Goal: Task Accomplishment & Management: Complete application form

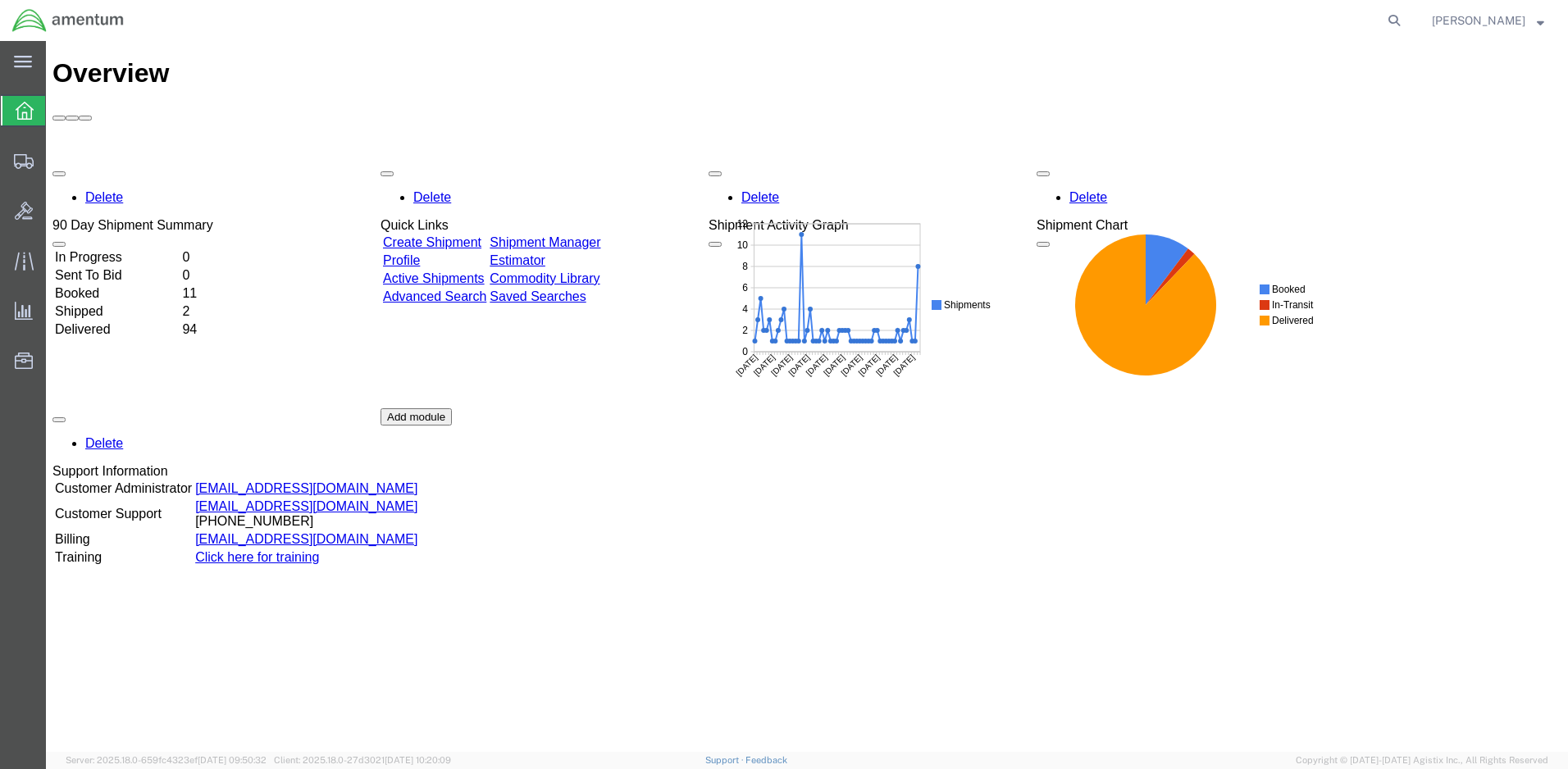
click at [472, 235] on link "Create Shipment" at bounding box center [432, 242] width 99 height 14
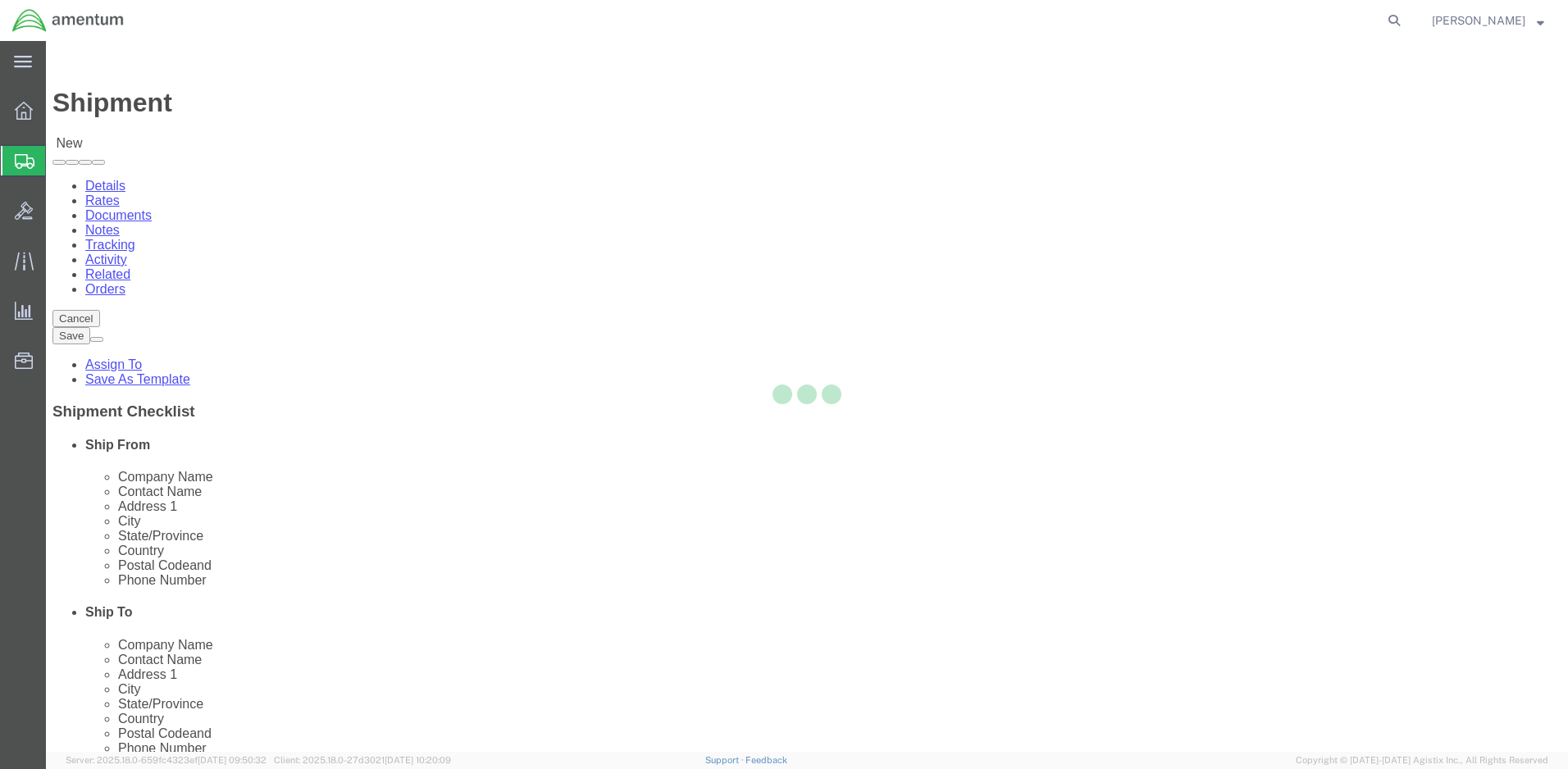
select select
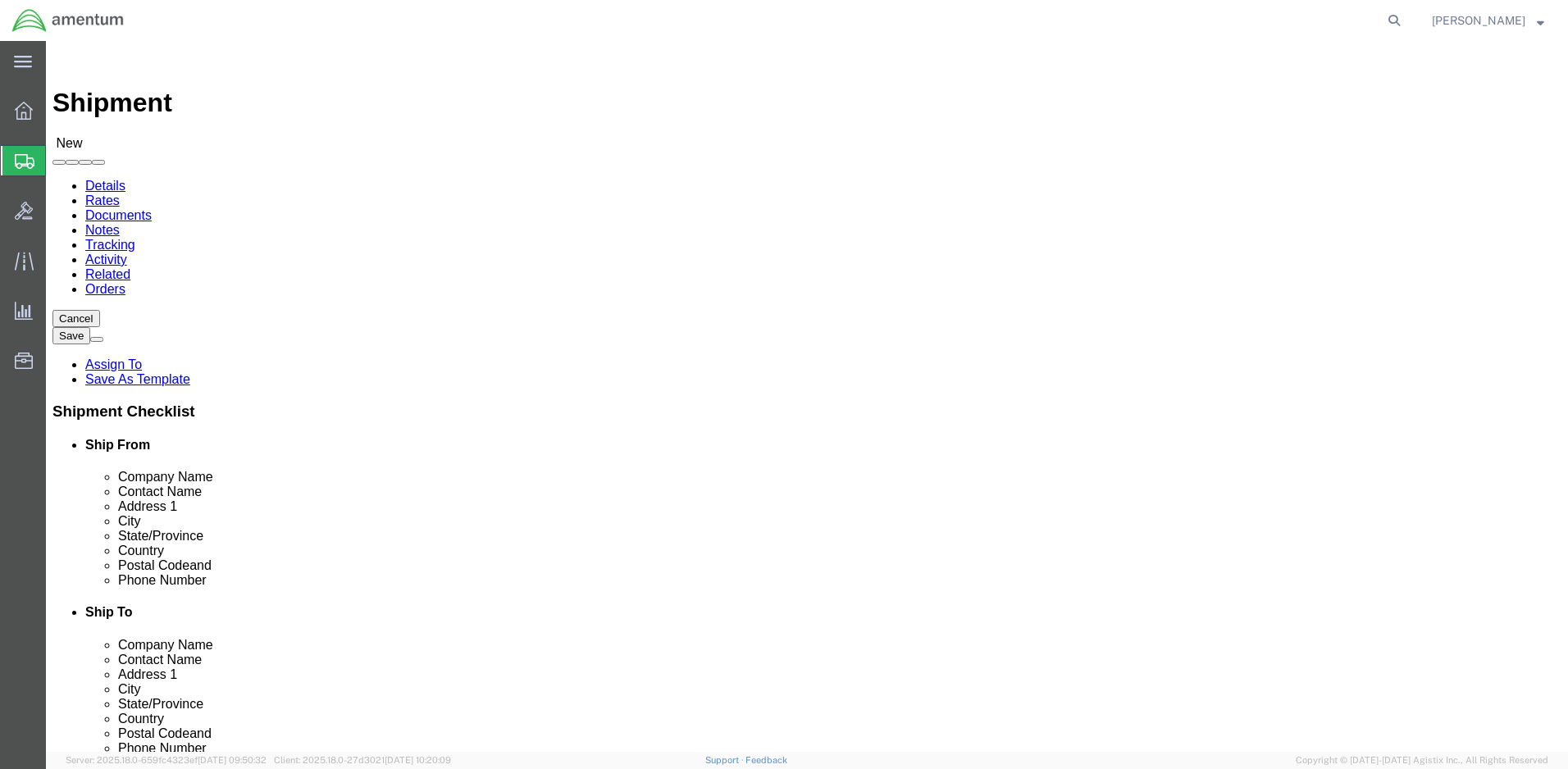
click input "text"
click div "Address 2"
click input "amentum"
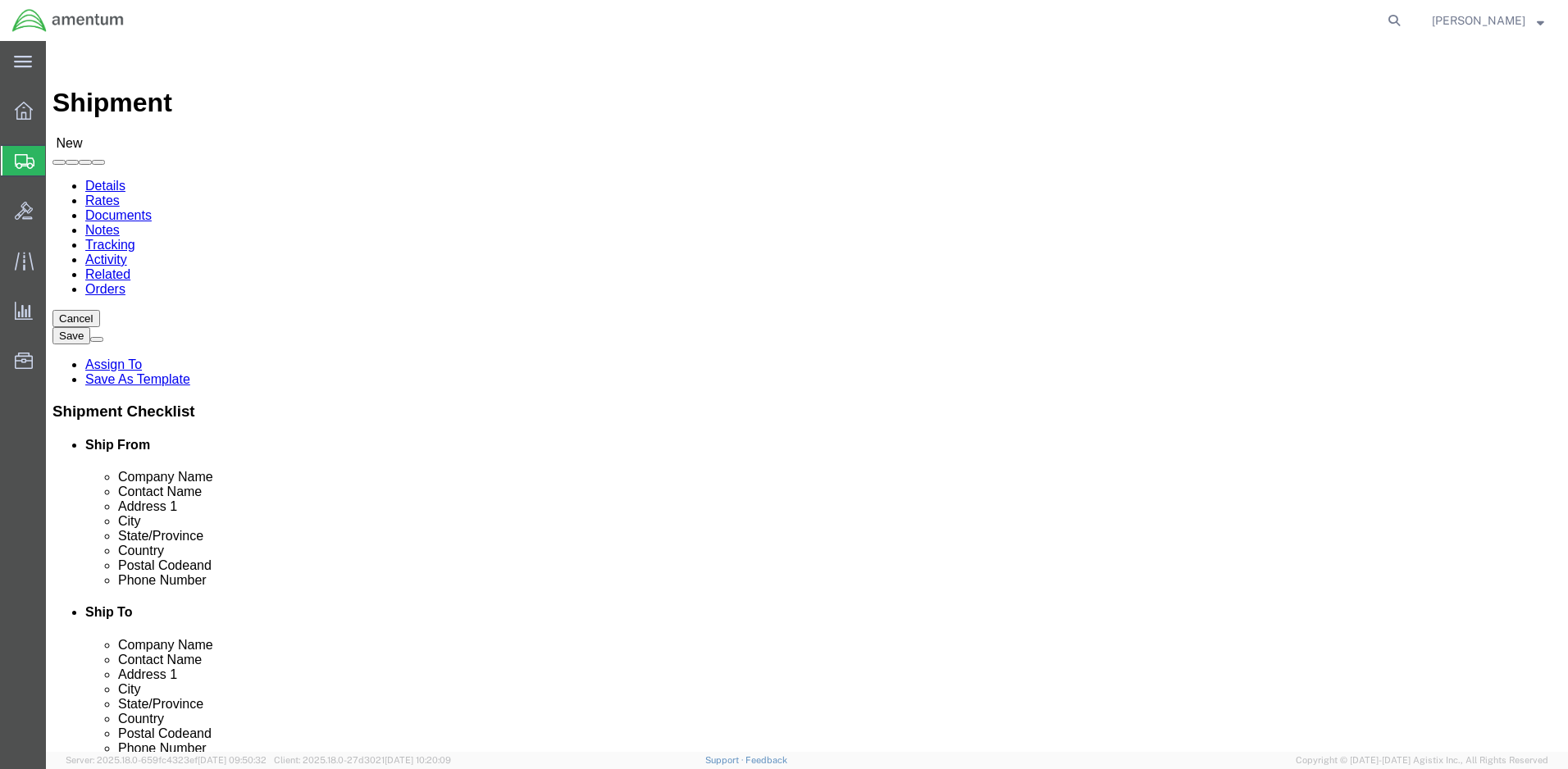
scroll to position [0, 0]
type input "t"
click input "text"
type input "[PERSON_NAME]"
click p "- Amentum - ([PERSON_NAME]) [STREET_ADDRESS][PERSON_NAME]"
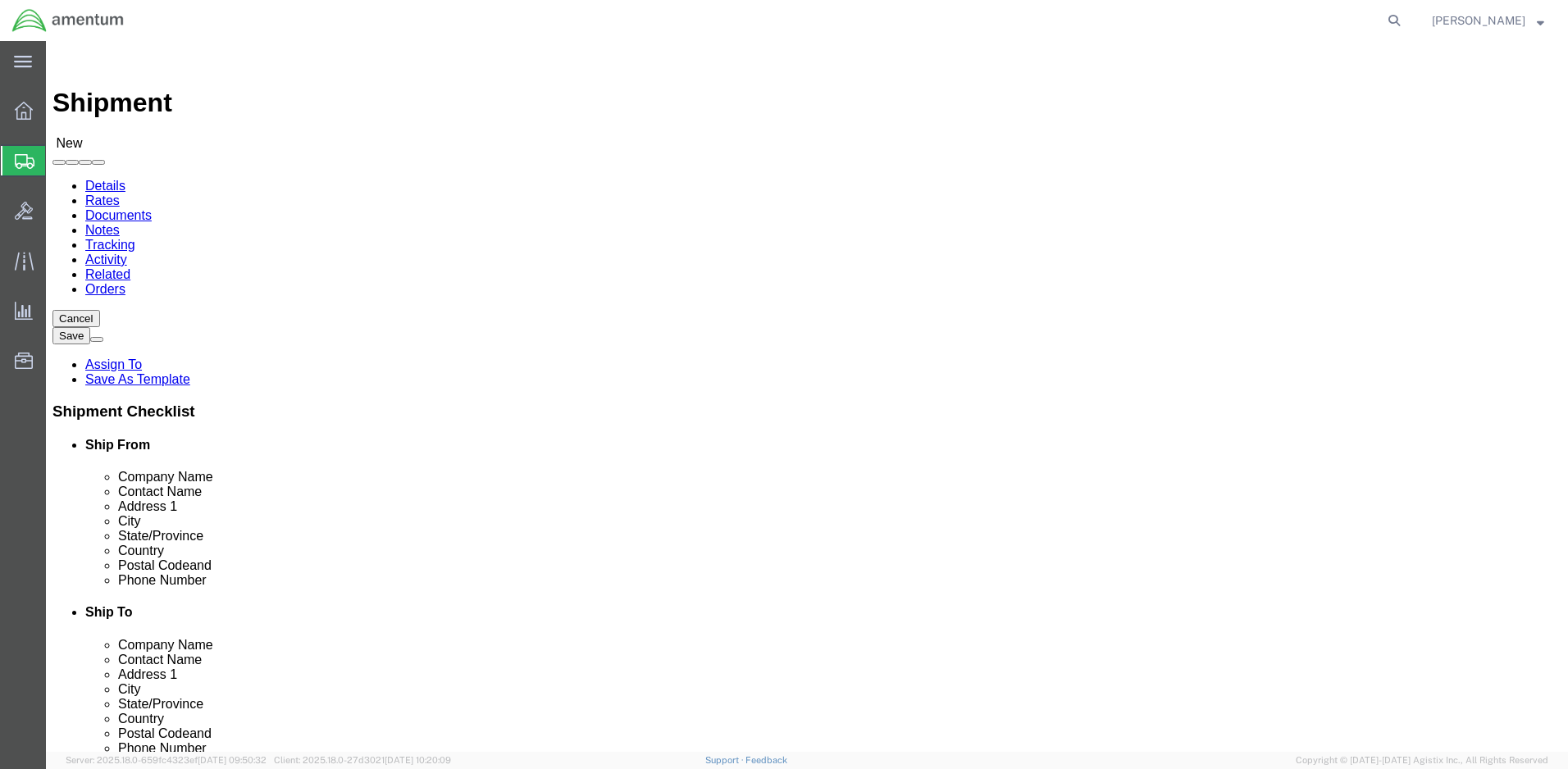
select select
type input "Amentum"
type input "[PERSON_NAME]"
type input "[STREET_ADDRESS] and Blacksheep Run"
type input "Fort [PERSON_NAME]"
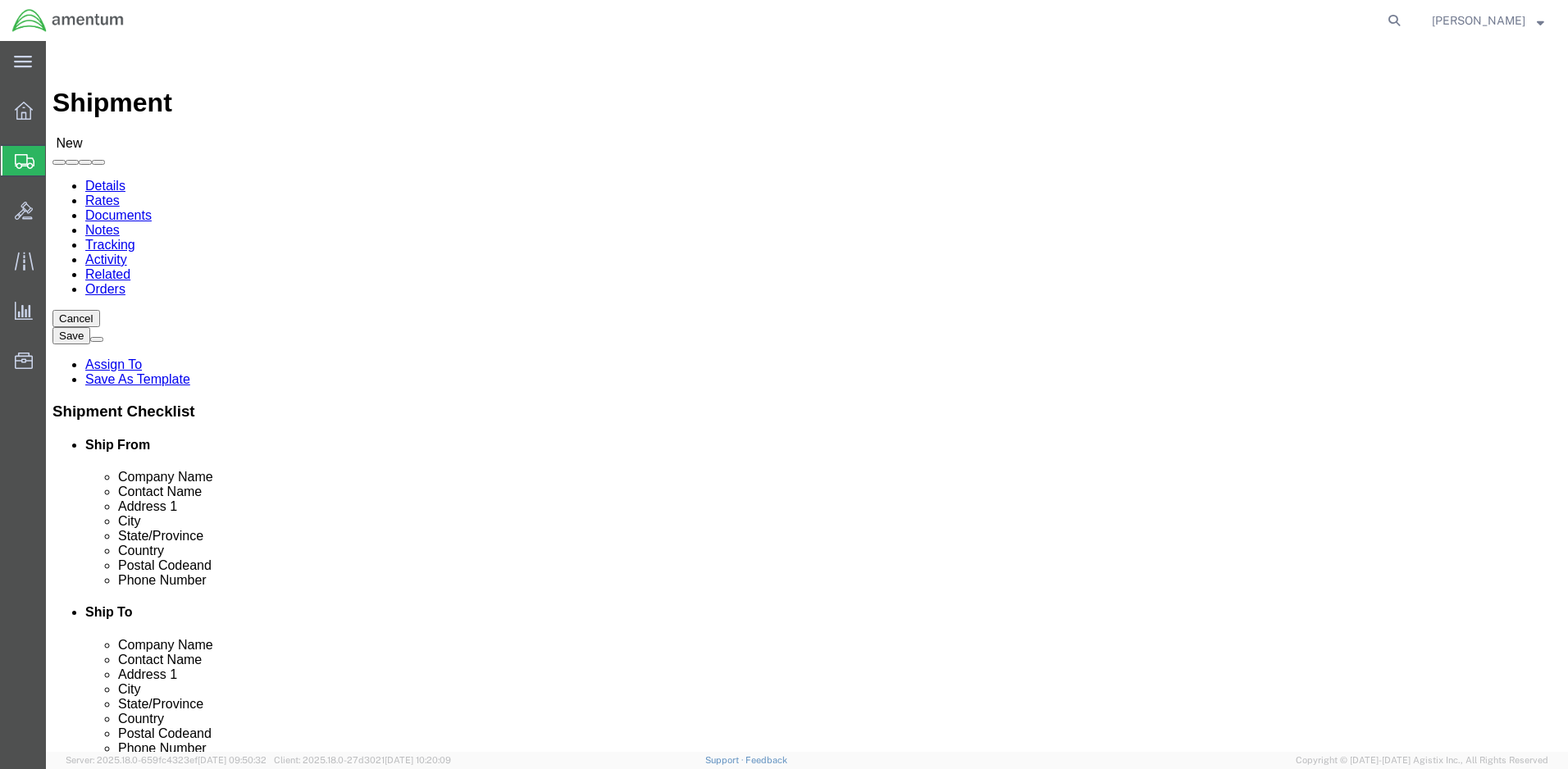
type input "42223"
type input "2704613064"
type input "[PERSON_NAME][EMAIL_ADDRESS][DOMAIN_NAME]"
checkbox input "true"
select select "KY"
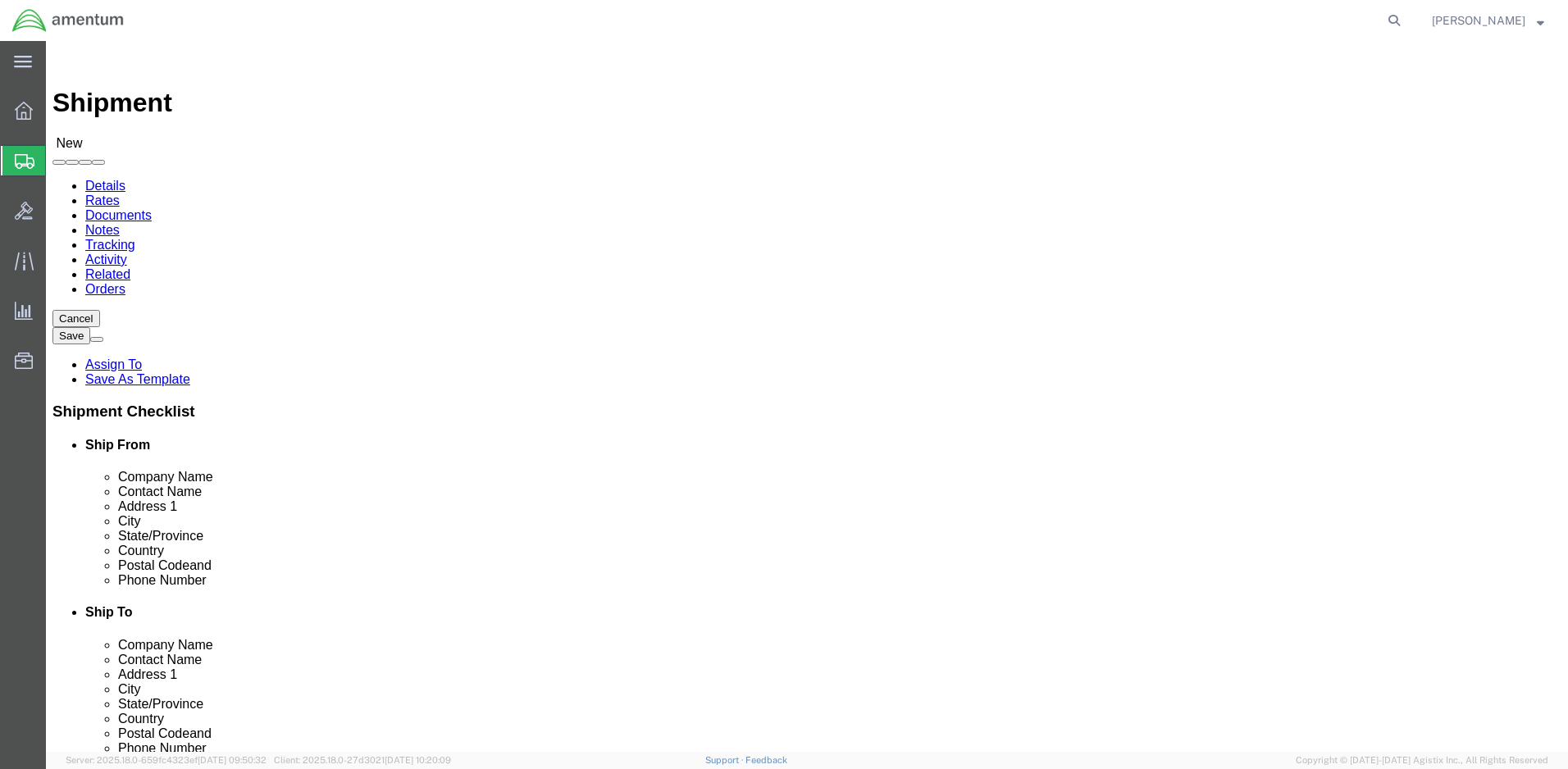
type input "[PERSON_NAME]"
click input "[STREET_ADDRESS] and Blacksheep Run"
type input "[STREET_ADDRESS] and Blacksheep Run"
select select
click input "[STREET_ADDRESS] and Blacksheep Run"
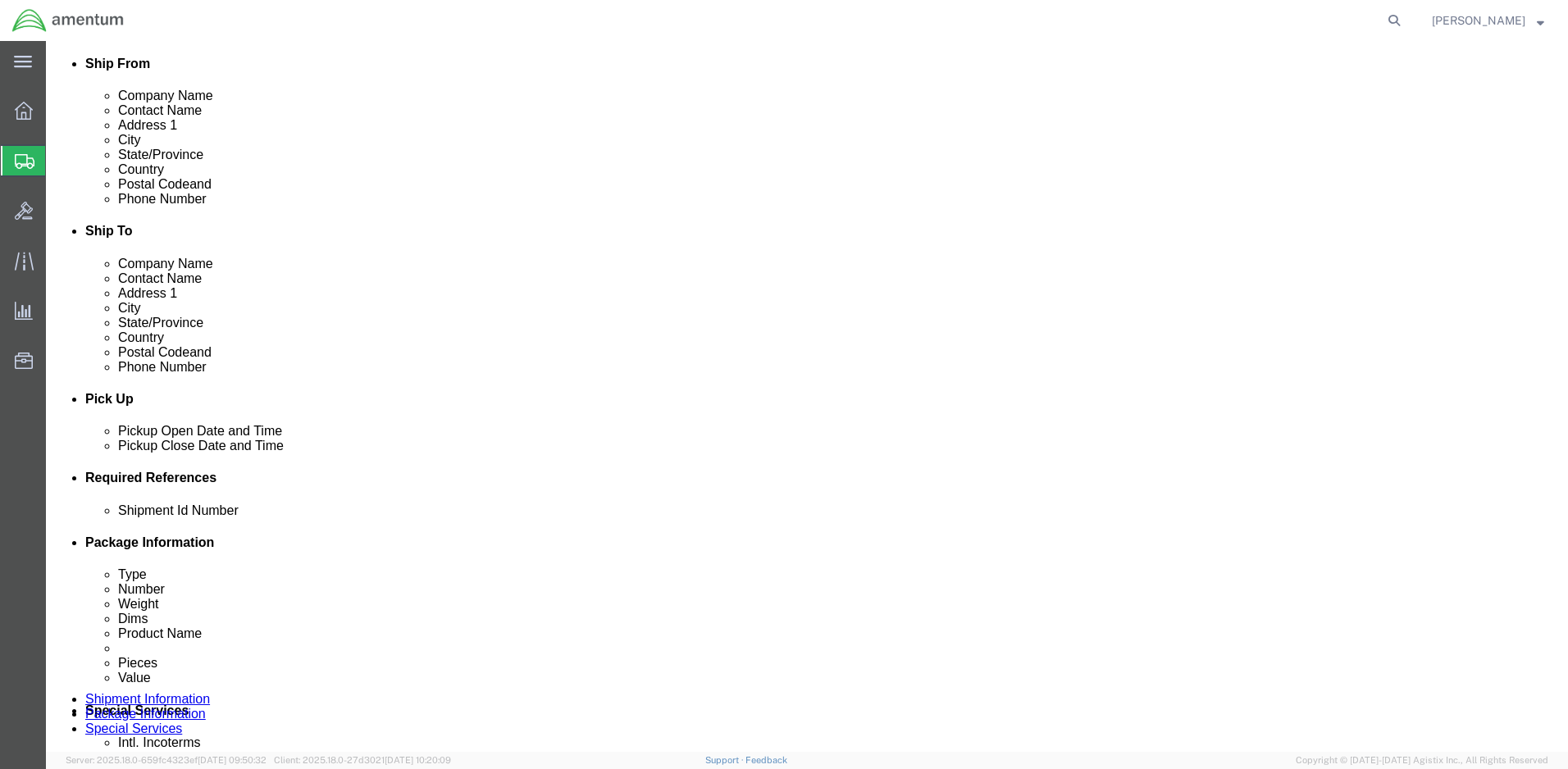
scroll to position [409, 0]
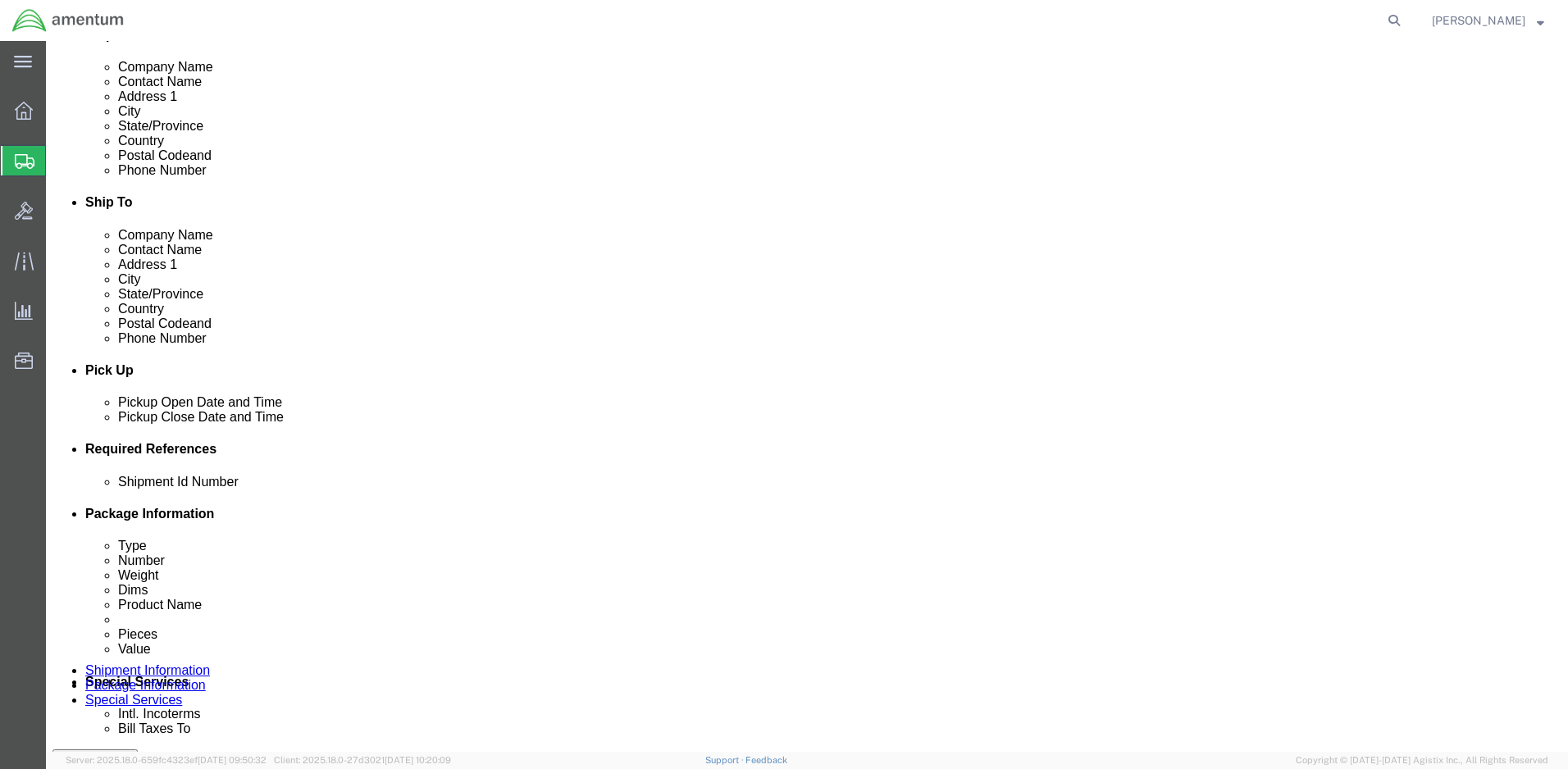
type input "[STREET_ADDRESS] and Blacksheep Run"
select select
click div "[DATE] 11:00 AM"
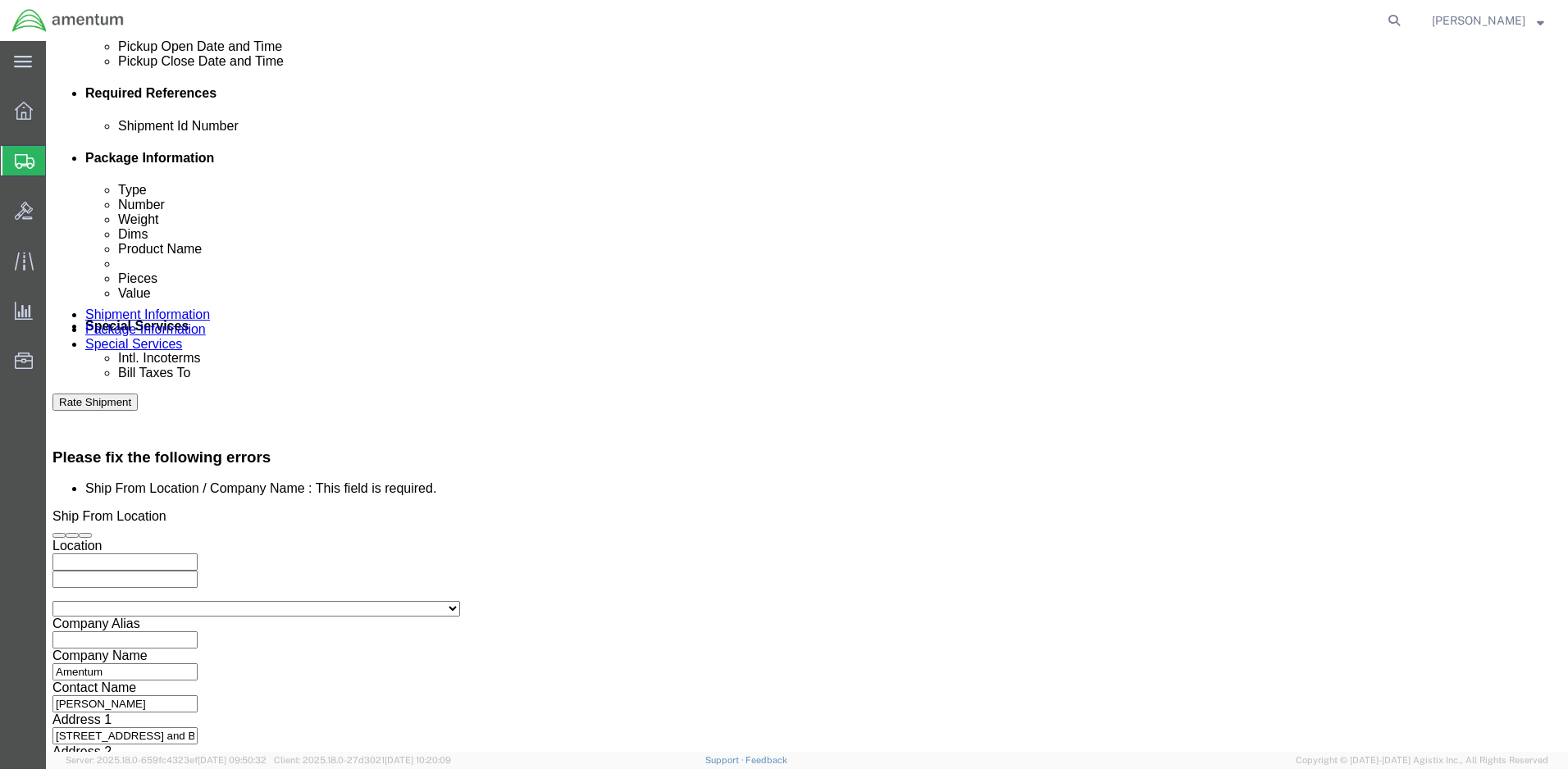
type input "3:00 PM"
click button "Apply"
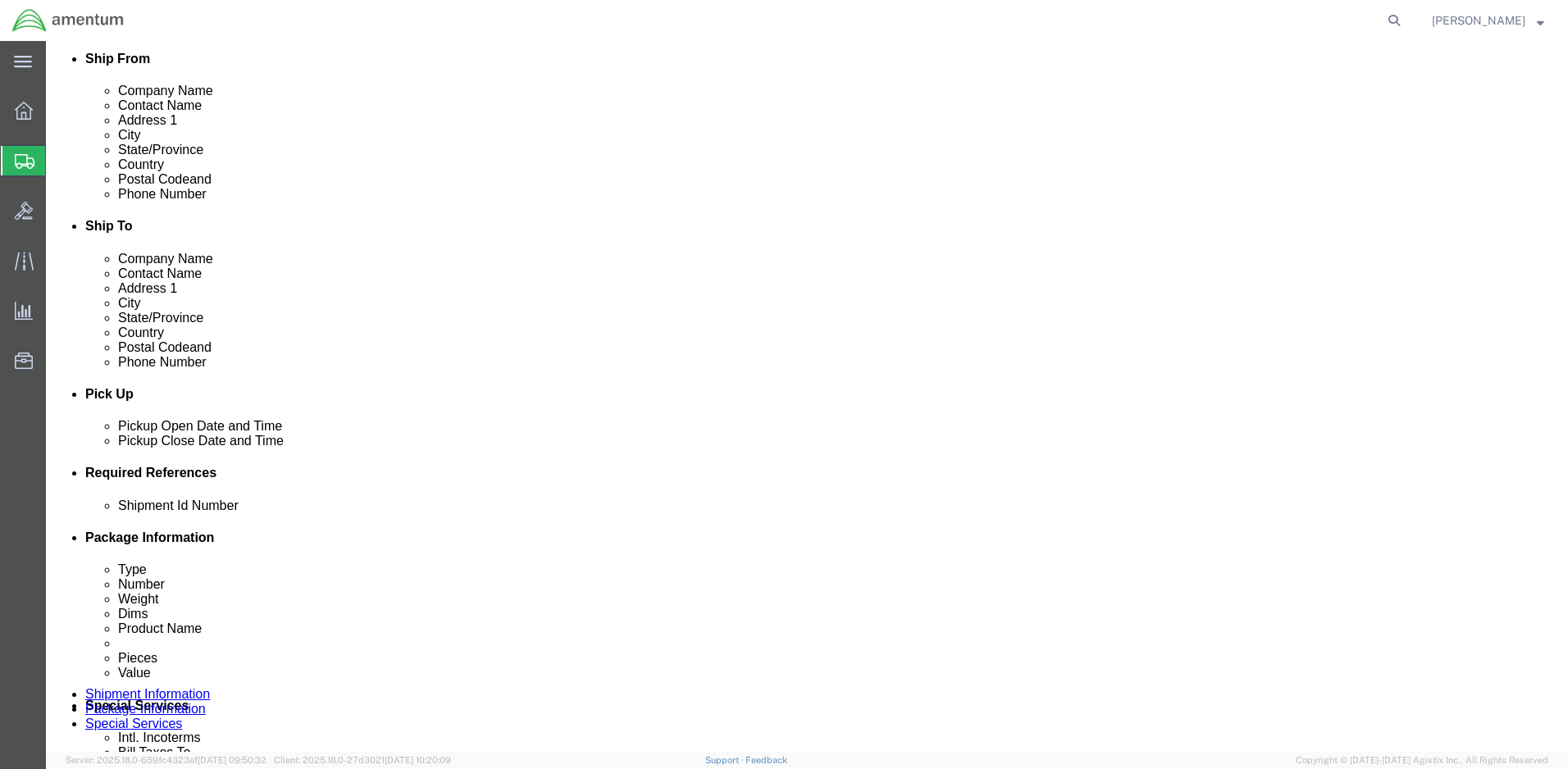
scroll to position [355, 0]
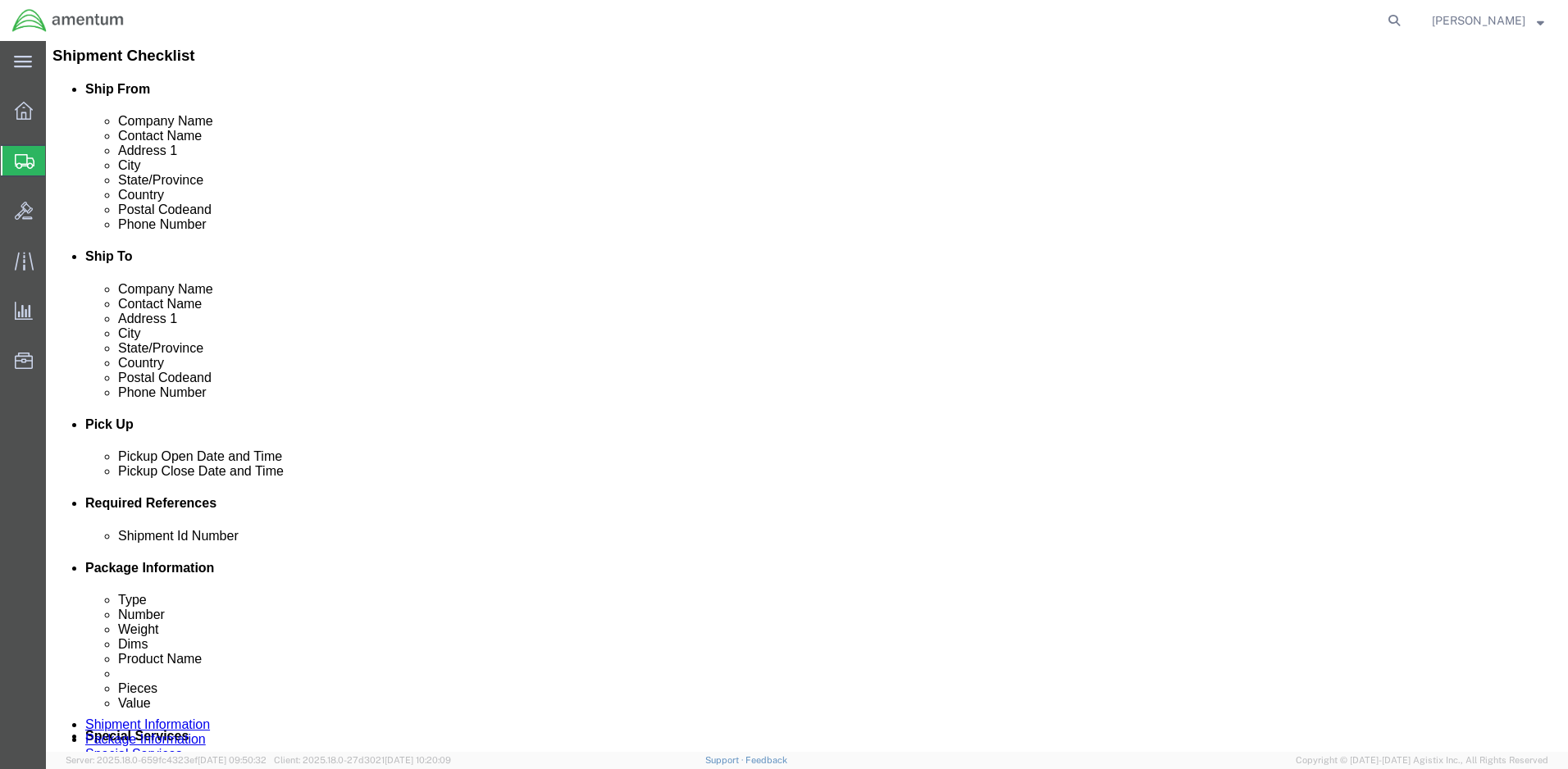
click div
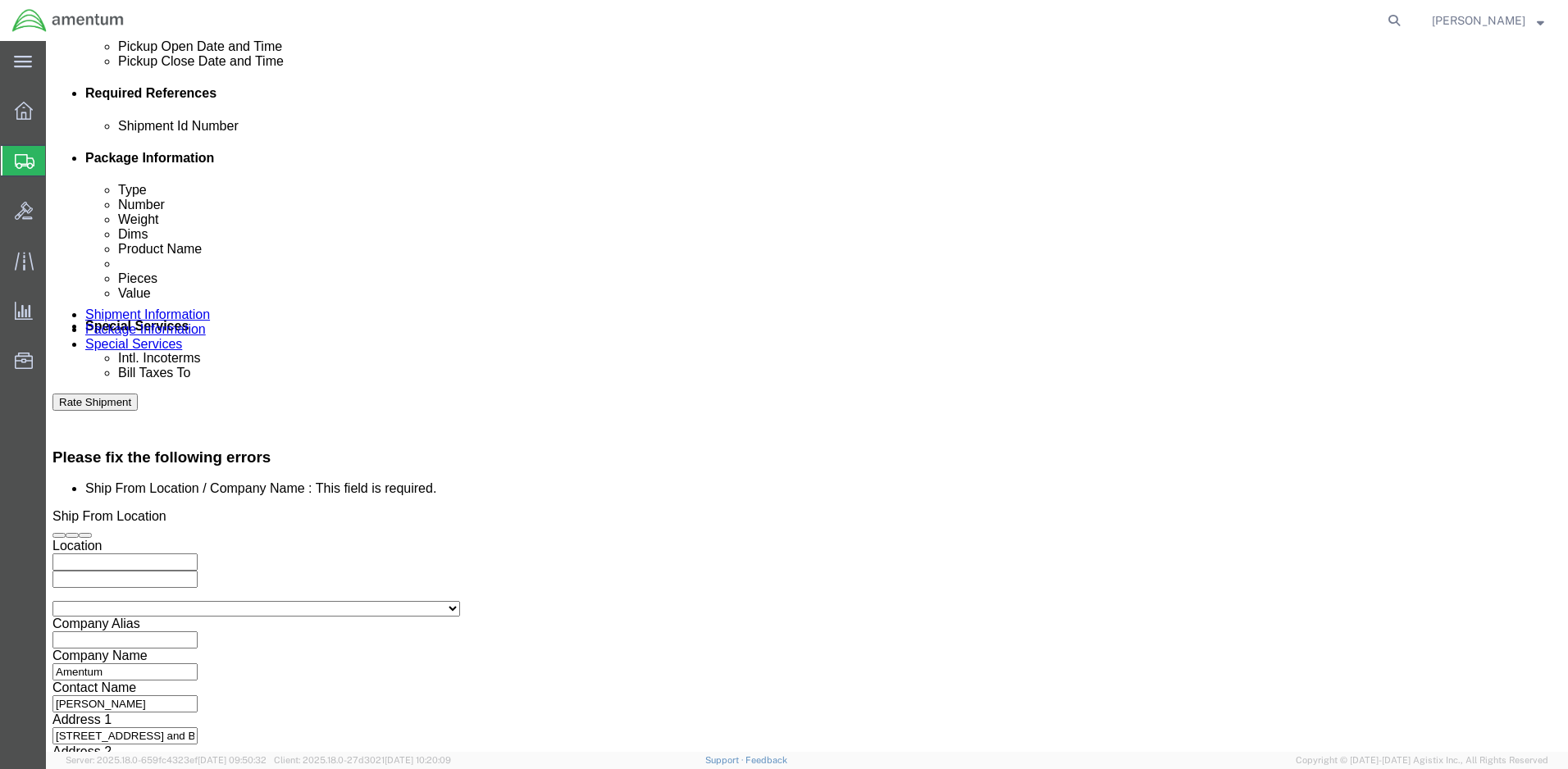
click button "Apply"
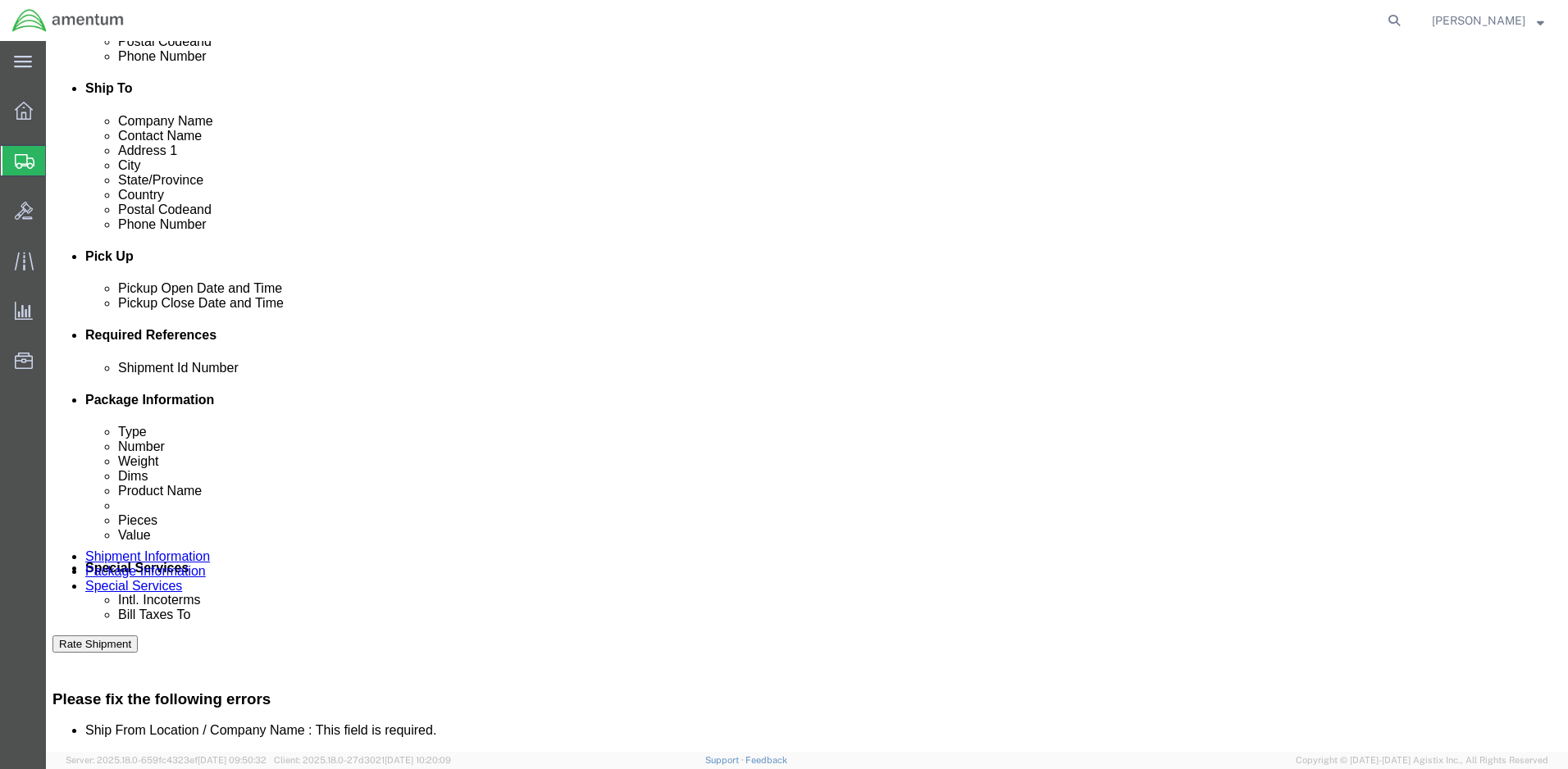
scroll to position [520, 0]
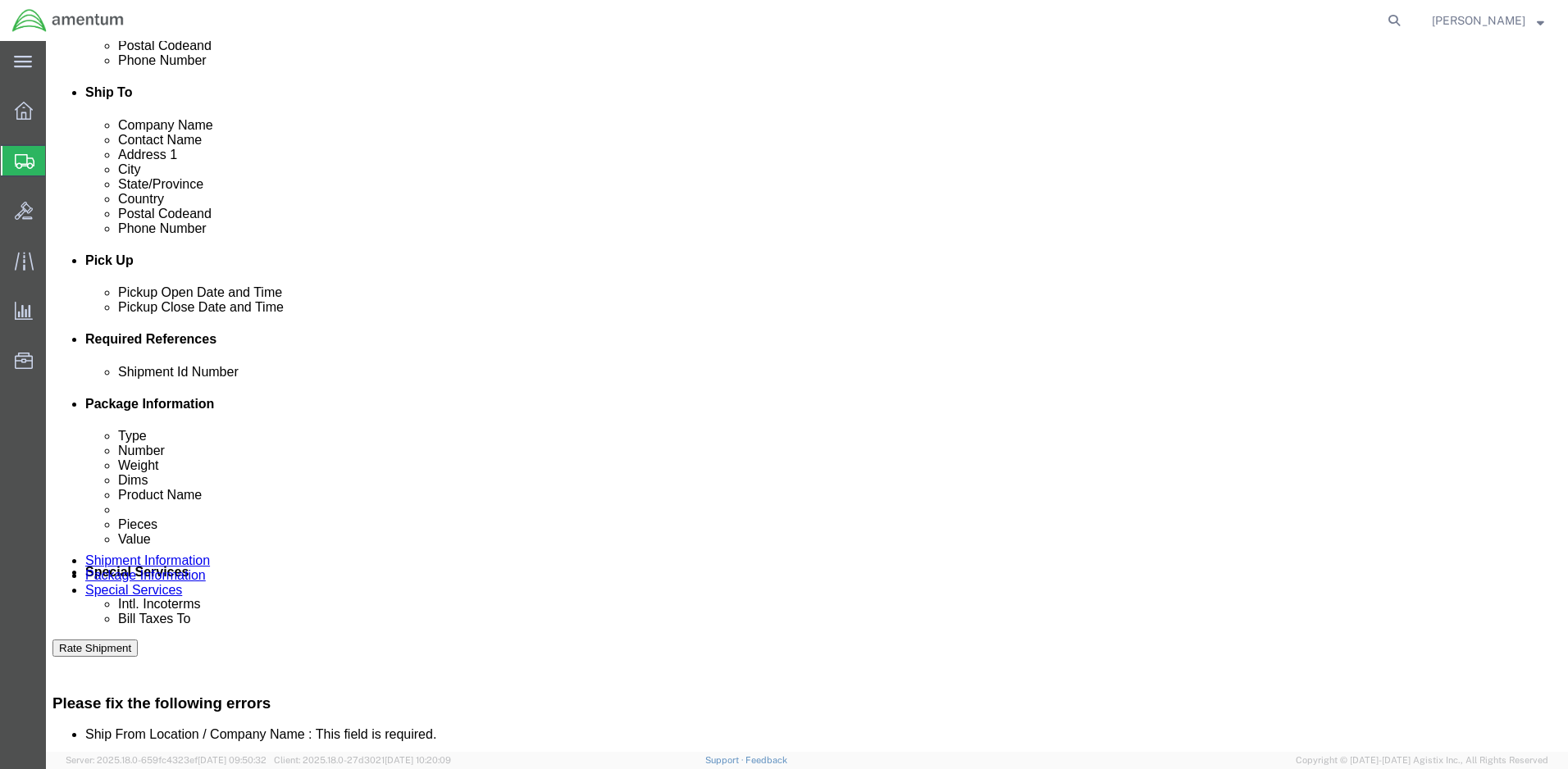
click div "[DATE] 4:00 PM"
type input "9:00 AM"
click button "Apply"
click div
click button "Apply"
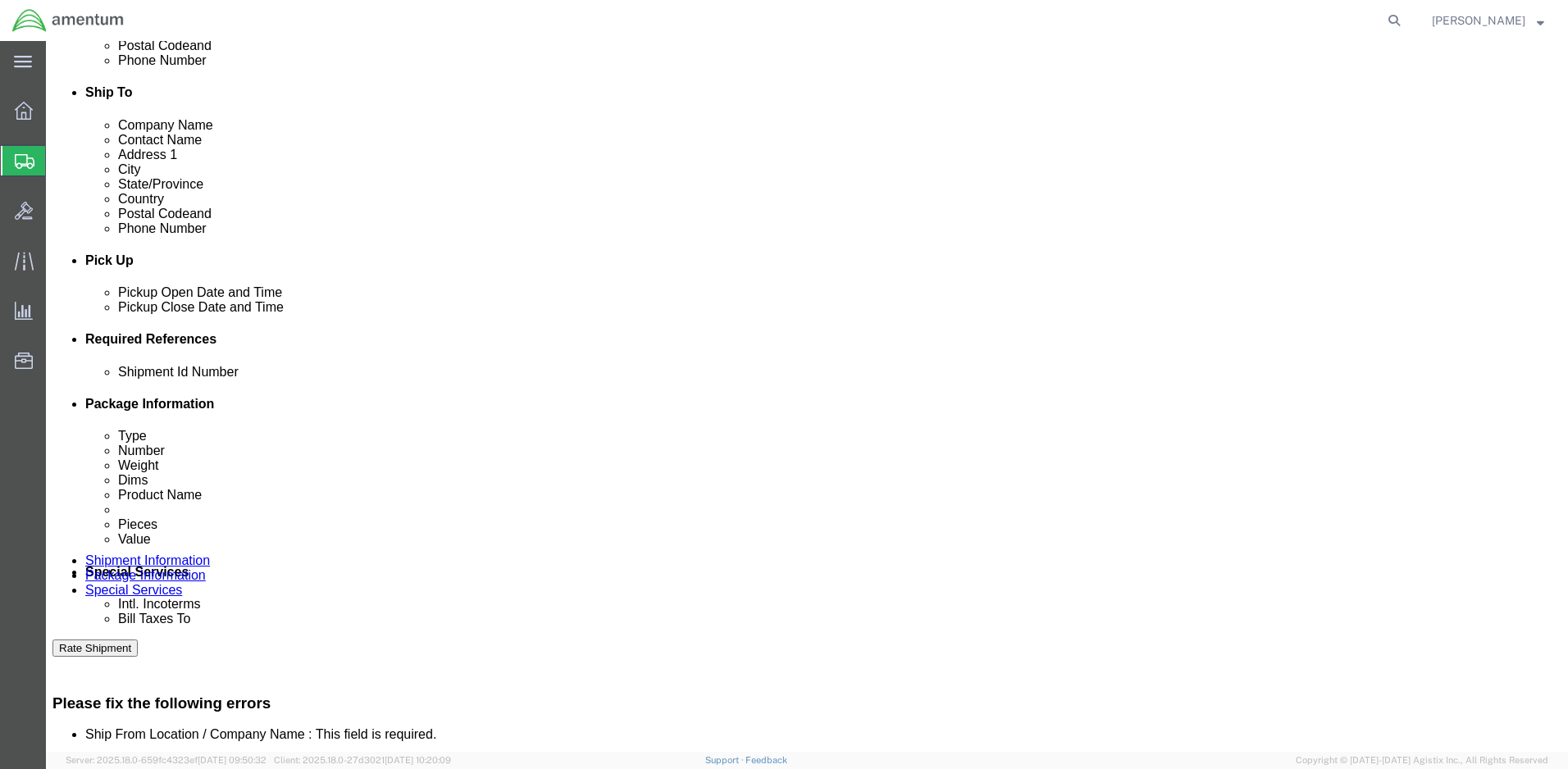
click input "text"
type input "1511AB.095"
click button "Add reference"
click select "Select Account Type Activity ID Airline Appointment Number ASN Batch Request # …"
select select "PROJNUM"
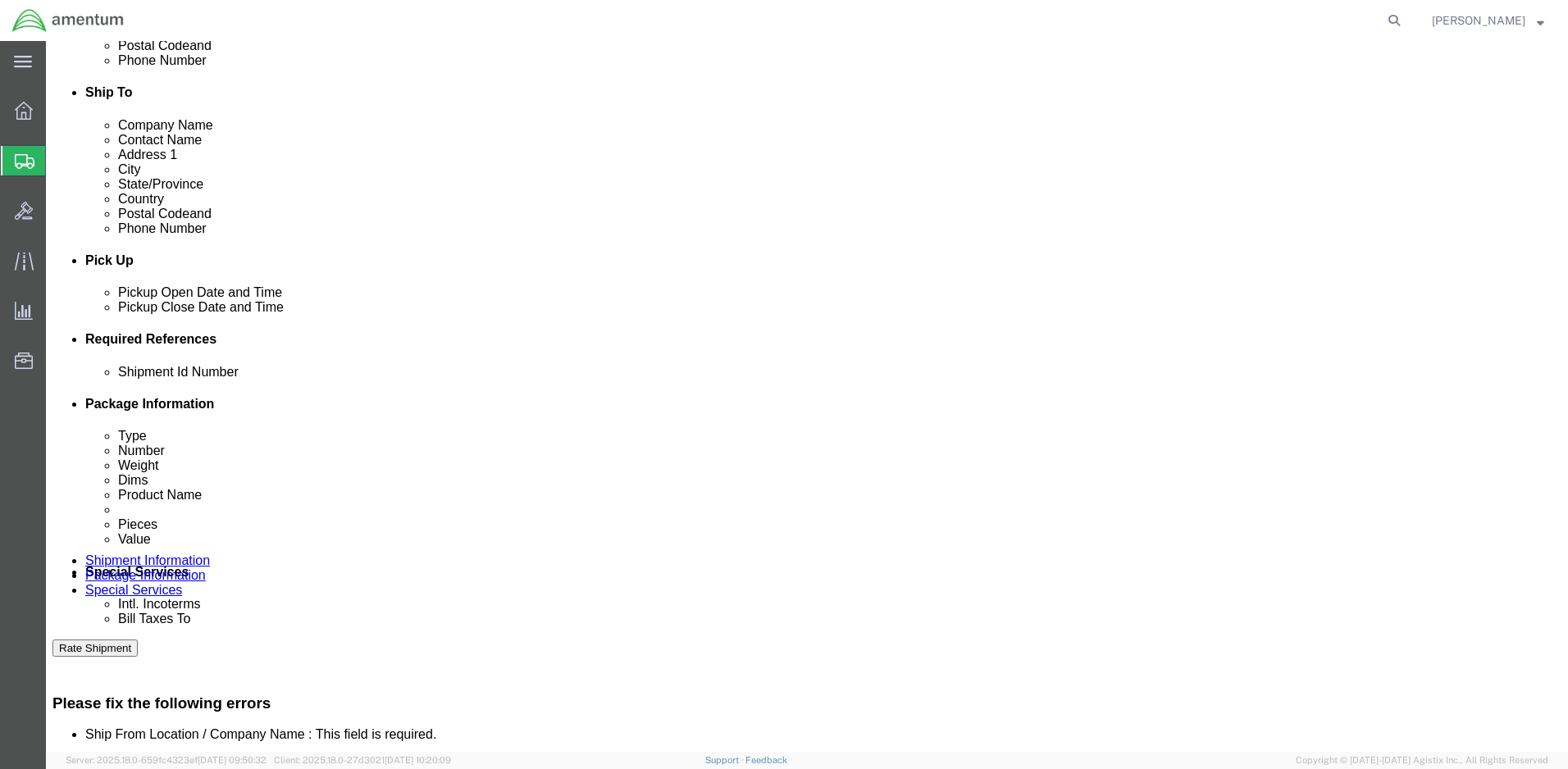
click select "Select Account Type Activity ID Airline Appointment Number ASN Batch Request # …"
click input "text"
type input "4998.R.1511.AB"
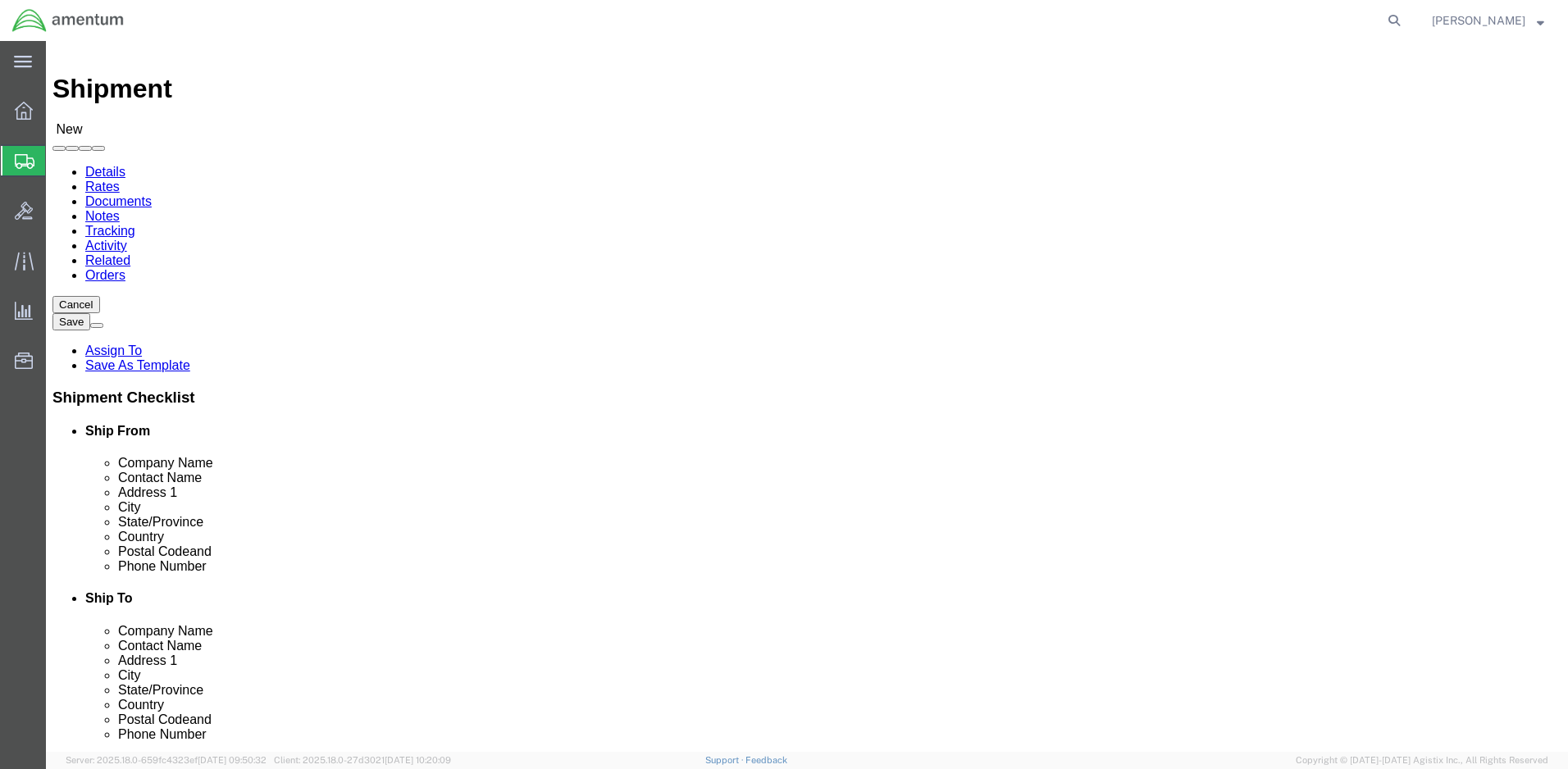
scroll to position [0, 0]
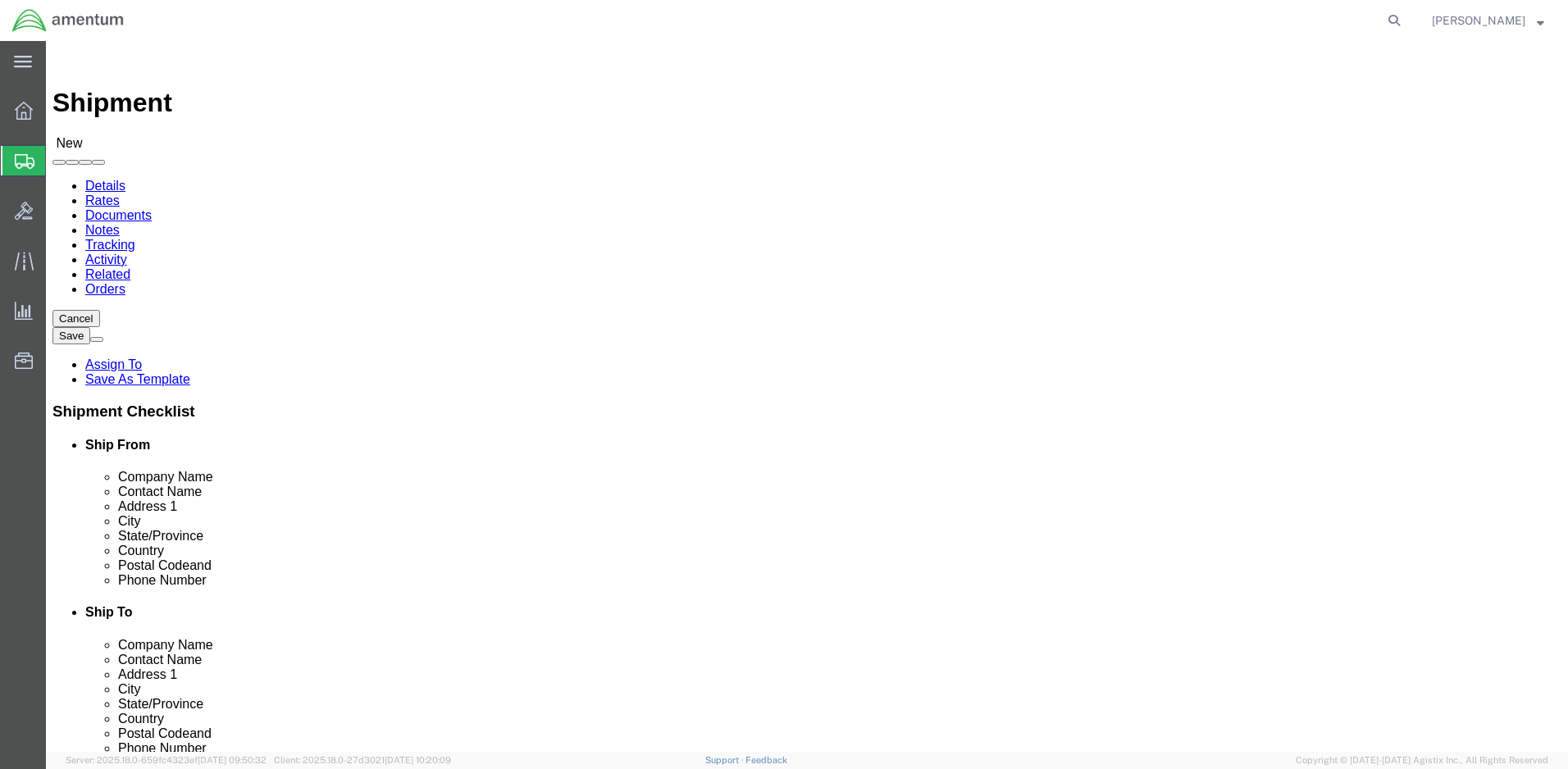
click input "text"
type input "[PERSON_NAME]"
click p "- Advanced Torque Products - ([PERSON_NAME]) [STREET_ADDRESS][PERSON_NAME]"
select select
type input "Advanced Torque Products"
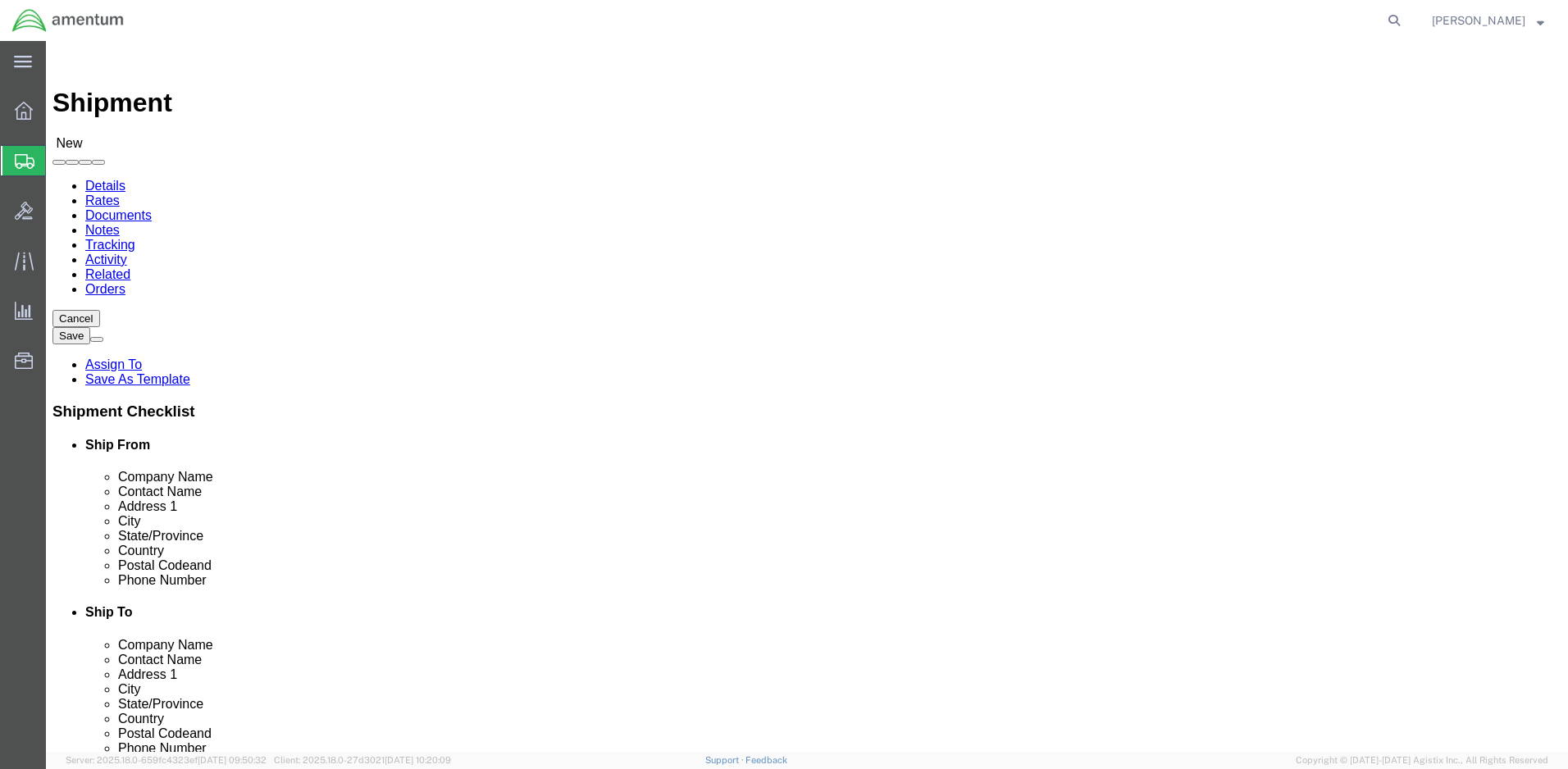
type input "[PERSON_NAME]"
type input "[STREET_ADDRESS][PERSON_NAME]"
type input "[GEOGRAPHIC_DATA]"
type input "06111"
select select "CT"
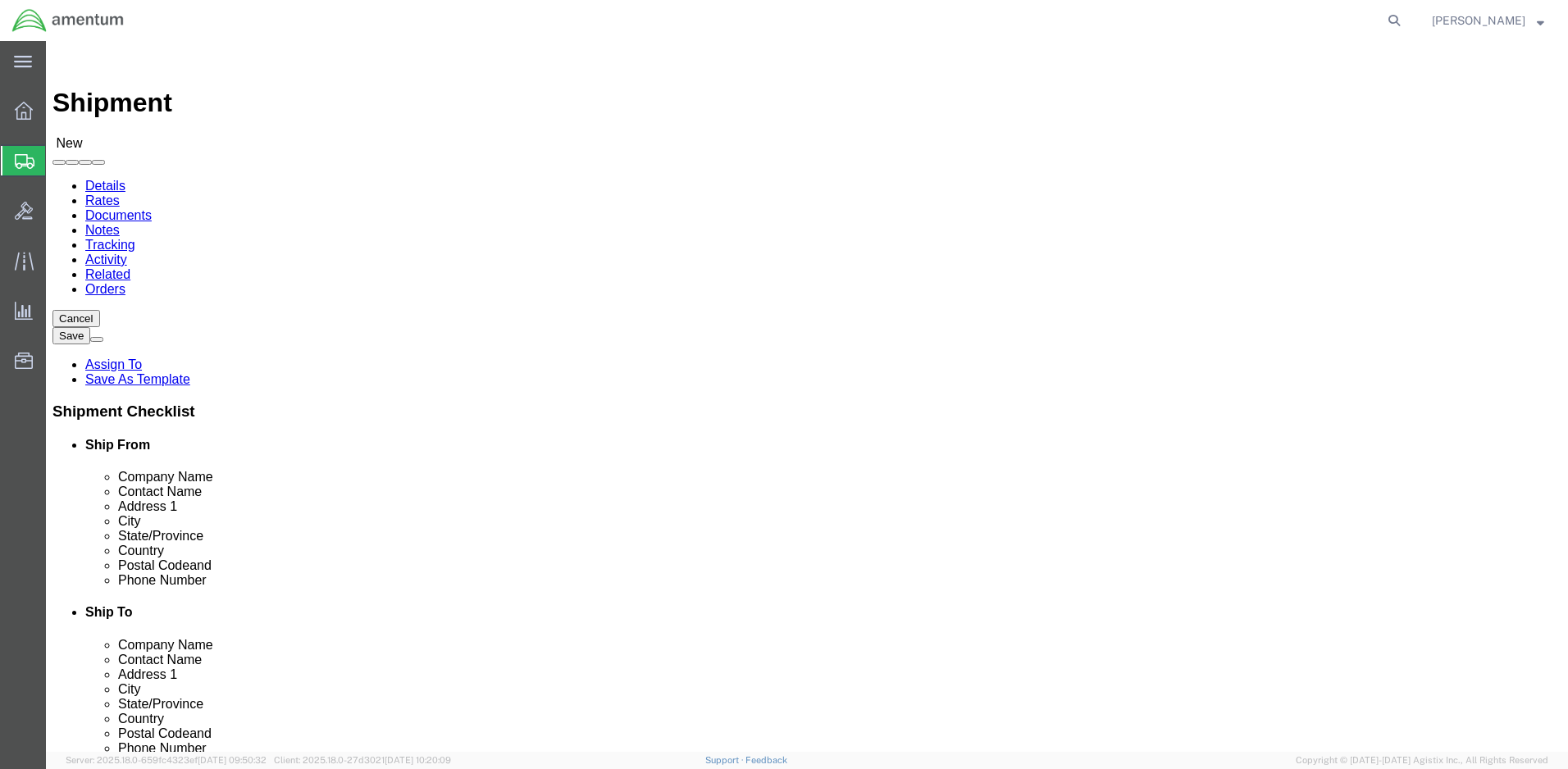
type input "[PERSON_NAME]"
click input "text"
paste input "[PHONE_NUMBER]"
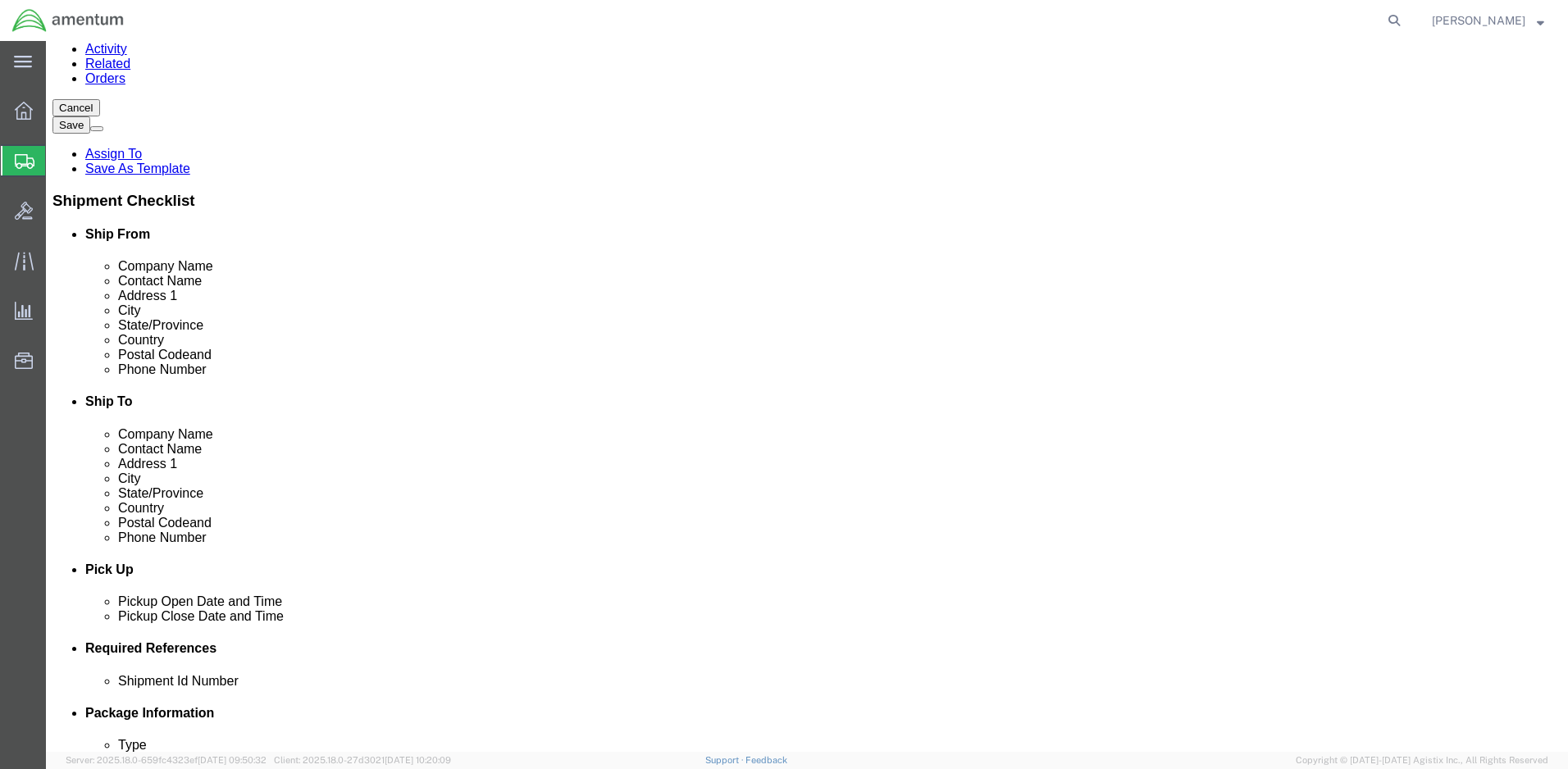
scroll to position [191, 0]
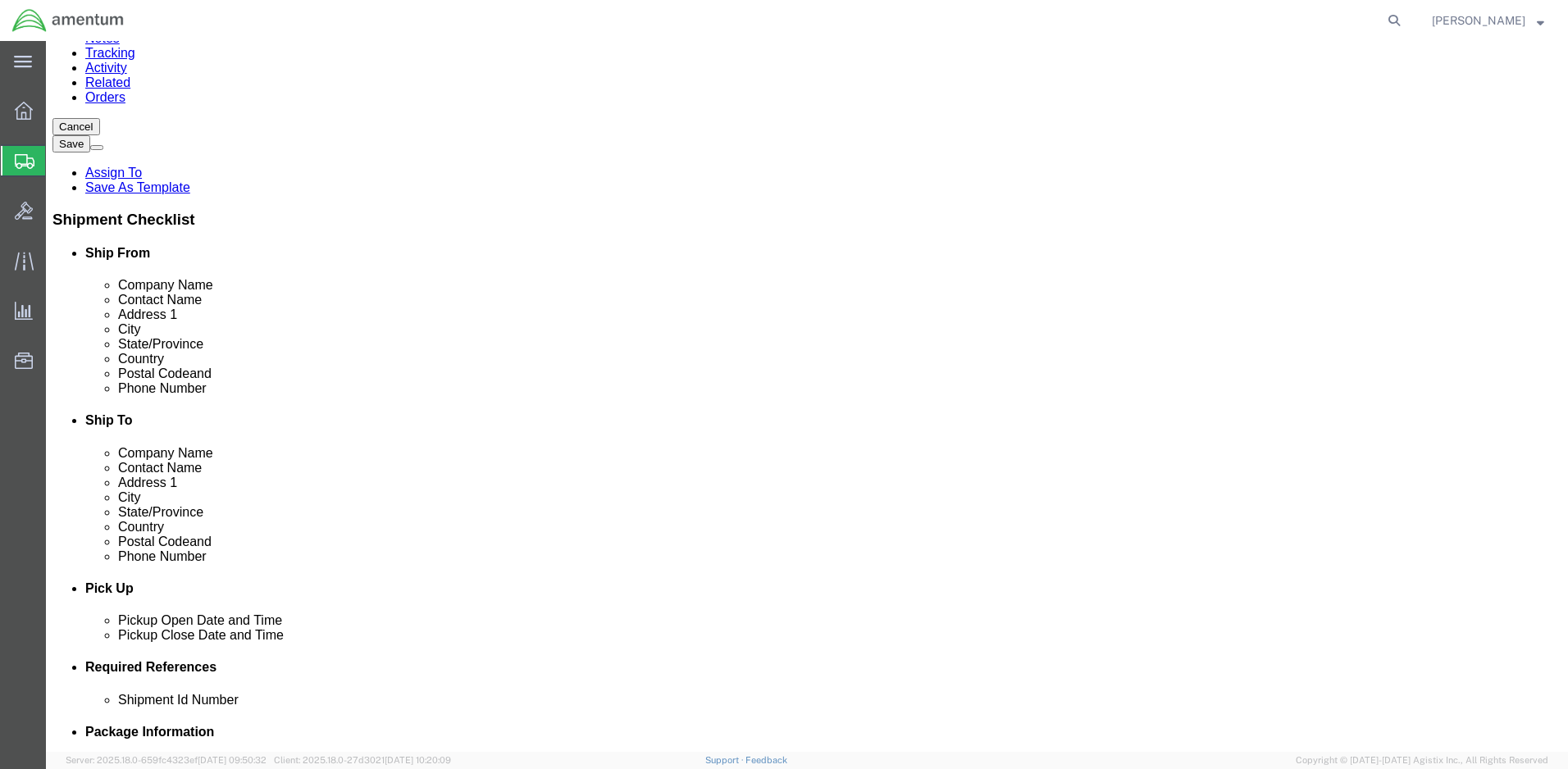
type input "[PHONE_NUMBER]"
click icon
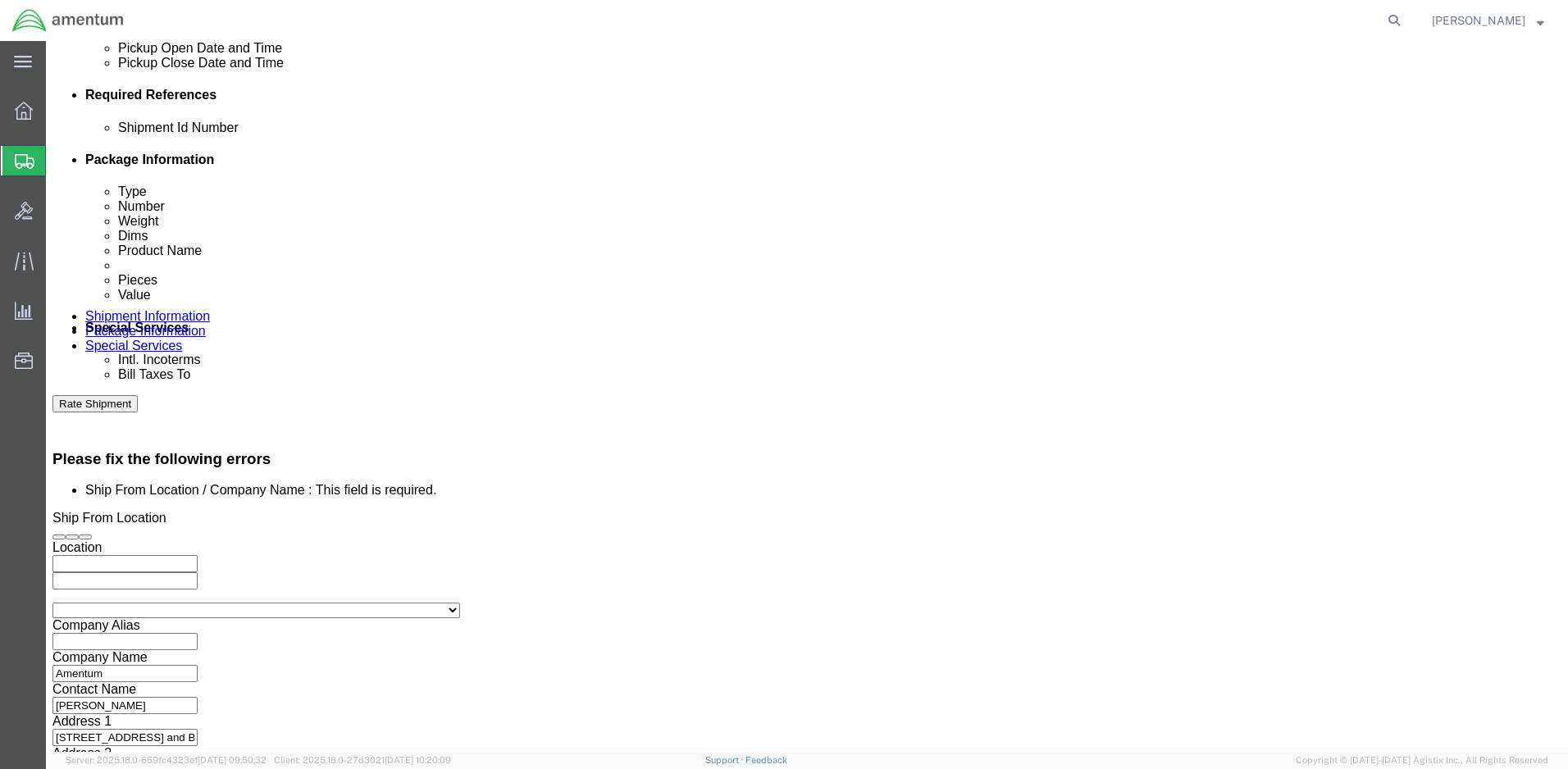
scroll to position [766, 0]
click button "Continue"
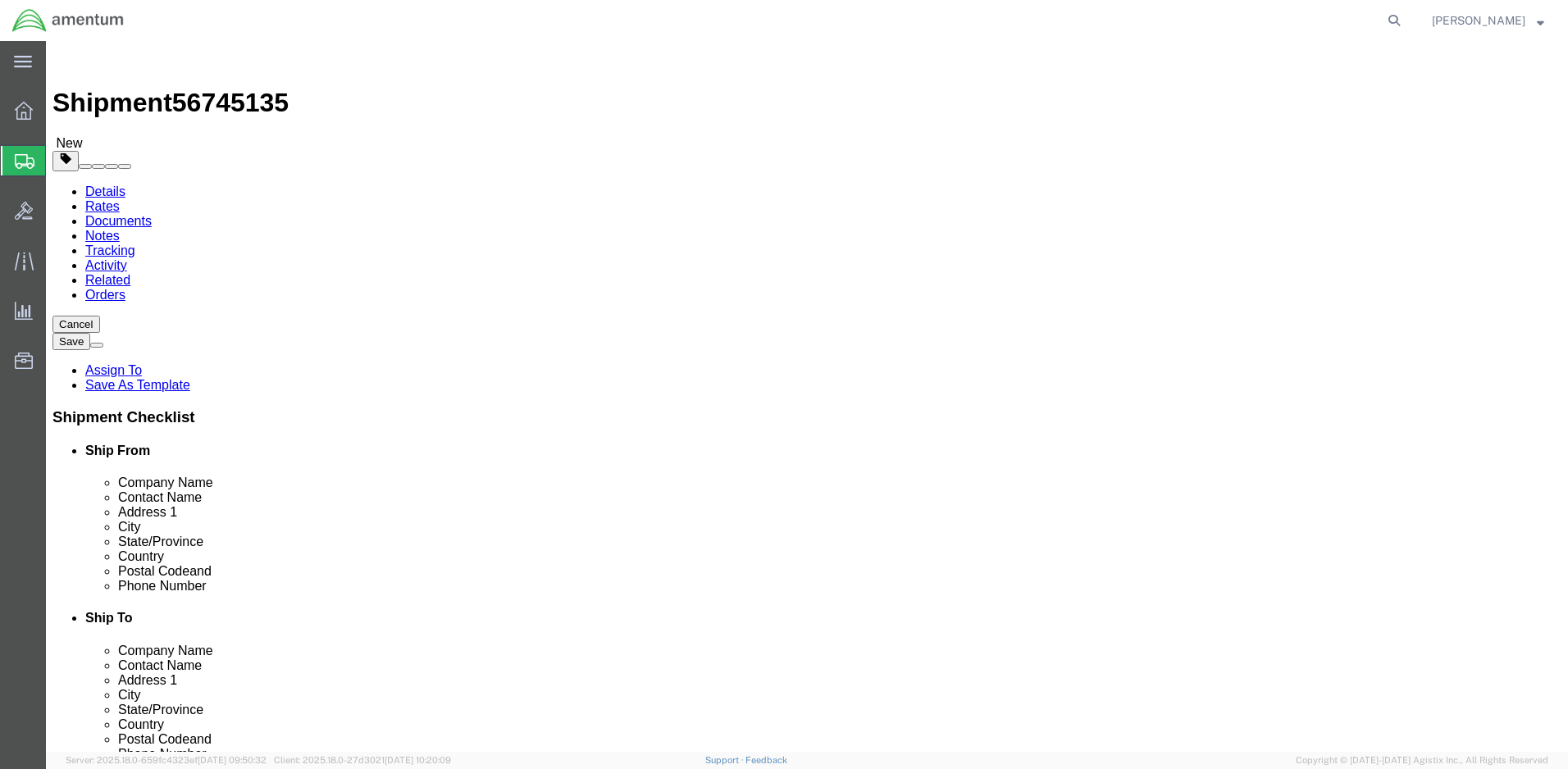
click select "Select BCK Boxes Bale(s) Basket(s) Bolt(s) Bottle(s) Buckets Bulk Bundle(s) Can…"
select select "PSNS"
click select "Select BCK Boxes Bale(s) Basket(s) Bolt(s) Bottle(s) Buckets Bulk Bundle(s) Can…"
click input "Length : This field is required."
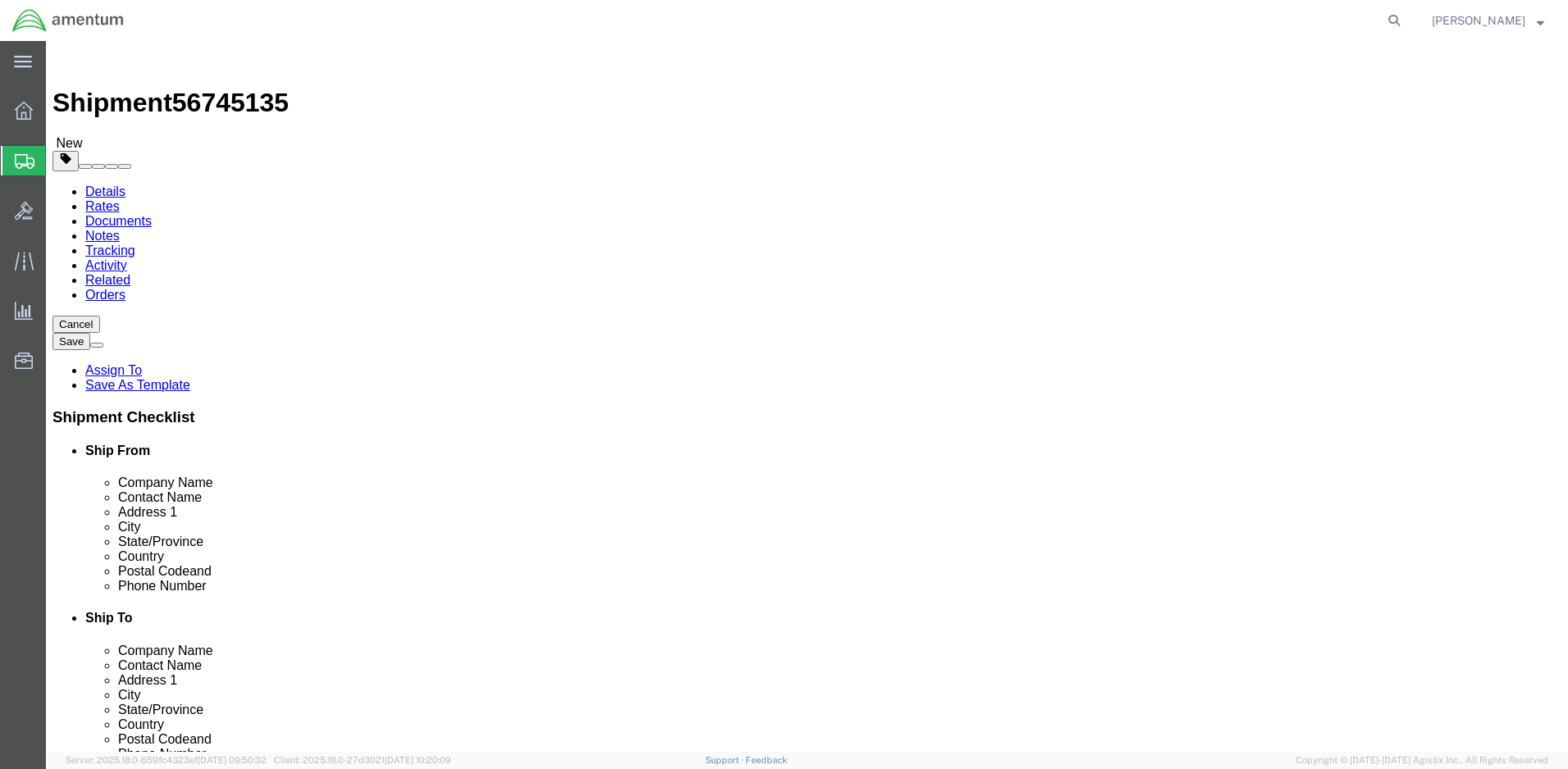
type input "24"
click input "Width : This field is required."
type input "24"
click input "Height : This field is required."
type input "25"
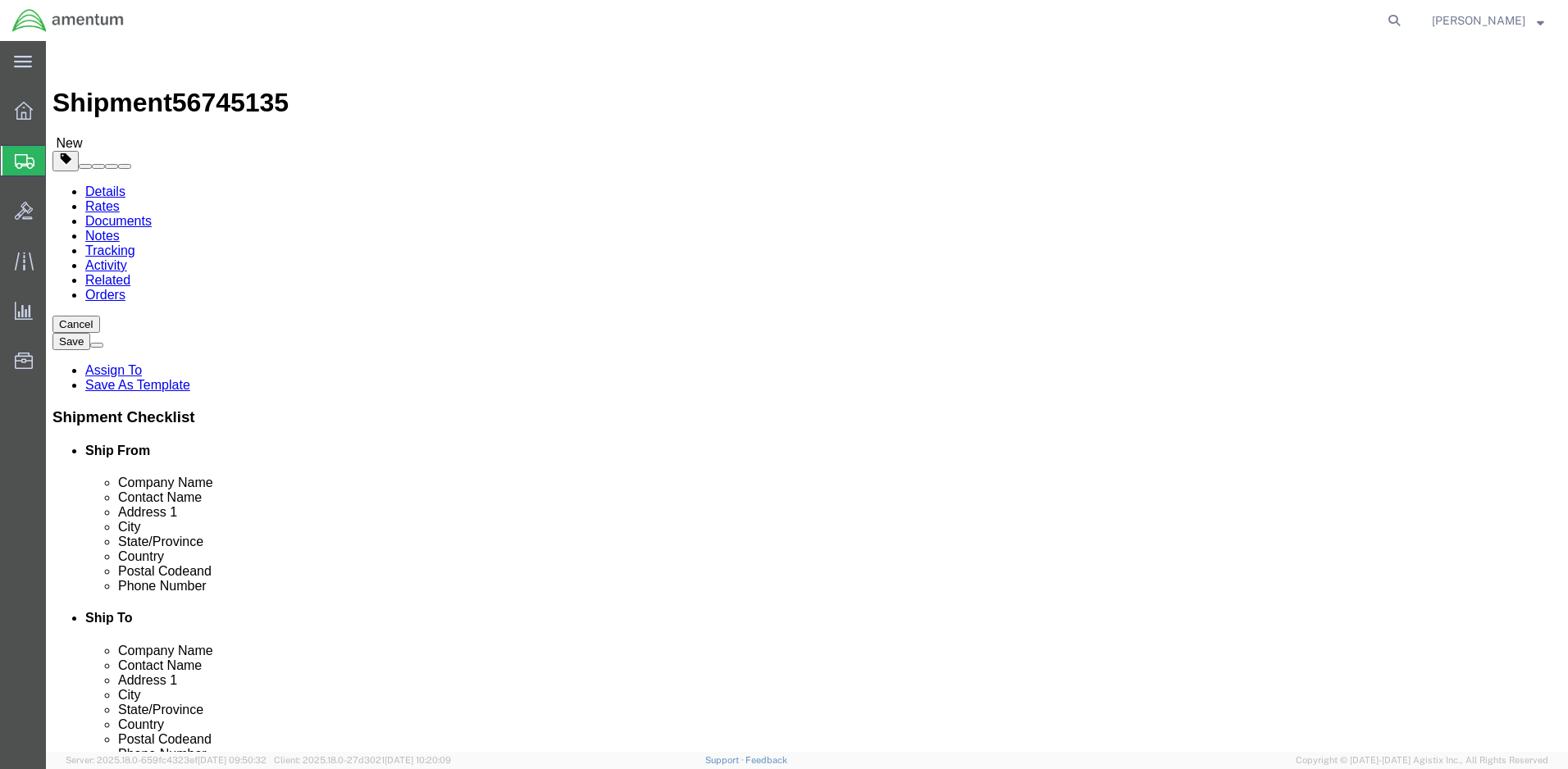
click input "0.00"
type input "170"
click link "Add Content"
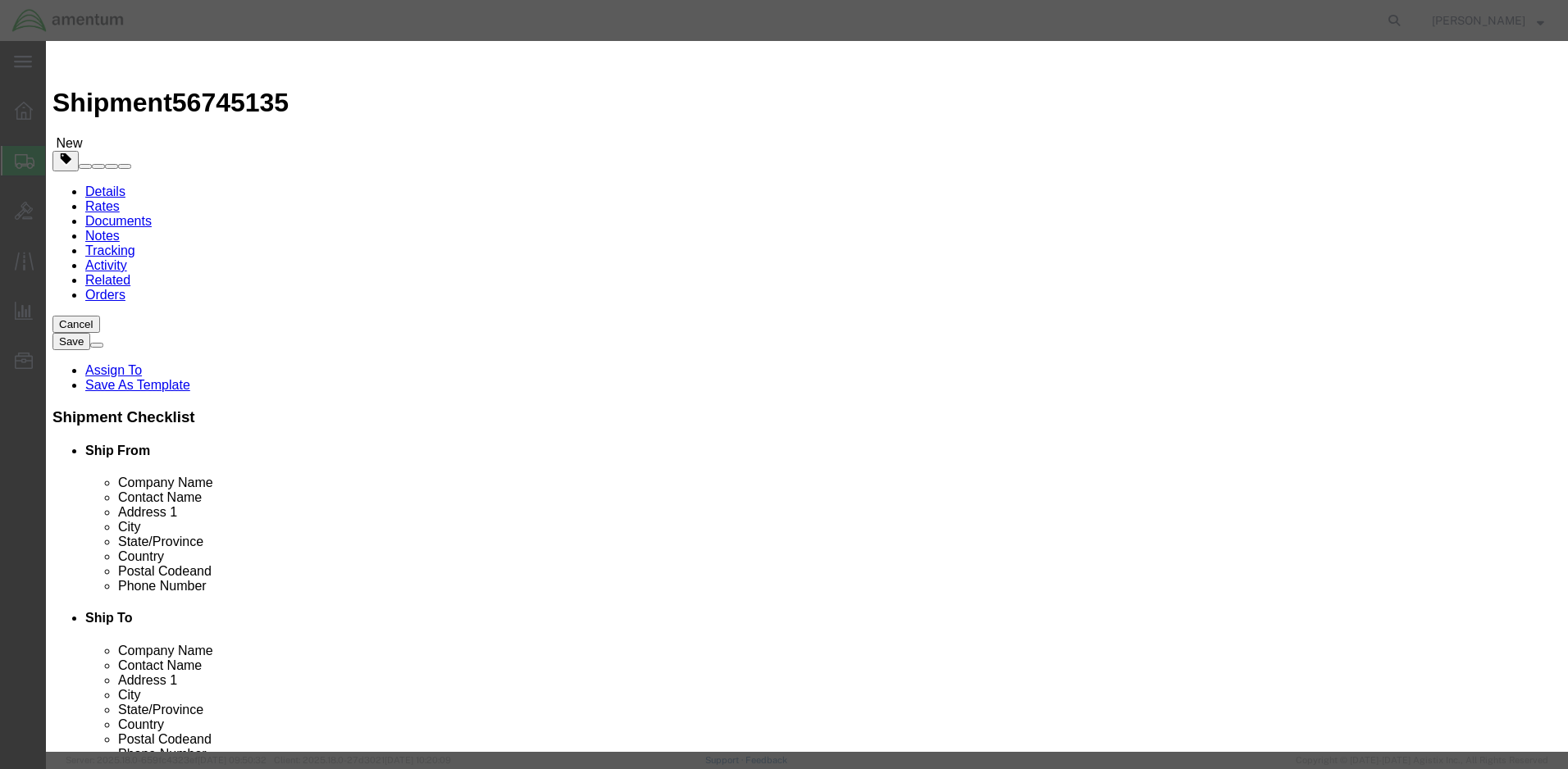
click input "text"
type input "16K POWERDYNE TORQUE WRENCH"
drag, startPoint x: 495, startPoint y: 155, endPoint x: 471, endPoint y: 158, distance: 24.2
click div "0"
type input "1"
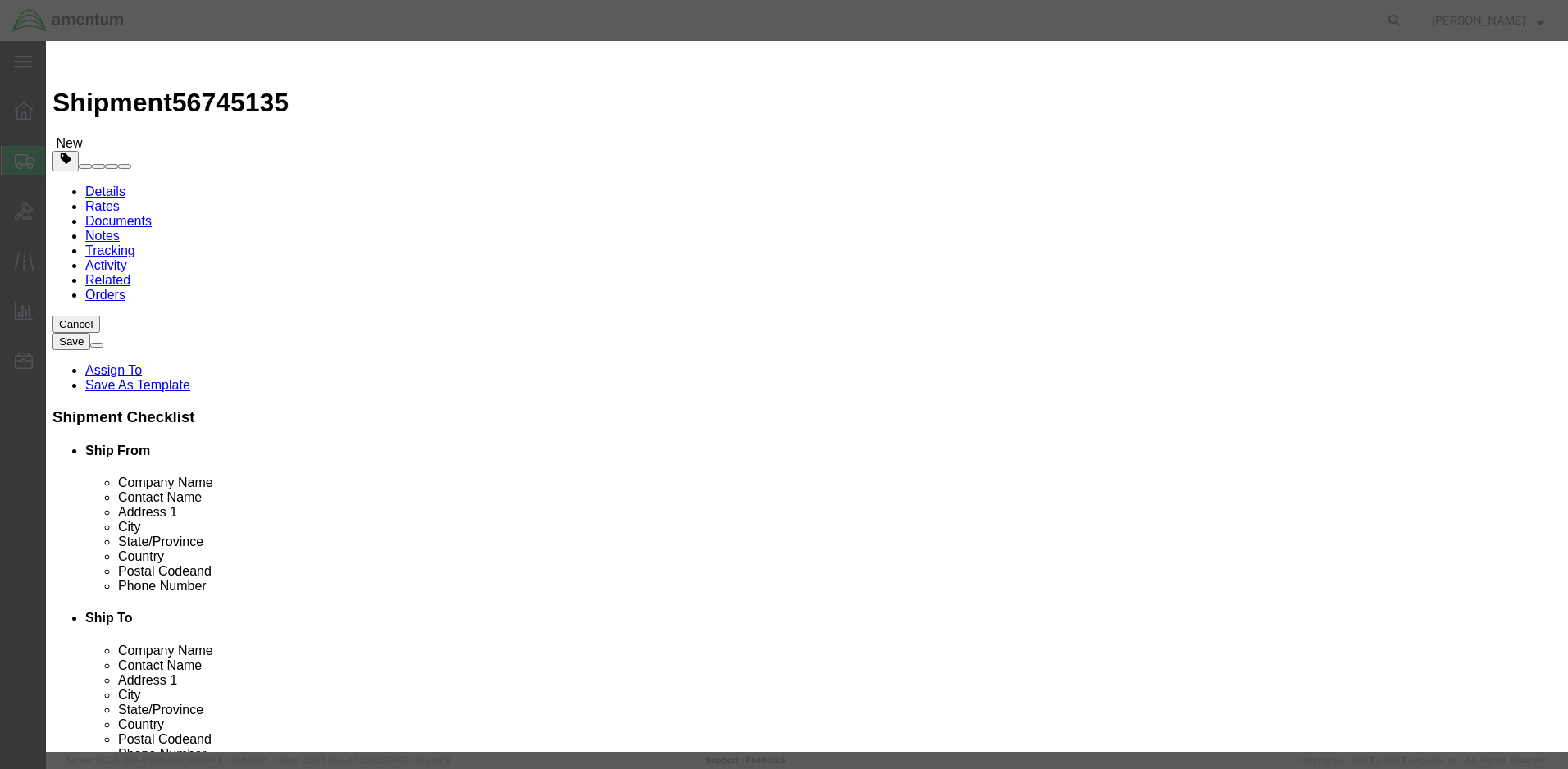
click input "text"
type input "45125.00"
click textarea
click select "Select 50 55 60 65 70 85 92.5 100 125 175 250 300 400"
select select "50"
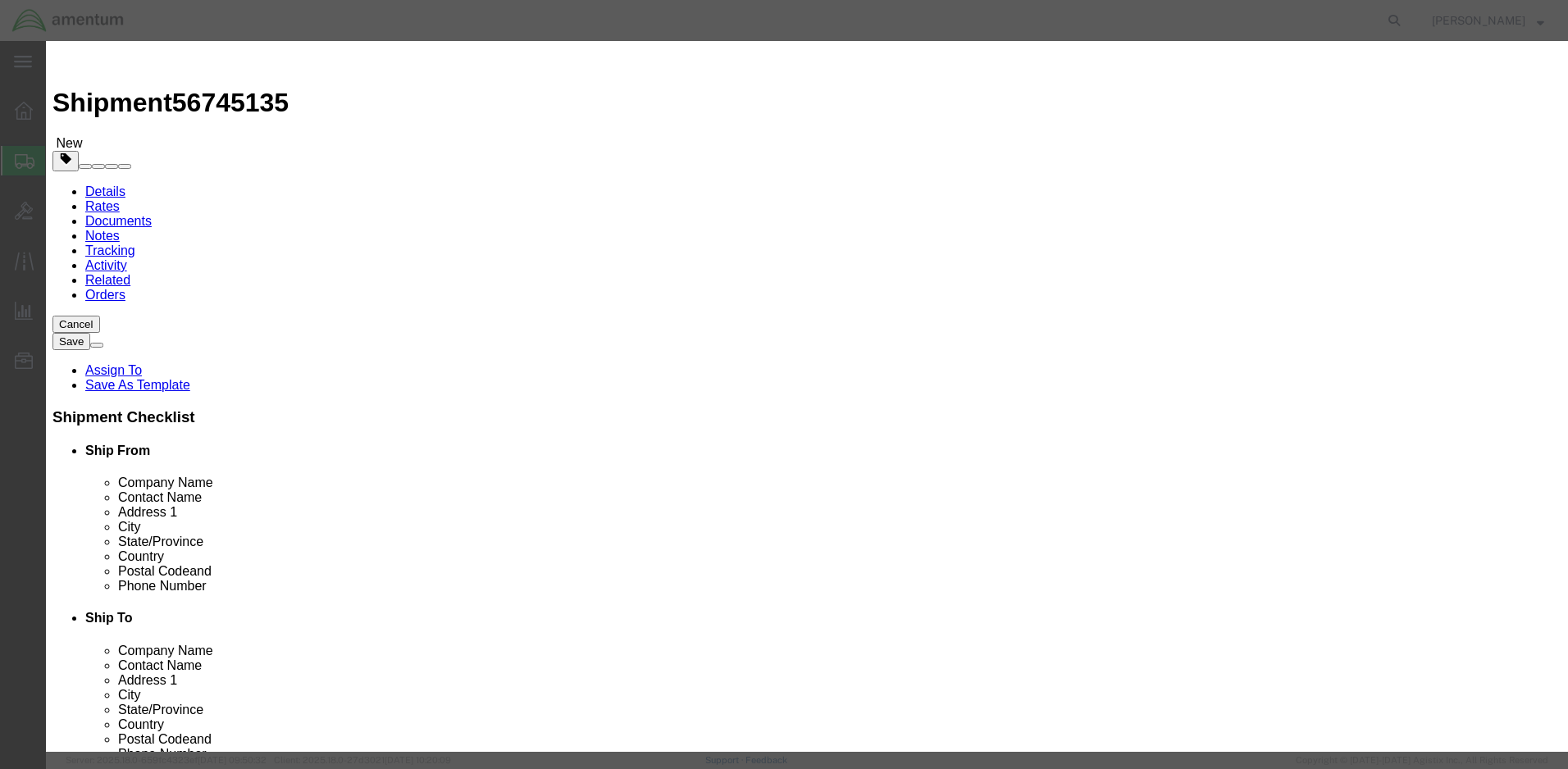
click select "Select 50 55 60 65 70 85 92.5 100 125 175 250 300 400"
click input "16K POWERDYNE TORQUE WRENCH"
click textarea
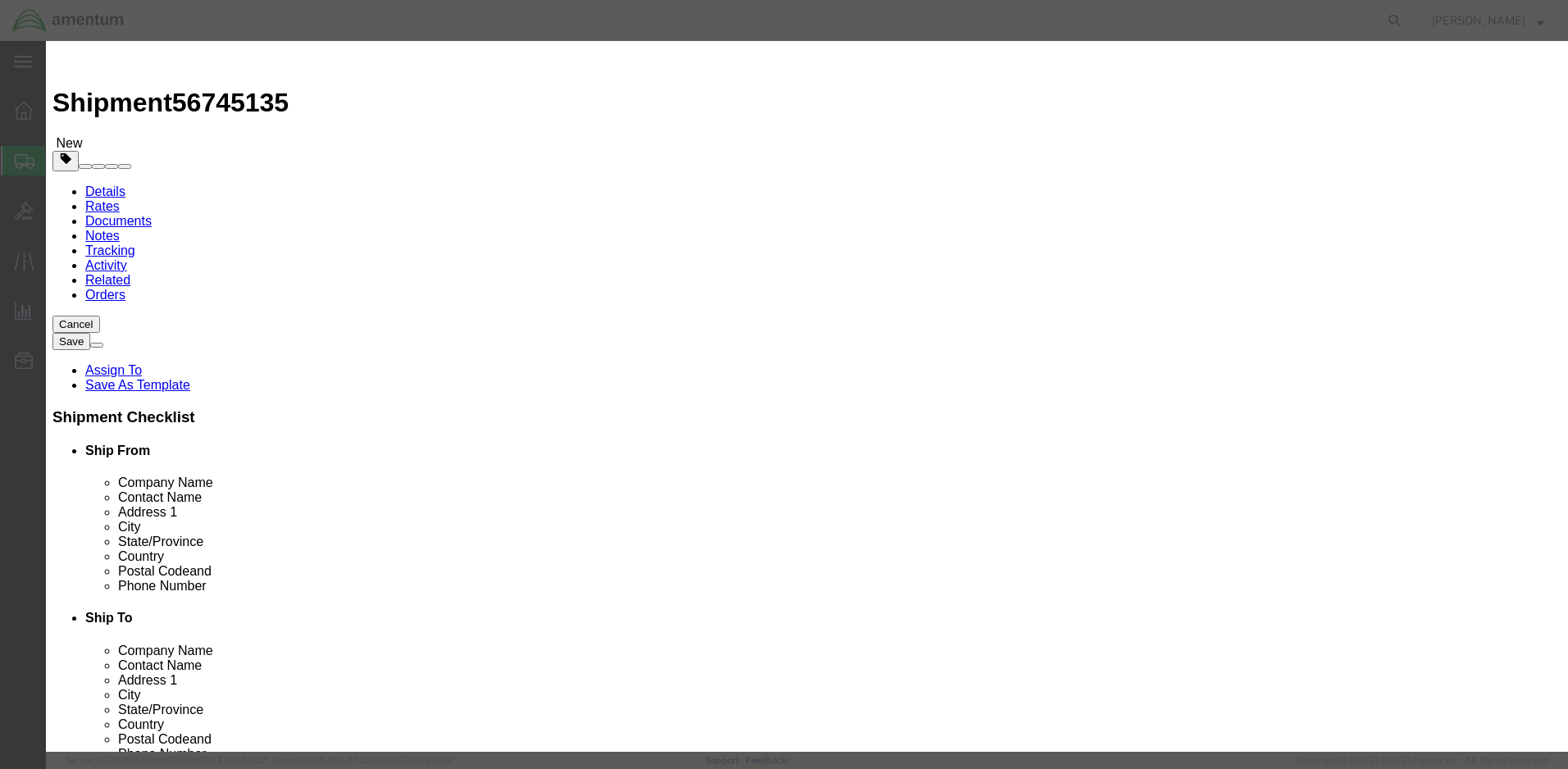
paste textarea "16K POWERDYNE TORQUE WRENCH"
type textarea "16K POWERDYNE TORQUE WRENCH"
click button "Save & Close"
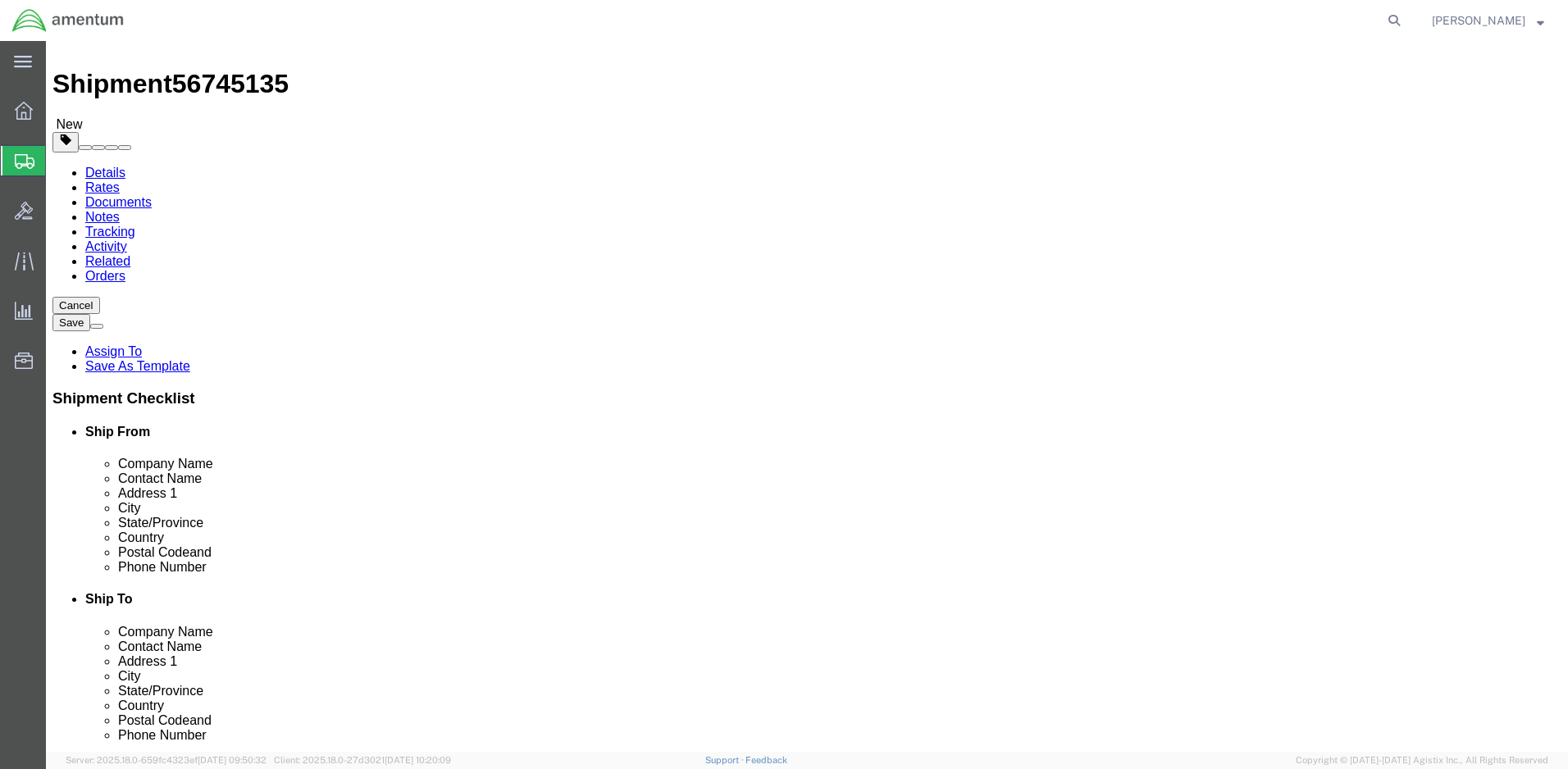
scroll to position [25, 0]
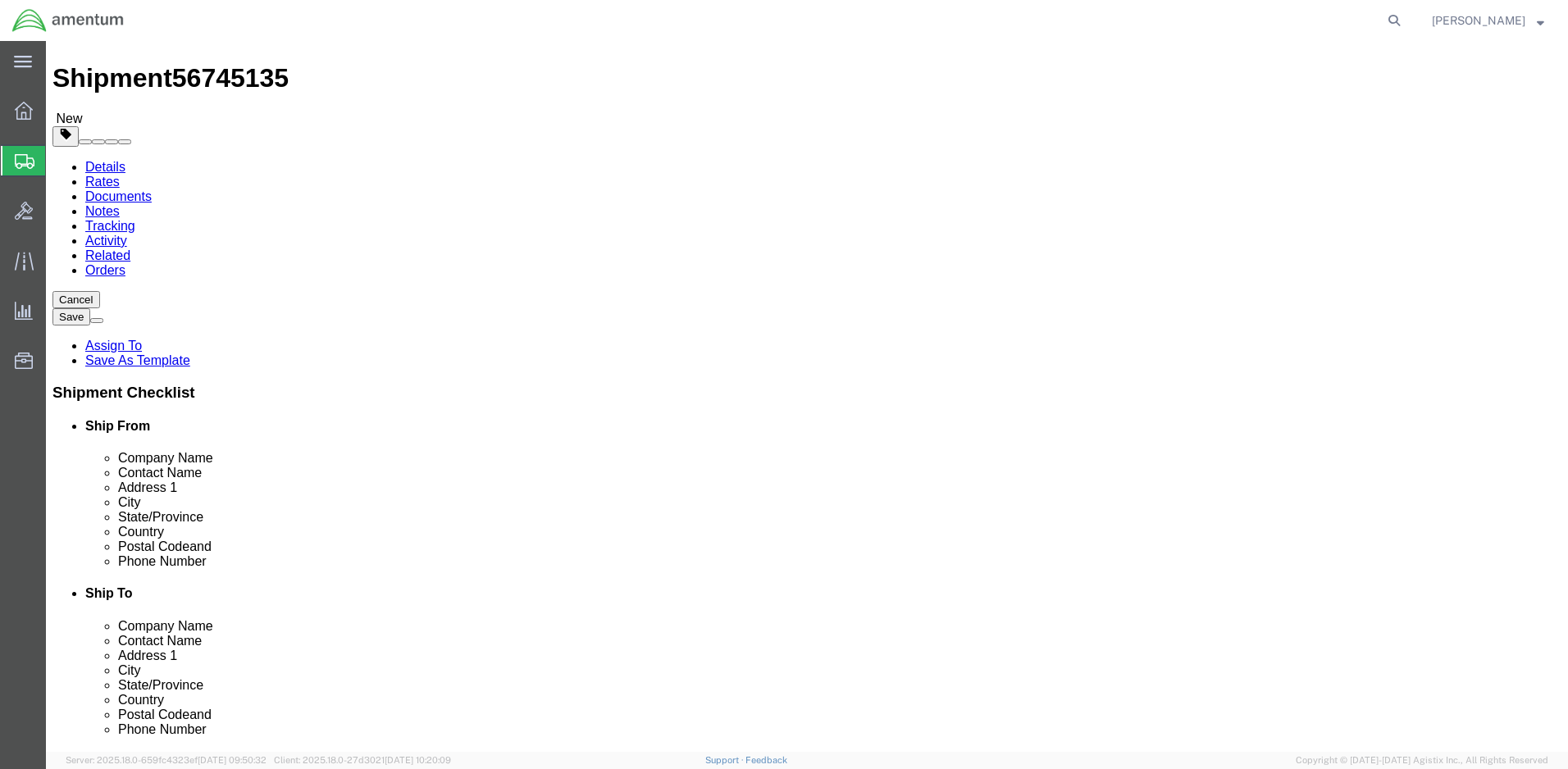
click button "Continue"
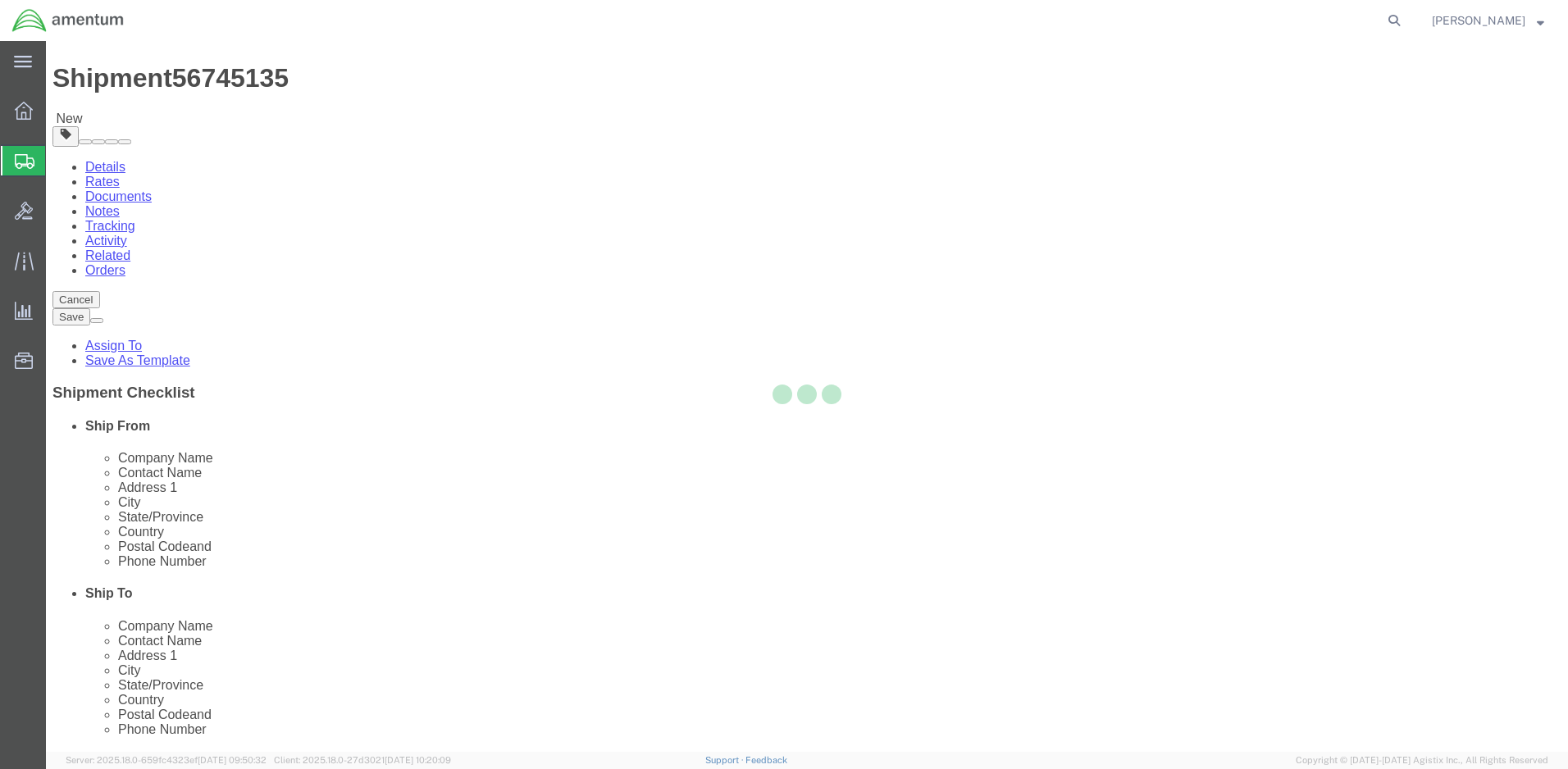
select select
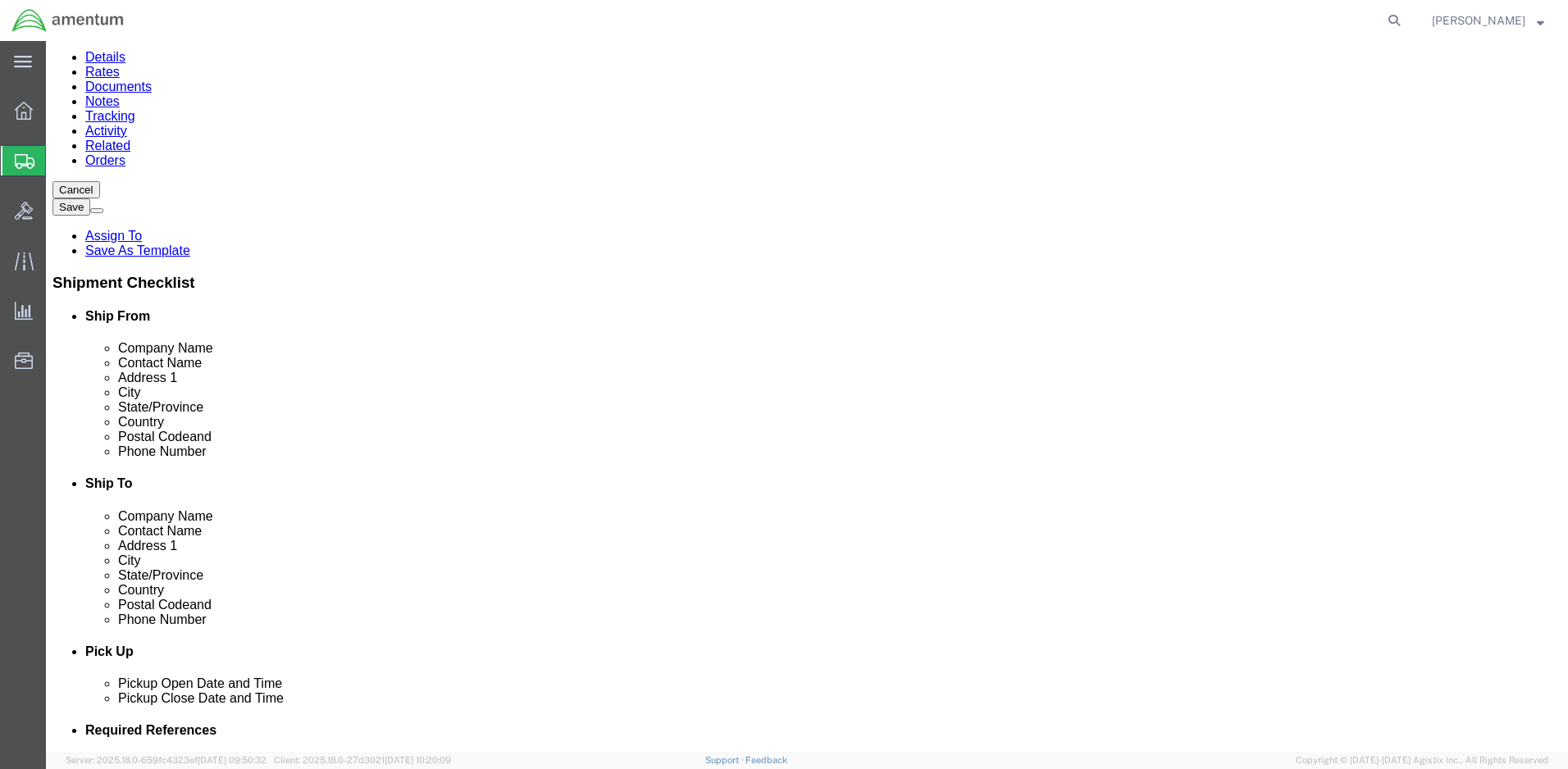
scroll to position [164, 0]
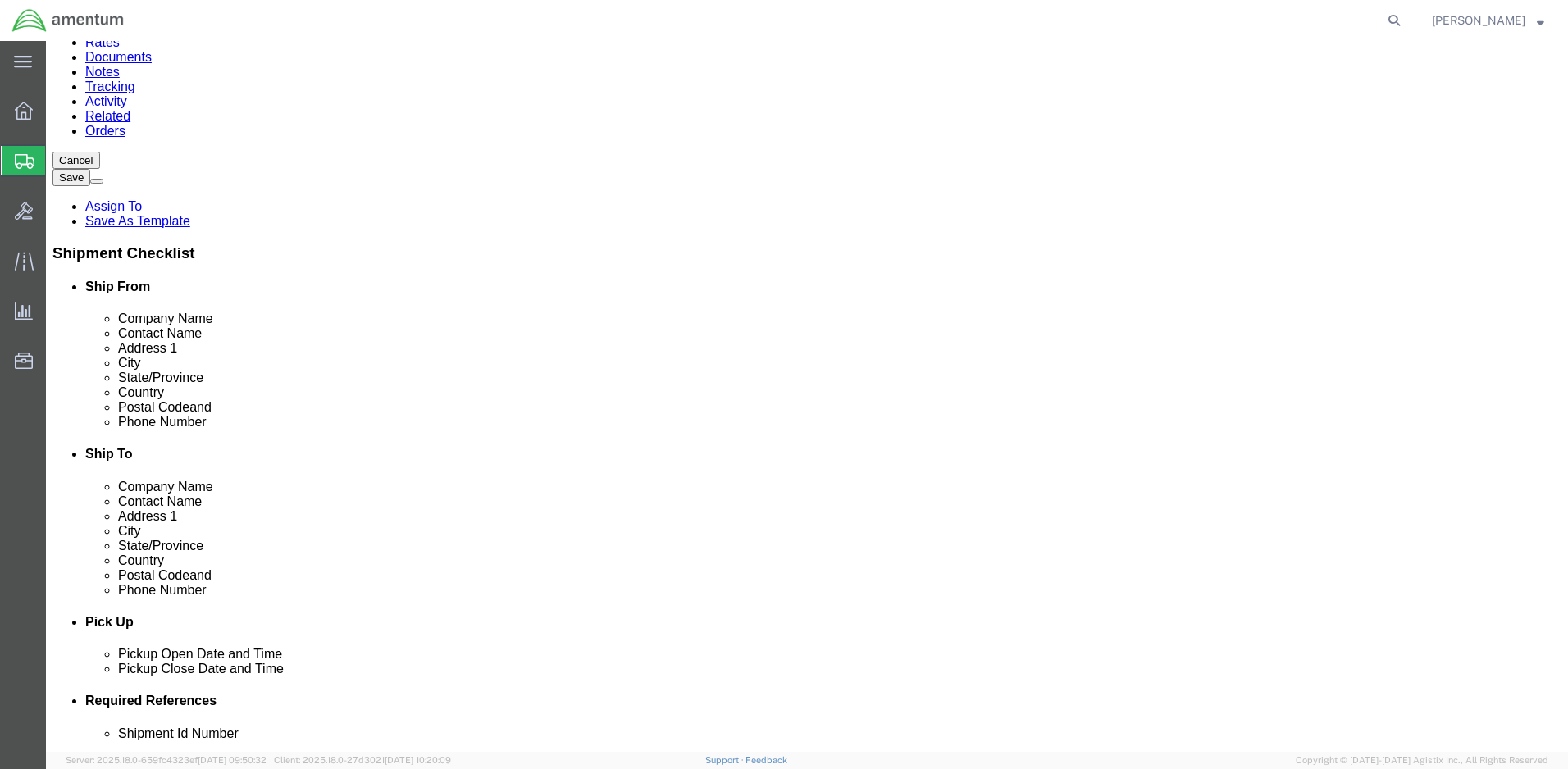
click input "Return Label Required"
checkbox input "true"
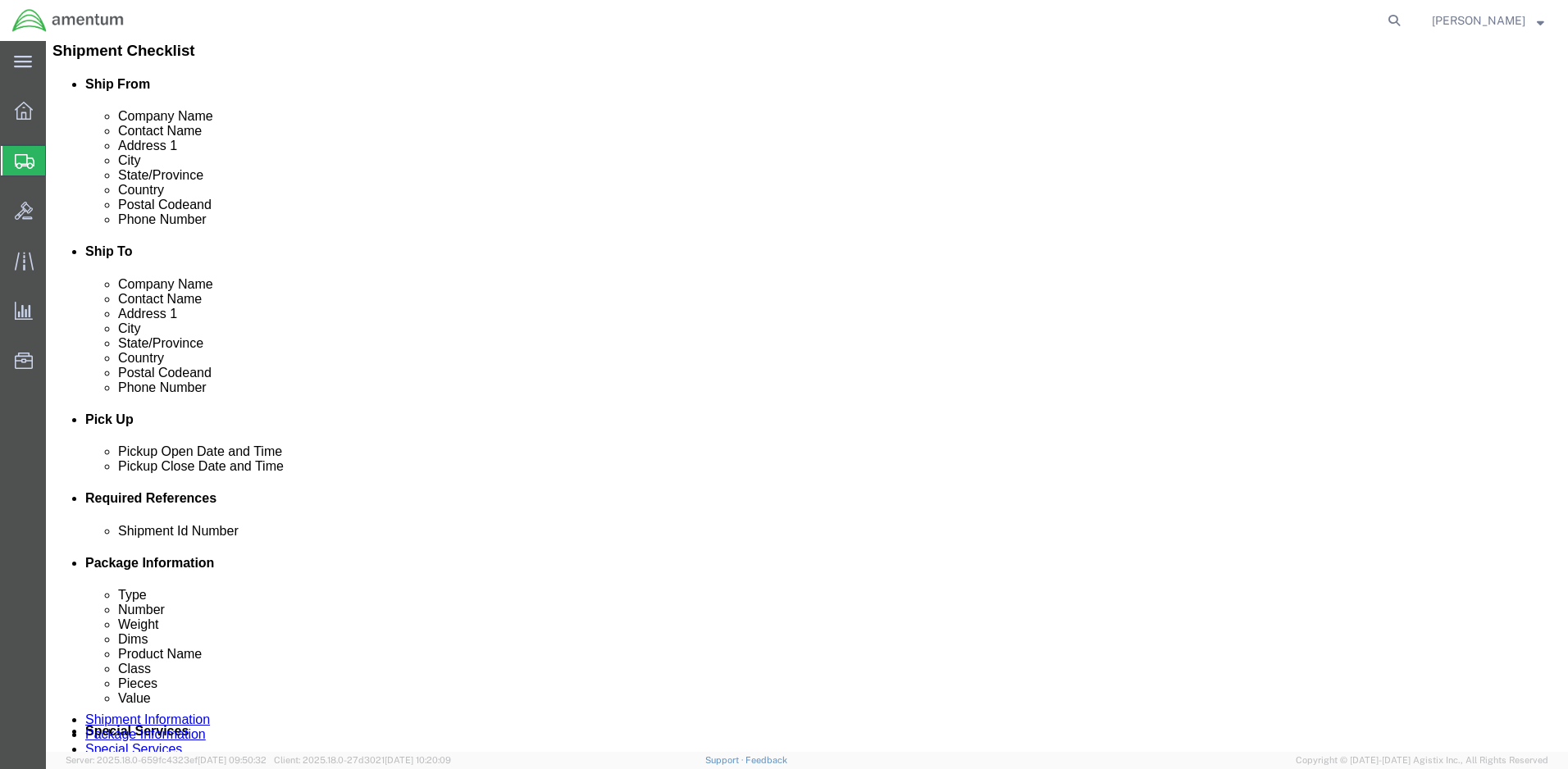
scroll to position [328, 0]
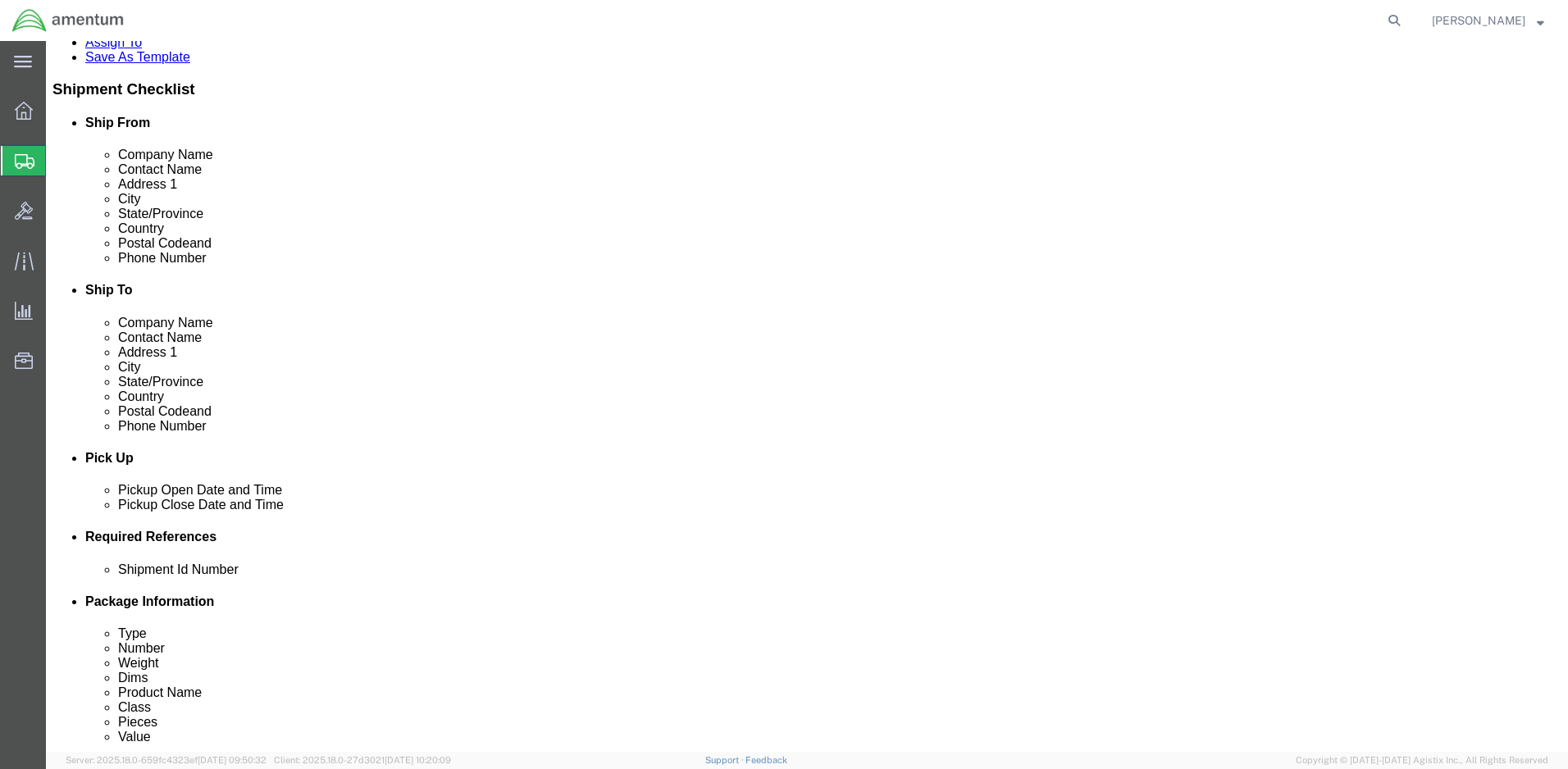
select select "79"
select select "17818"
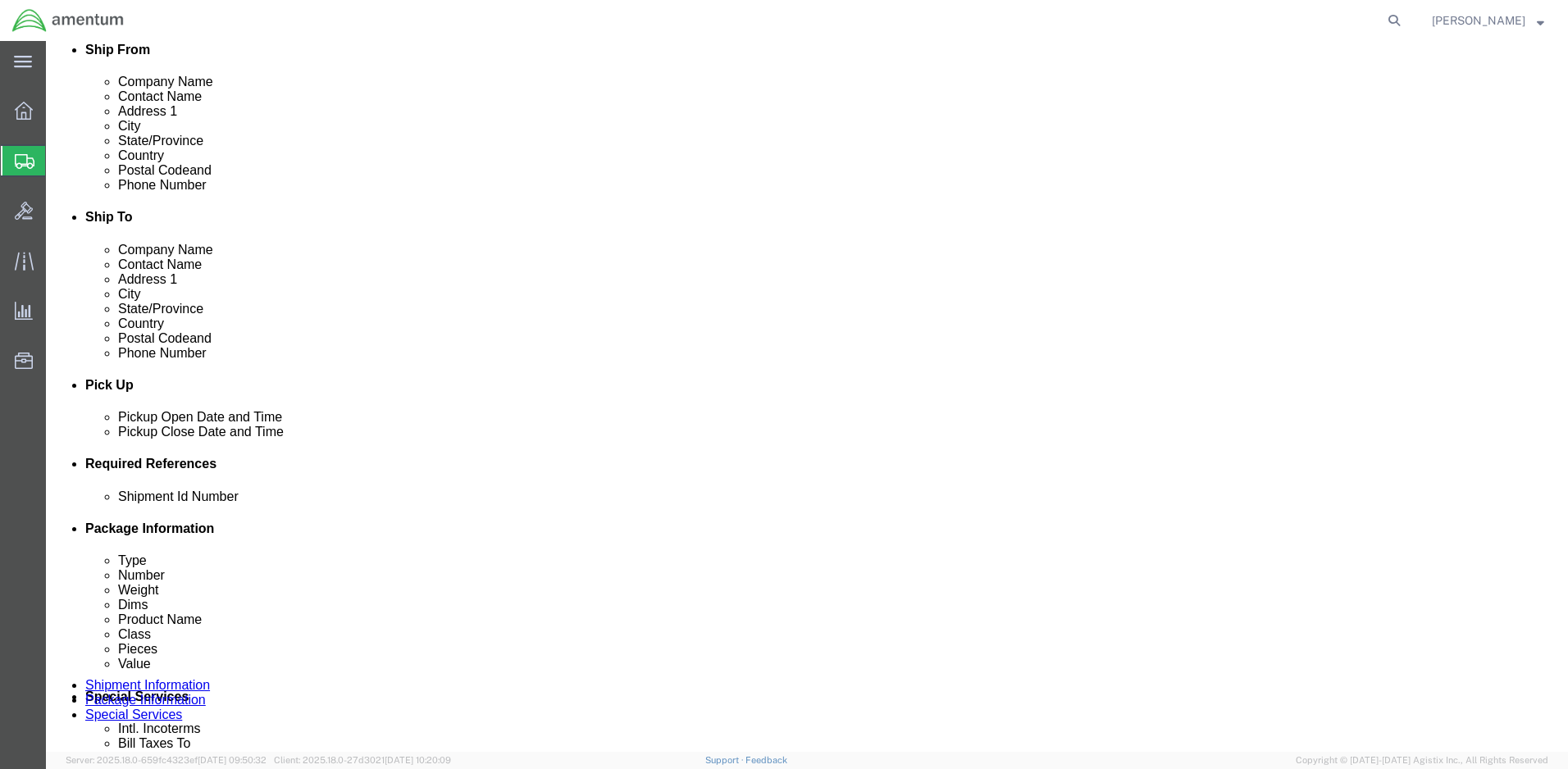
scroll to position [409, 0]
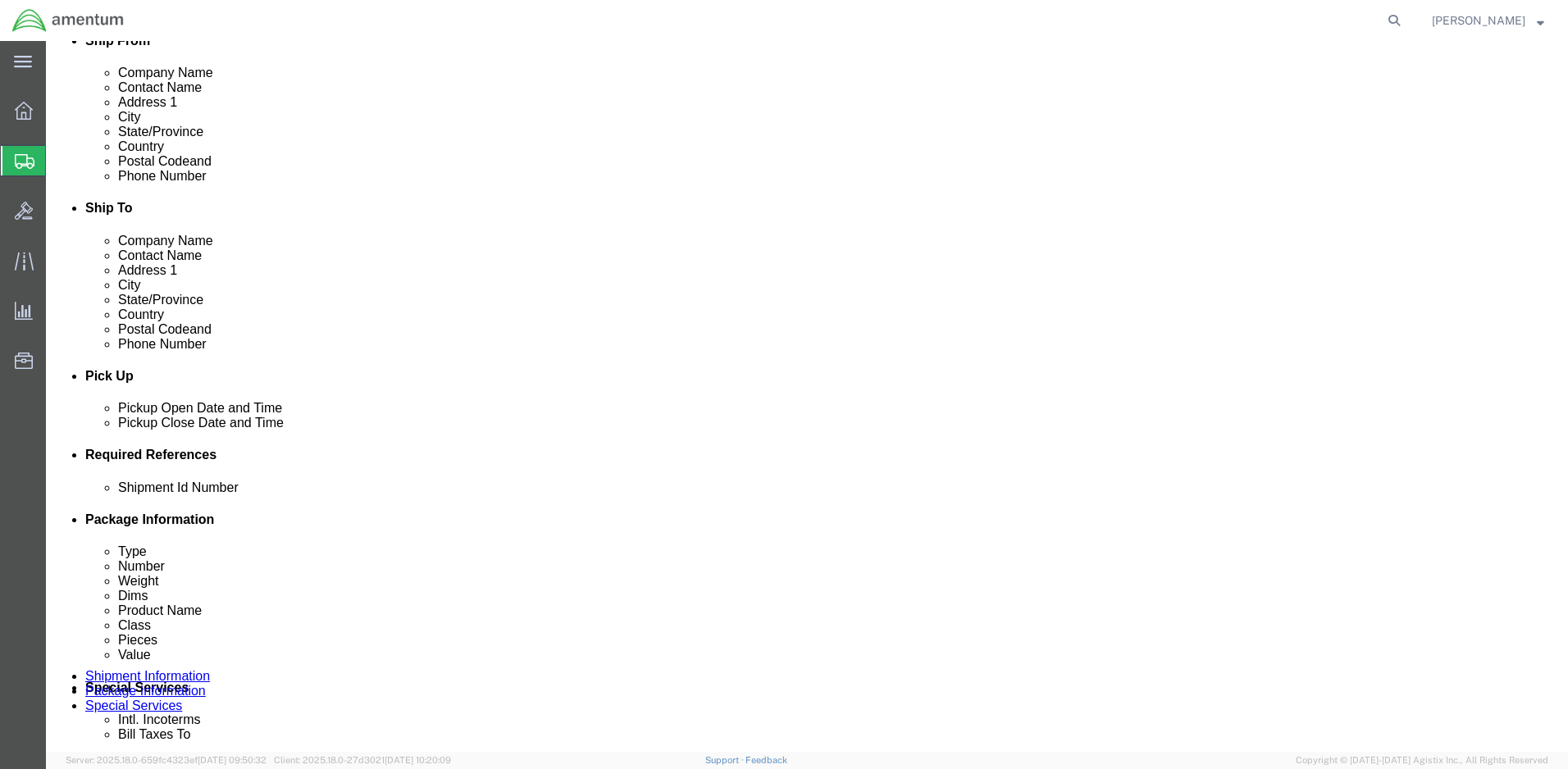
click button "Rate Shipment"
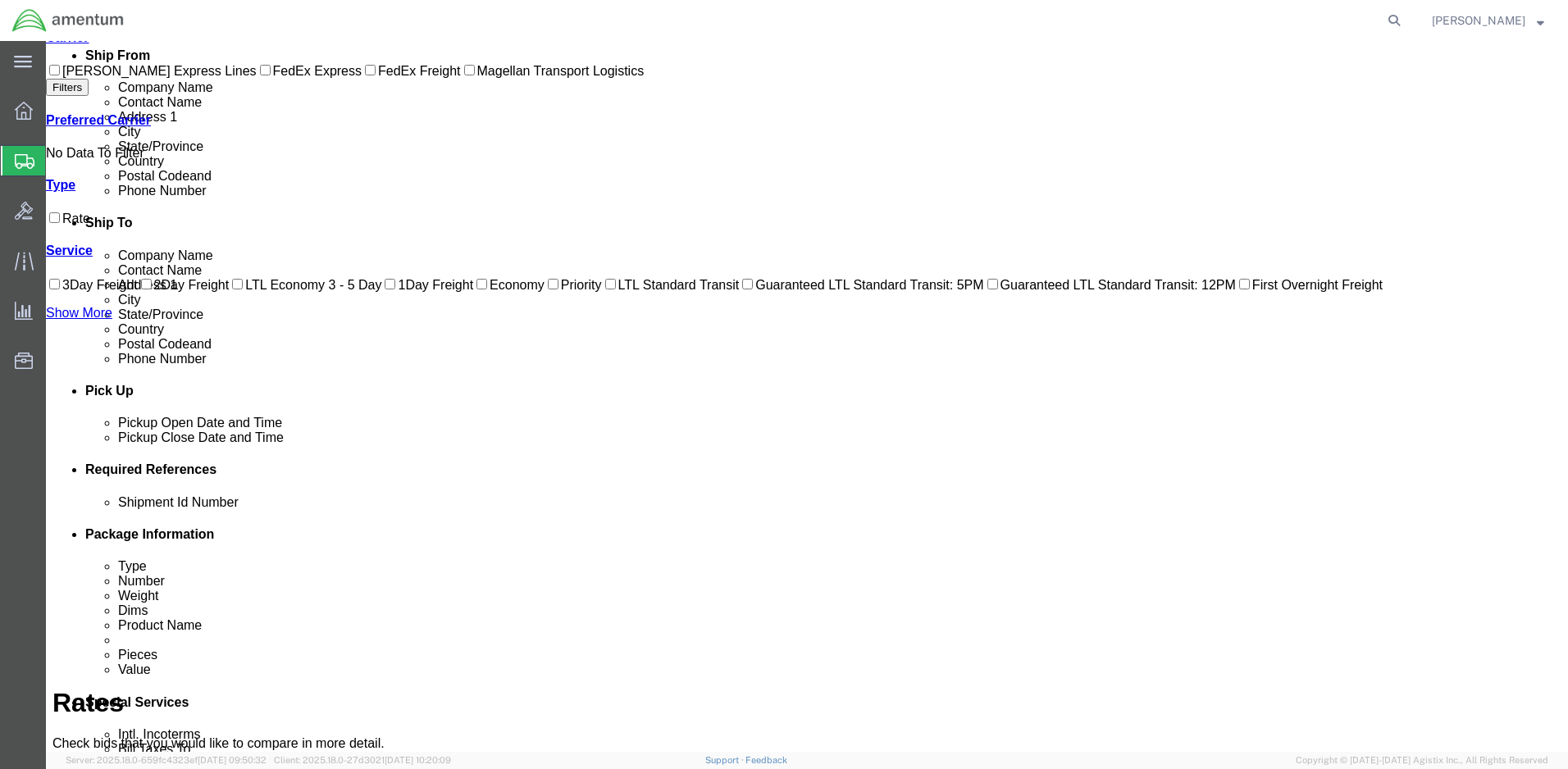
scroll to position [0, 0]
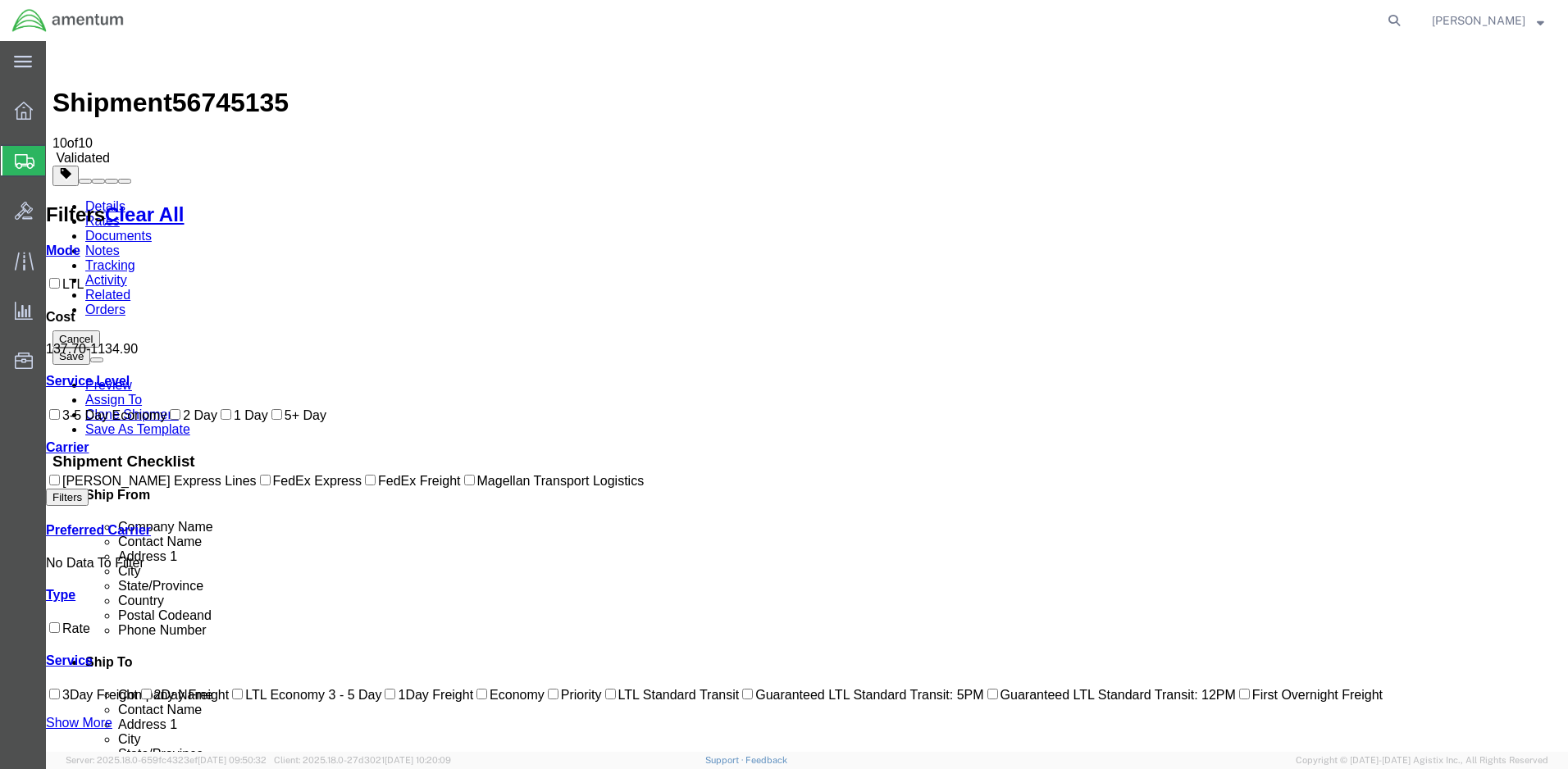
checkbox input "true"
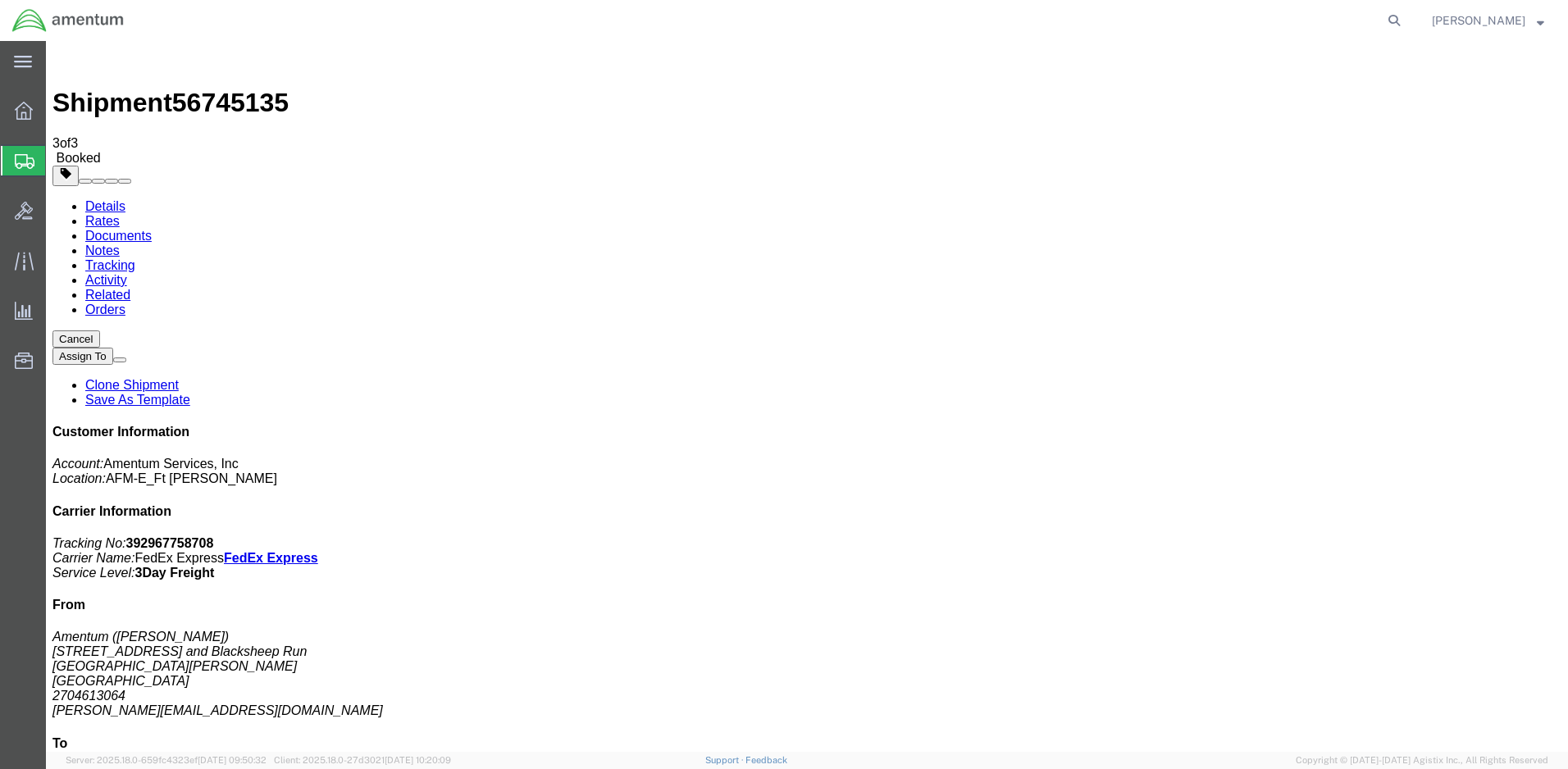
checkbox input "true"
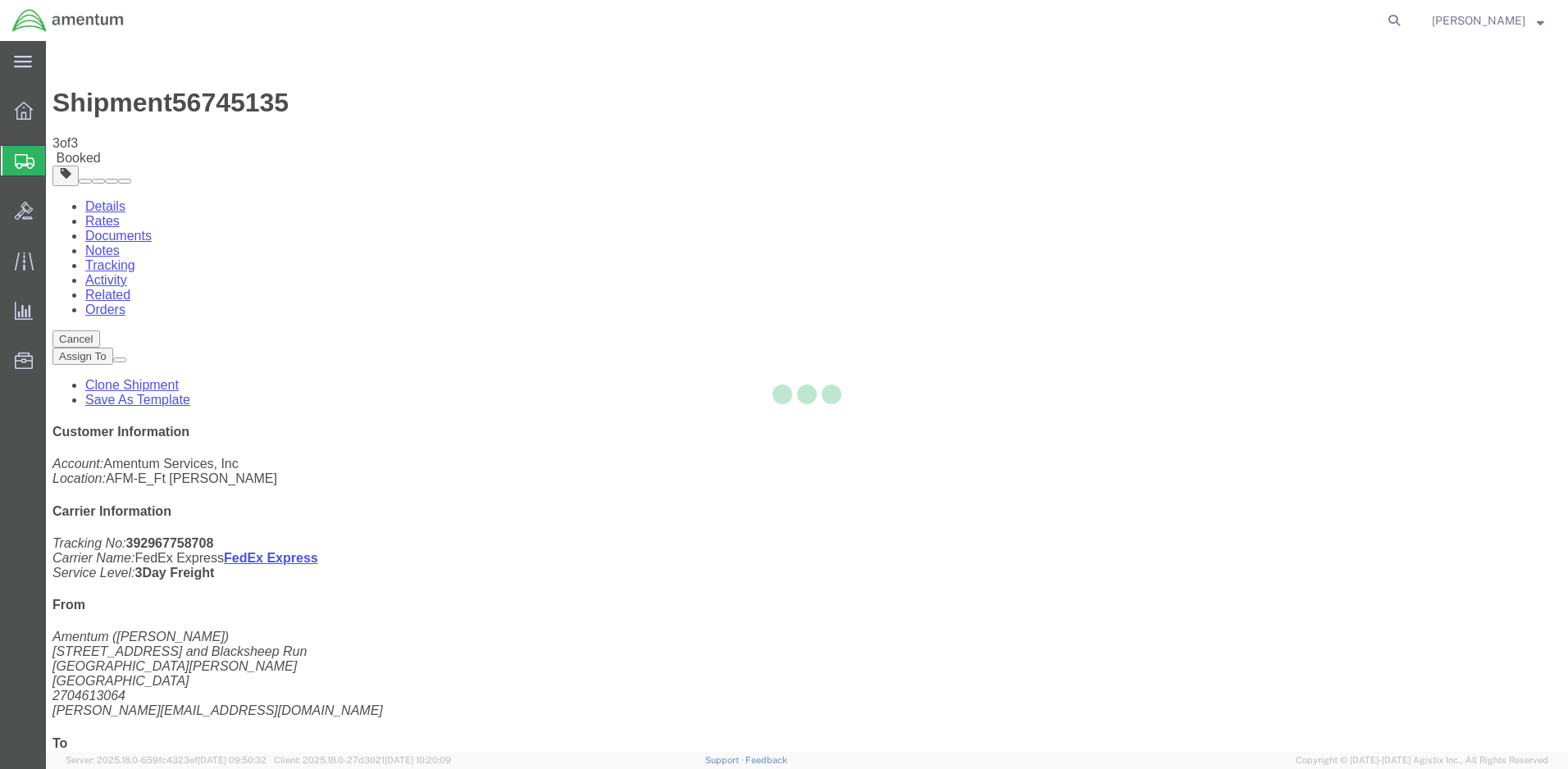
checkbox input "true"
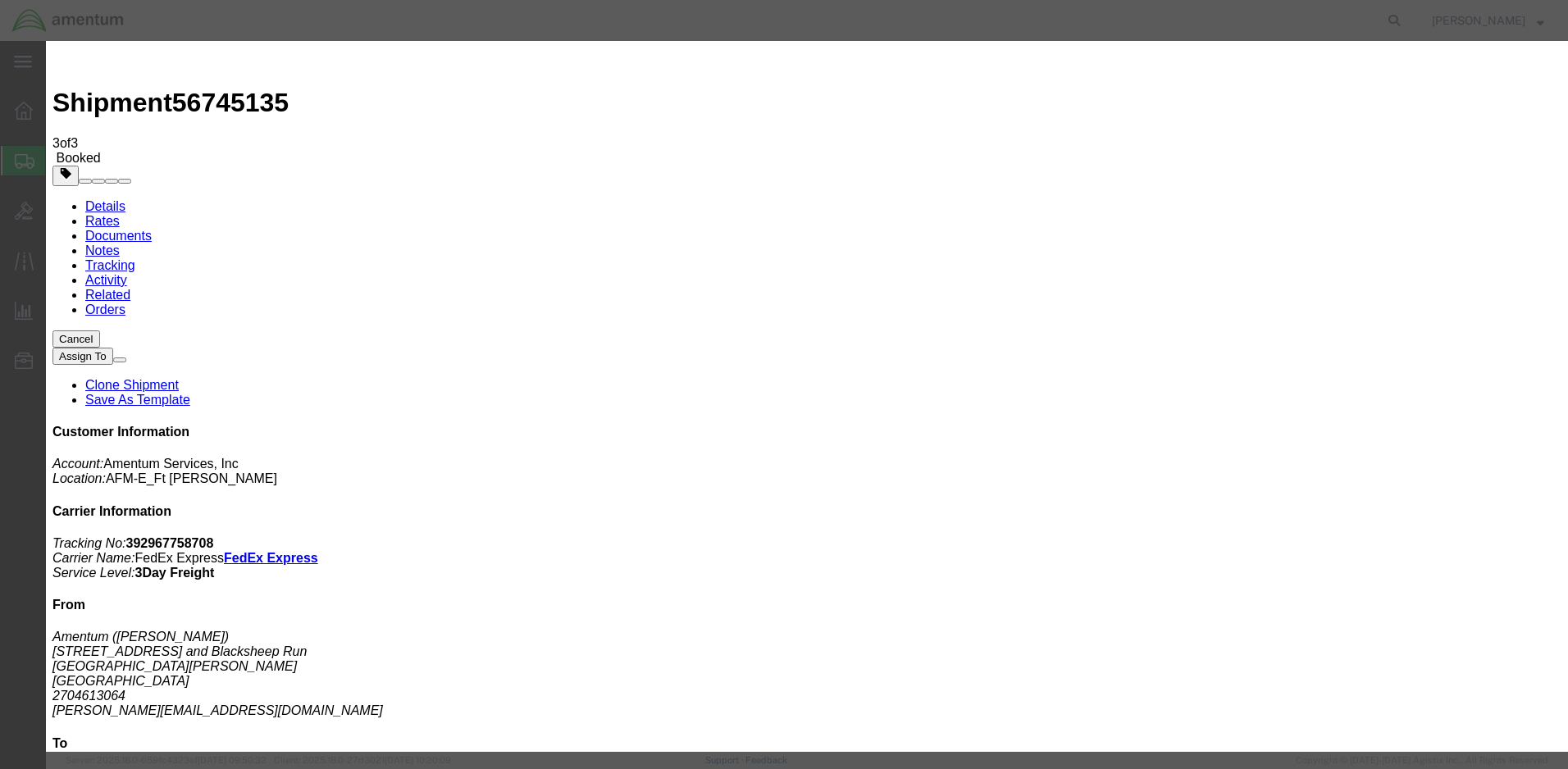
type input "[PERSON_NAME][EMAIL_ADDRESS][PERSON_NAME][DOMAIN_NAME]"
checkbox input "true"
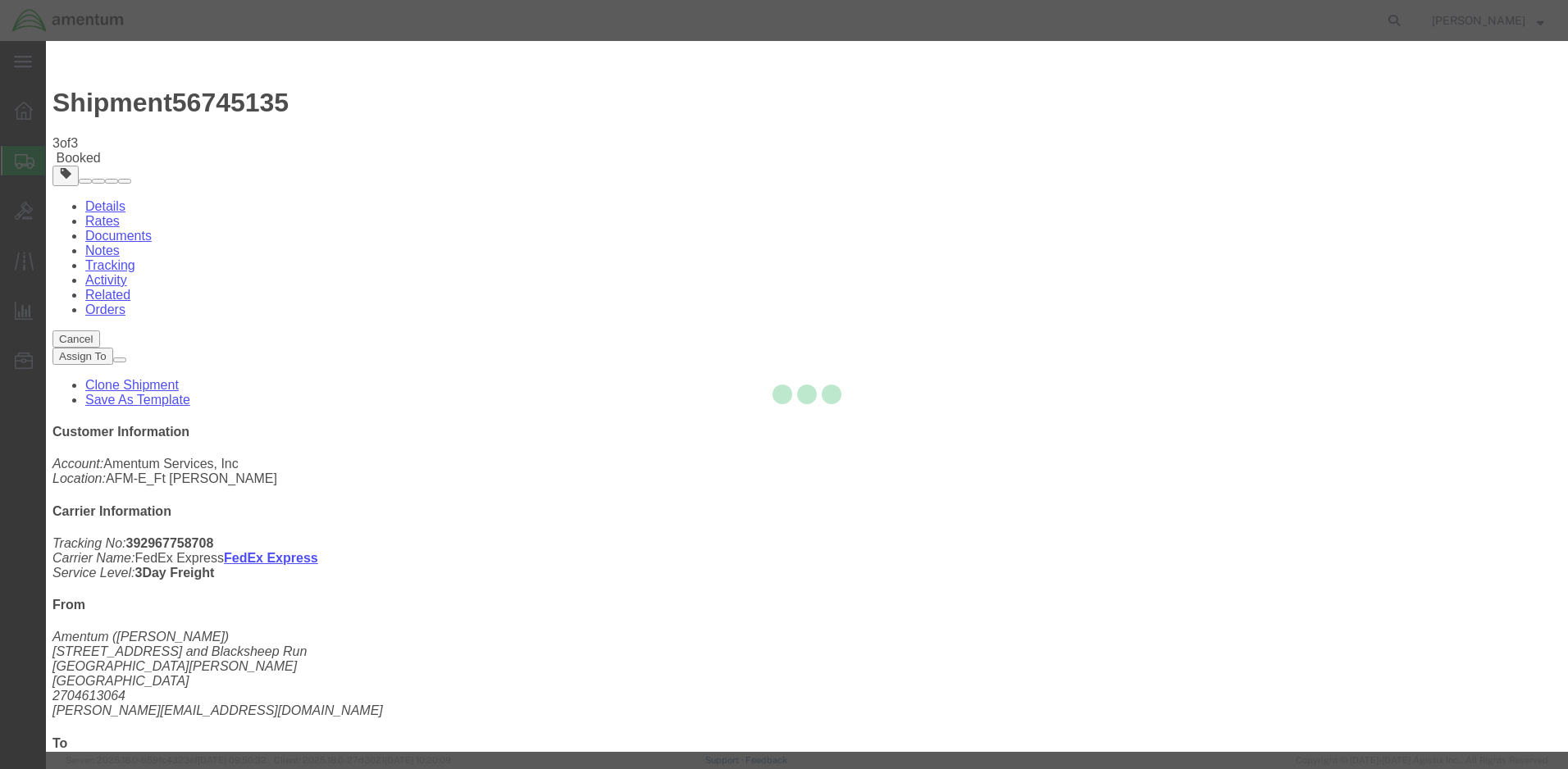
checkbox input "false"
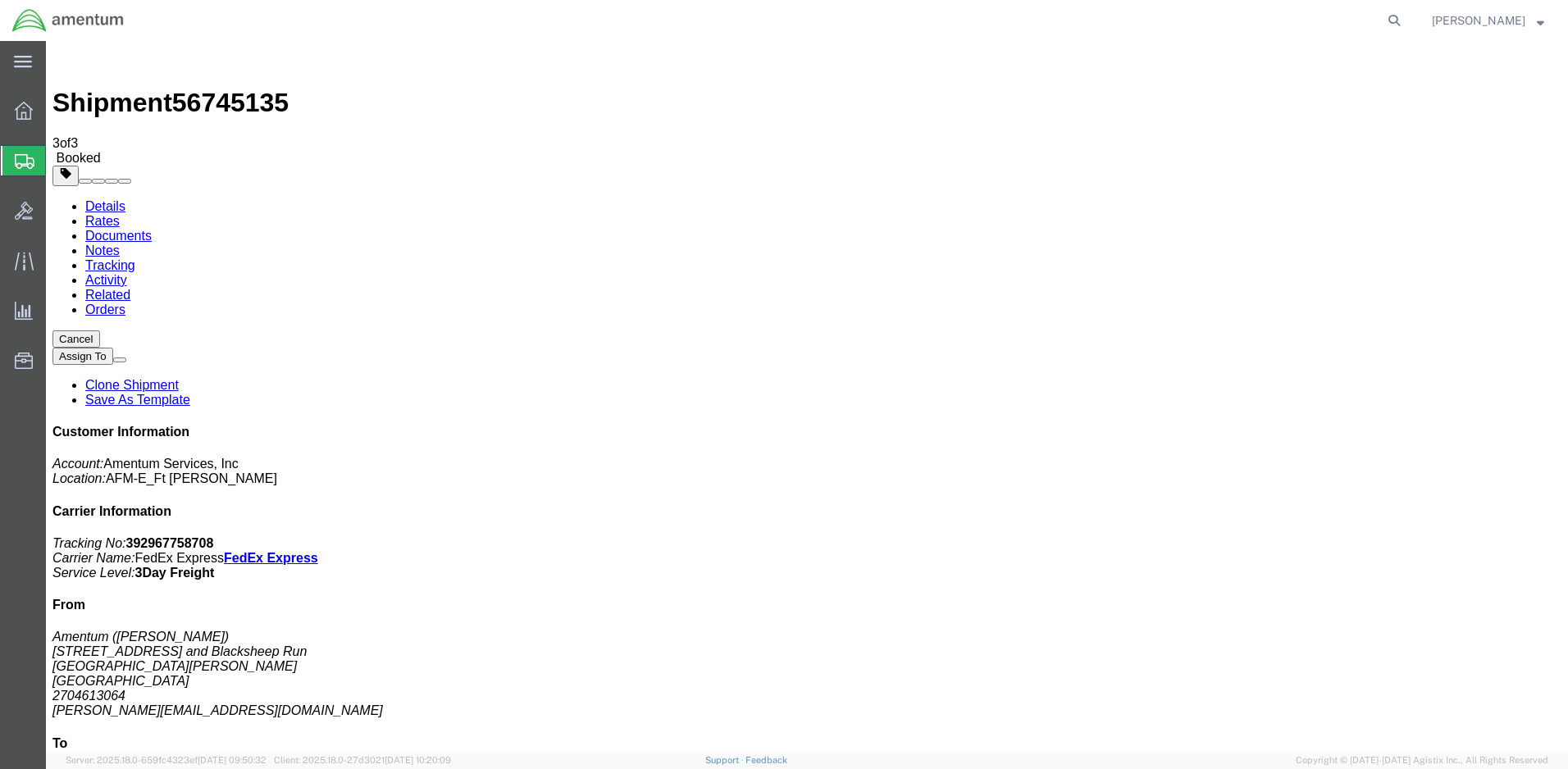
click at [25, 111] on icon at bounding box center [24, 111] width 18 height 18
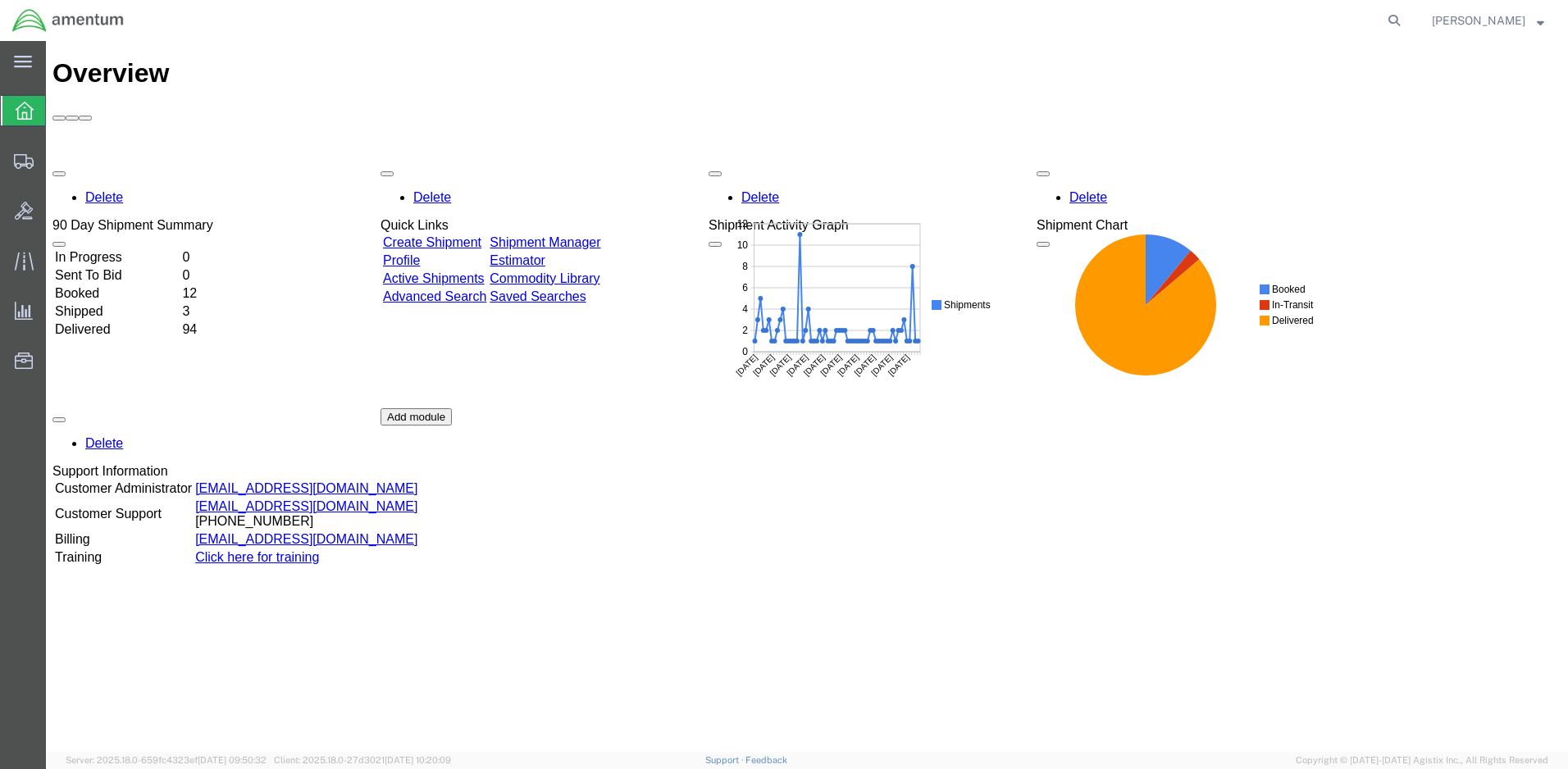
click at [479, 235] on link "Create Shipment" at bounding box center [432, 242] width 99 height 14
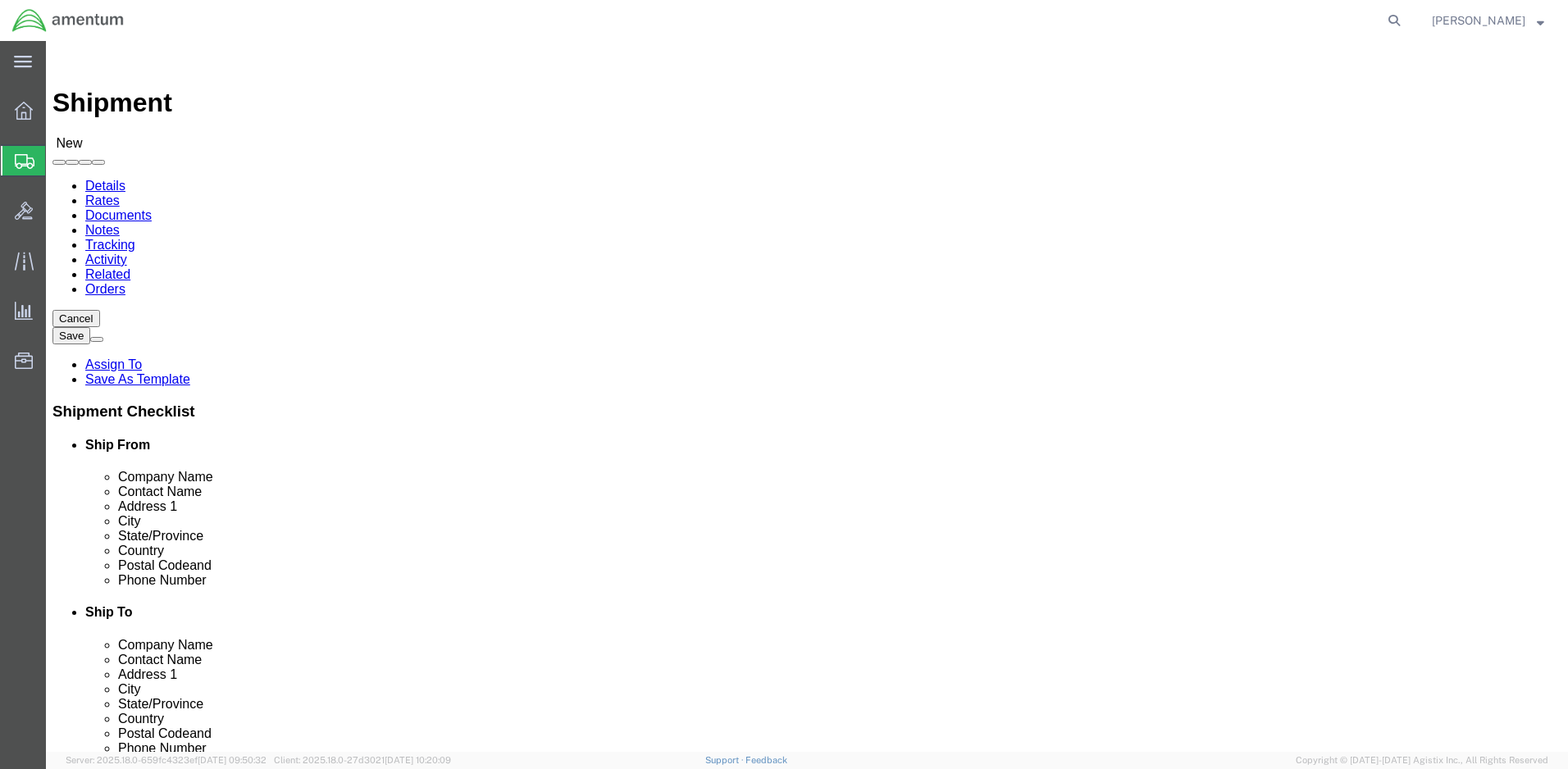
click input "text"
type input "[PERSON_NAME]"
click p "- Advanced Torque Products - ([PERSON_NAME]) [STREET_ADDRESS][PERSON_NAME]"
type input "Advanced Torque Products"
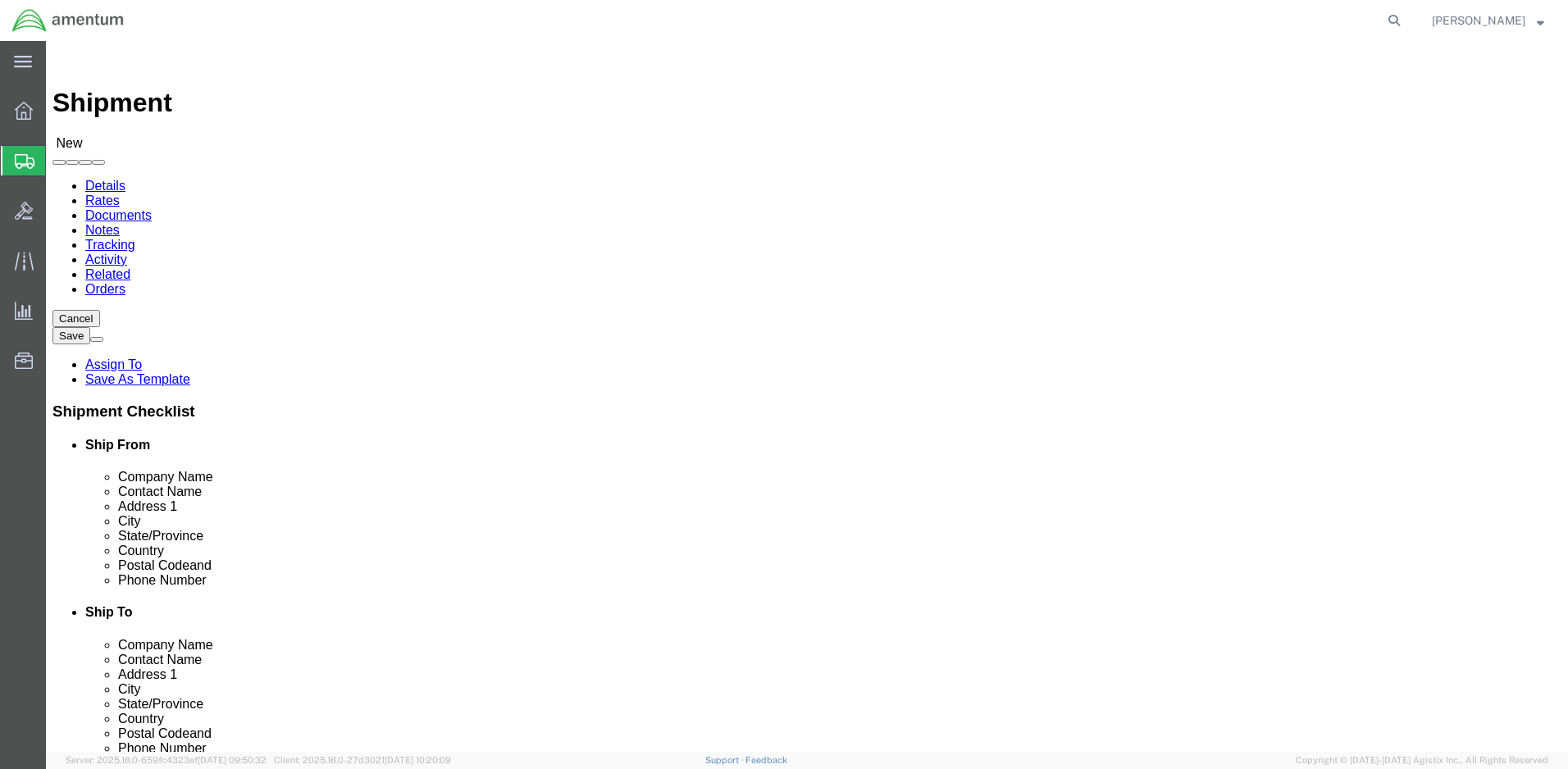
type input "[PERSON_NAME]"
type input "[STREET_ADDRESS][PERSON_NAME]"
type input "[GEOGRAPHIC_DATA]"
type input "06111"
select select "CT"
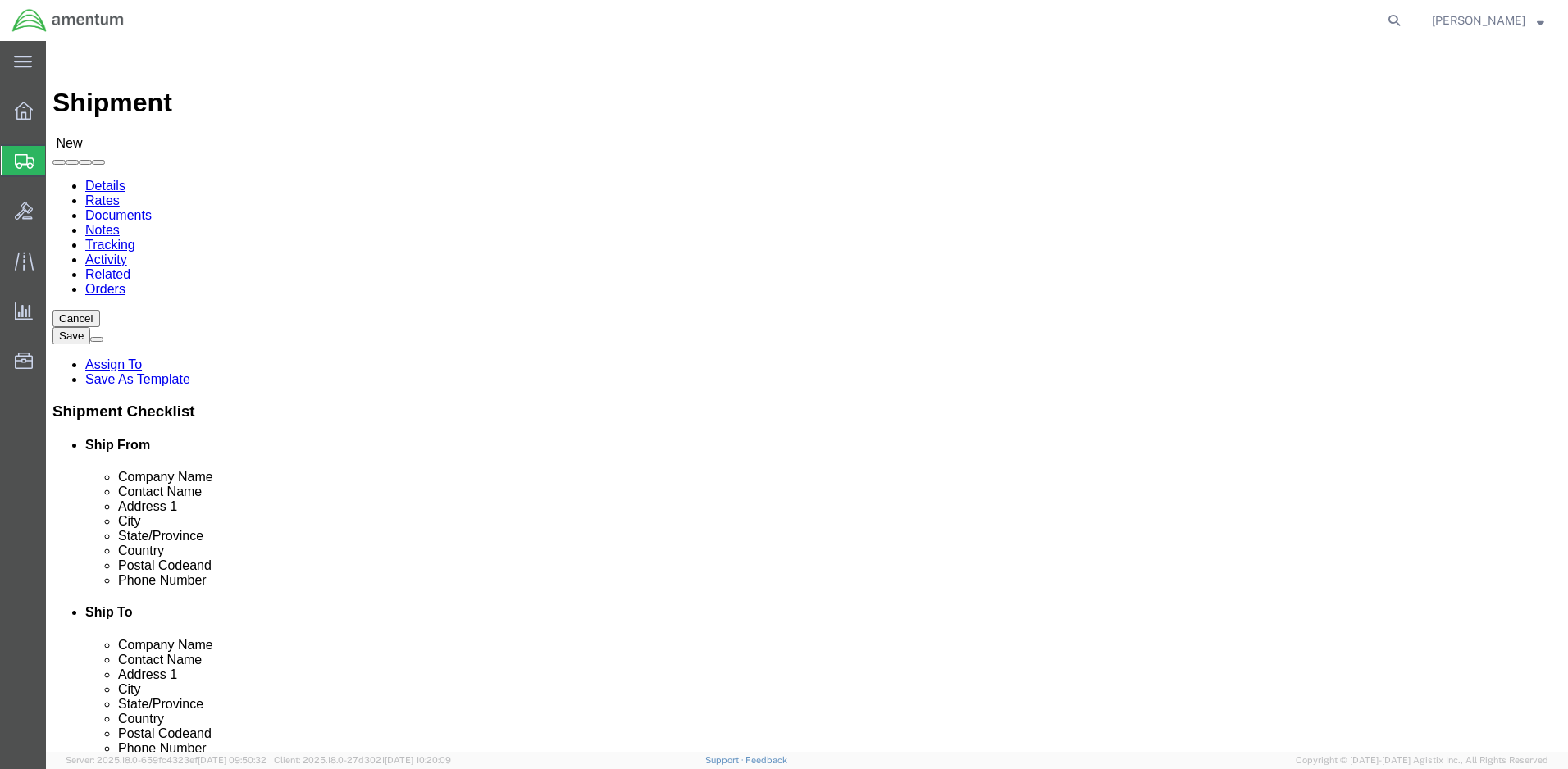
type input "[PERSON_NAME]"
click input "text"
click input "8608281523"
type input "[PHONE_NUMBER]"
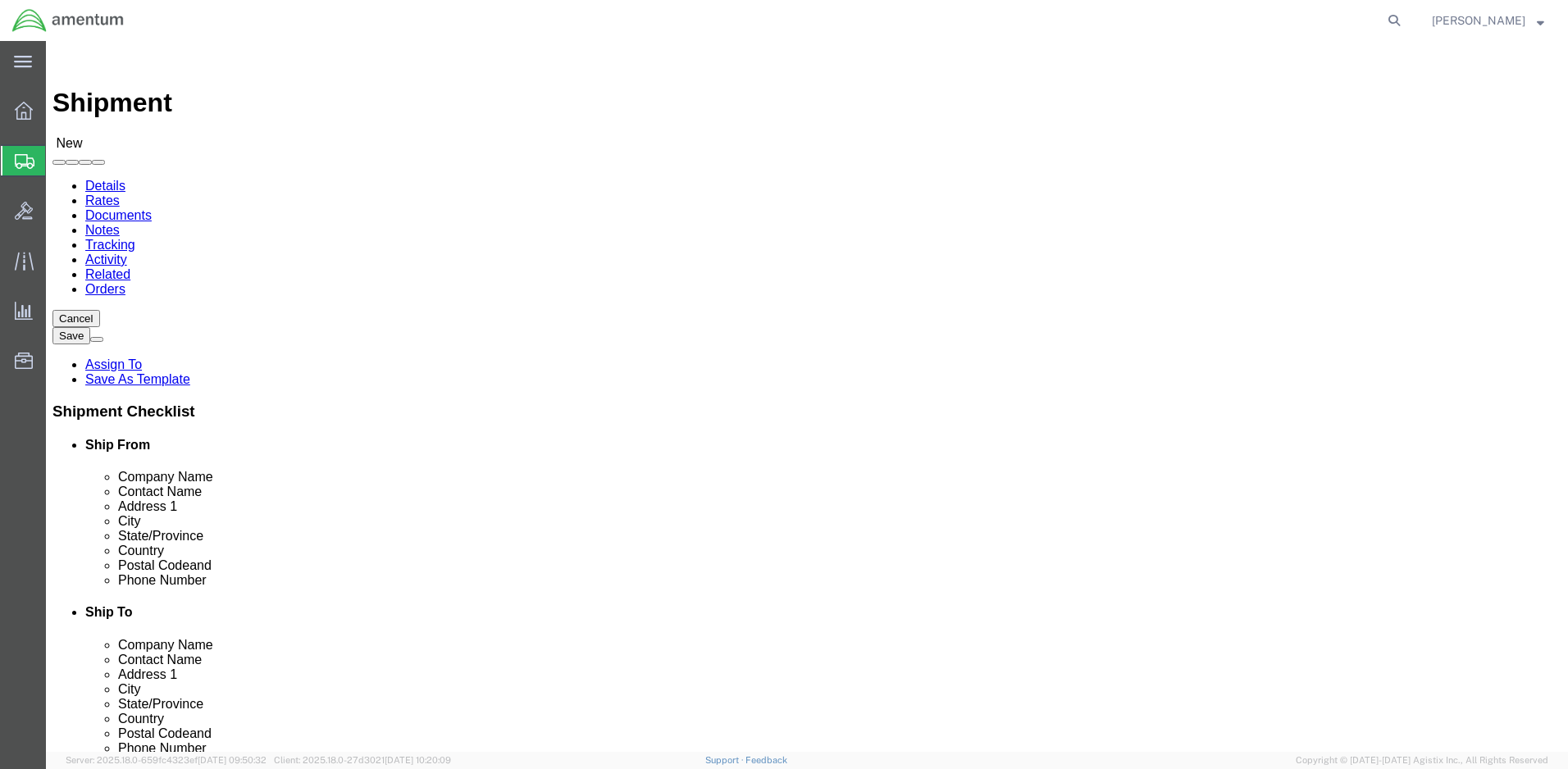
click input "text"
type input "[PERSON_NAME]"
click p "- Amentum - ([PERSON_NAME]) [STREET_ADDRESS][PERSON_NAME]"
type input "Amentum"
type input "[PERSON_NAME]"
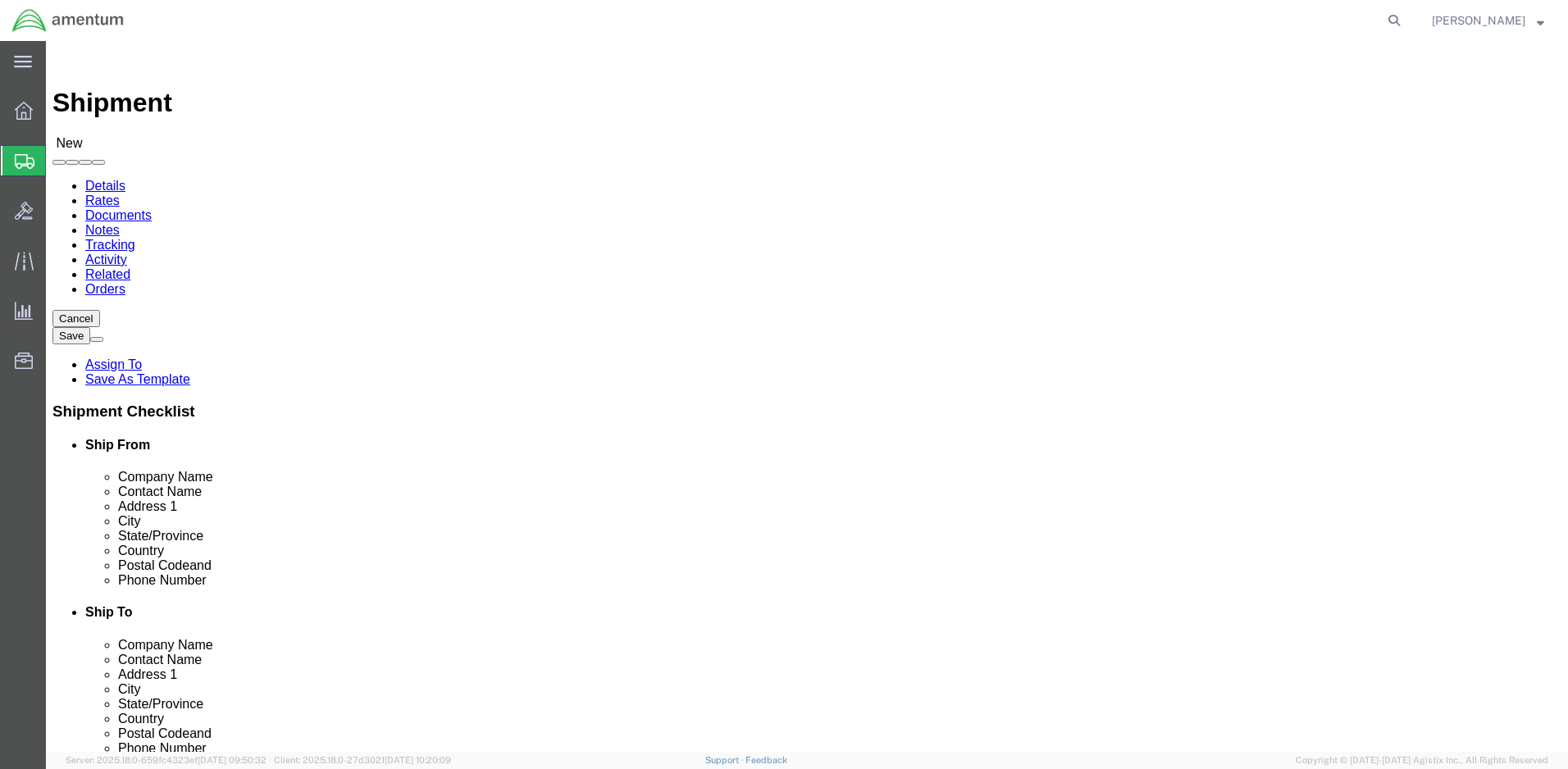
type input "[STREET_ADDRESS] and Blacksheep Run"
type input "Fort [PERSON_NAME]"
type input "42223"
type input "2704613064"
type input "[PERSON_NAME][EMAIL_ADDRESS][DOMAIN_NAME]"
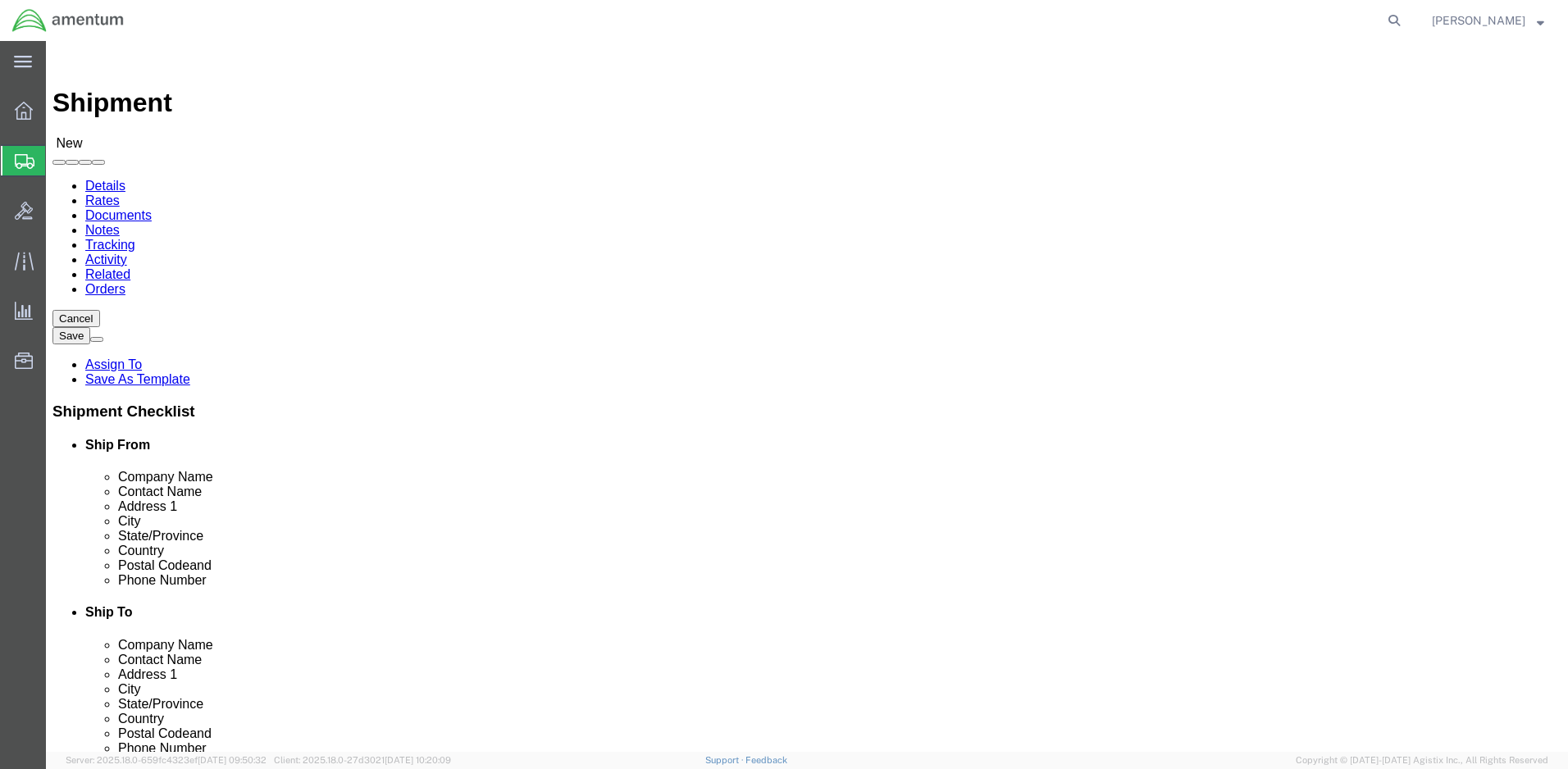
checkbox input "true"
select select "KY"
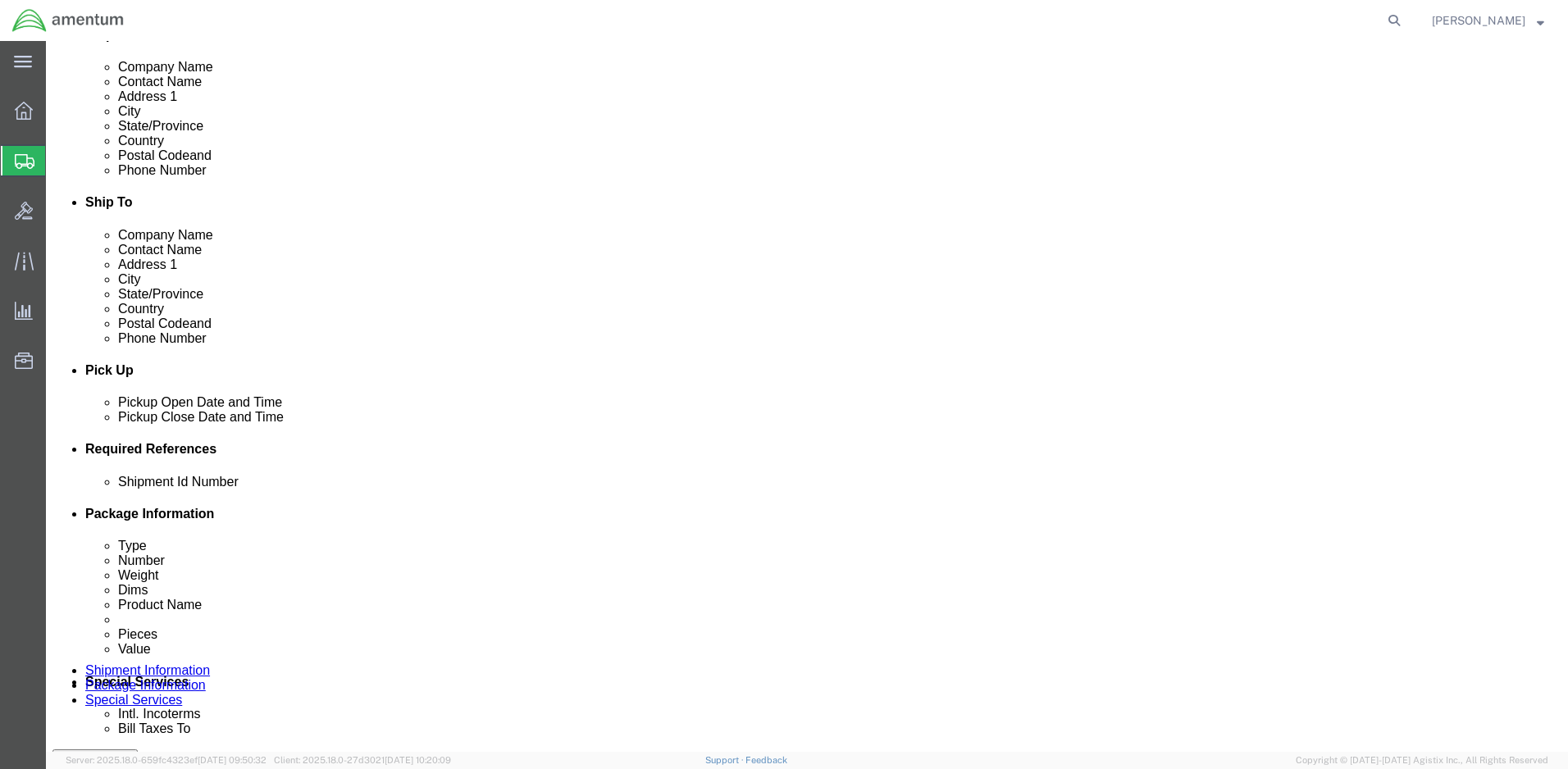
scroll to position [491, 0]
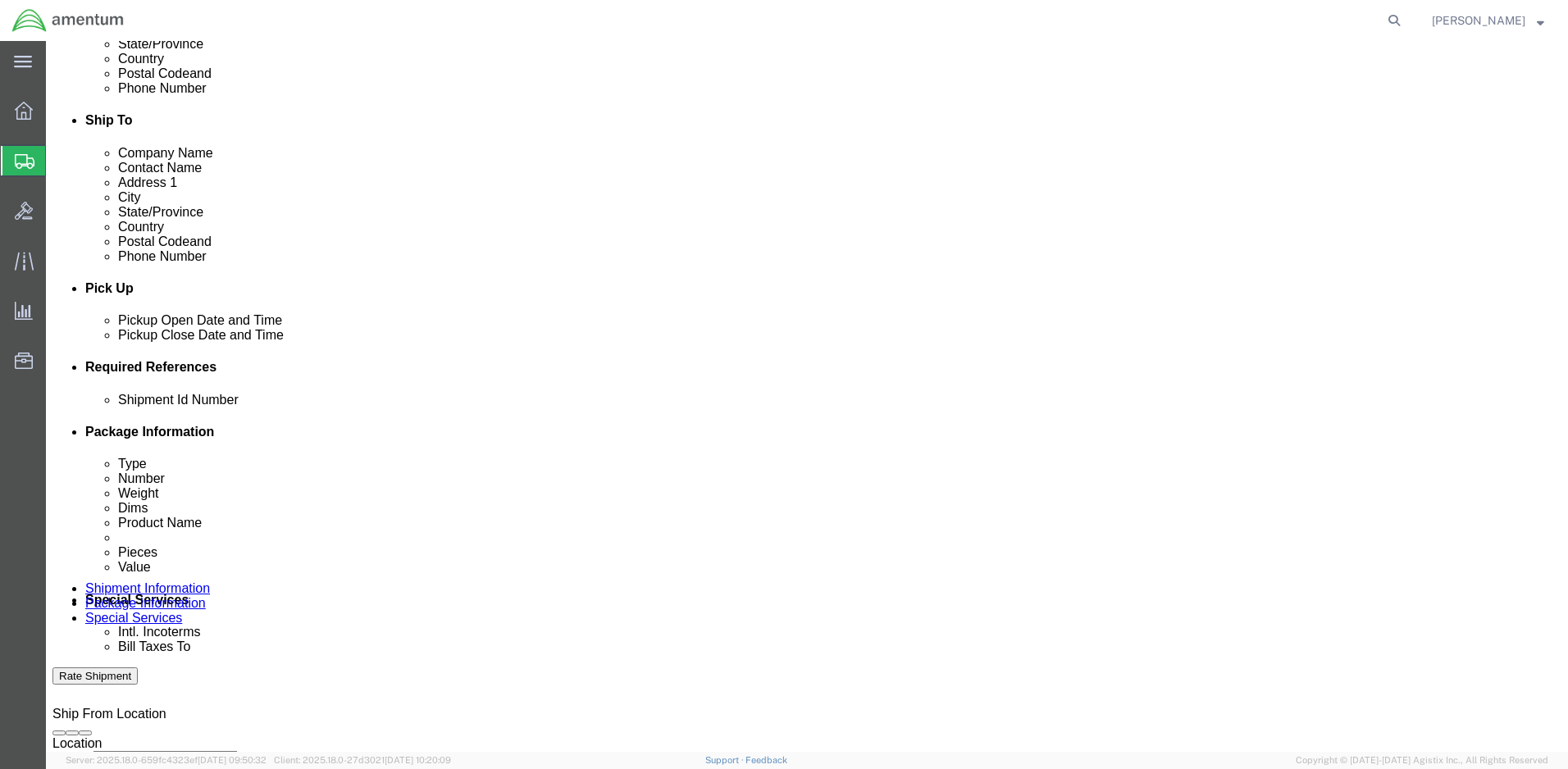
type input "[PERSON_NAME]"
click div "[DATE] 11:00 AM"
click input "11:00 AM"
type input "9:00 AM"
click button "Apply"
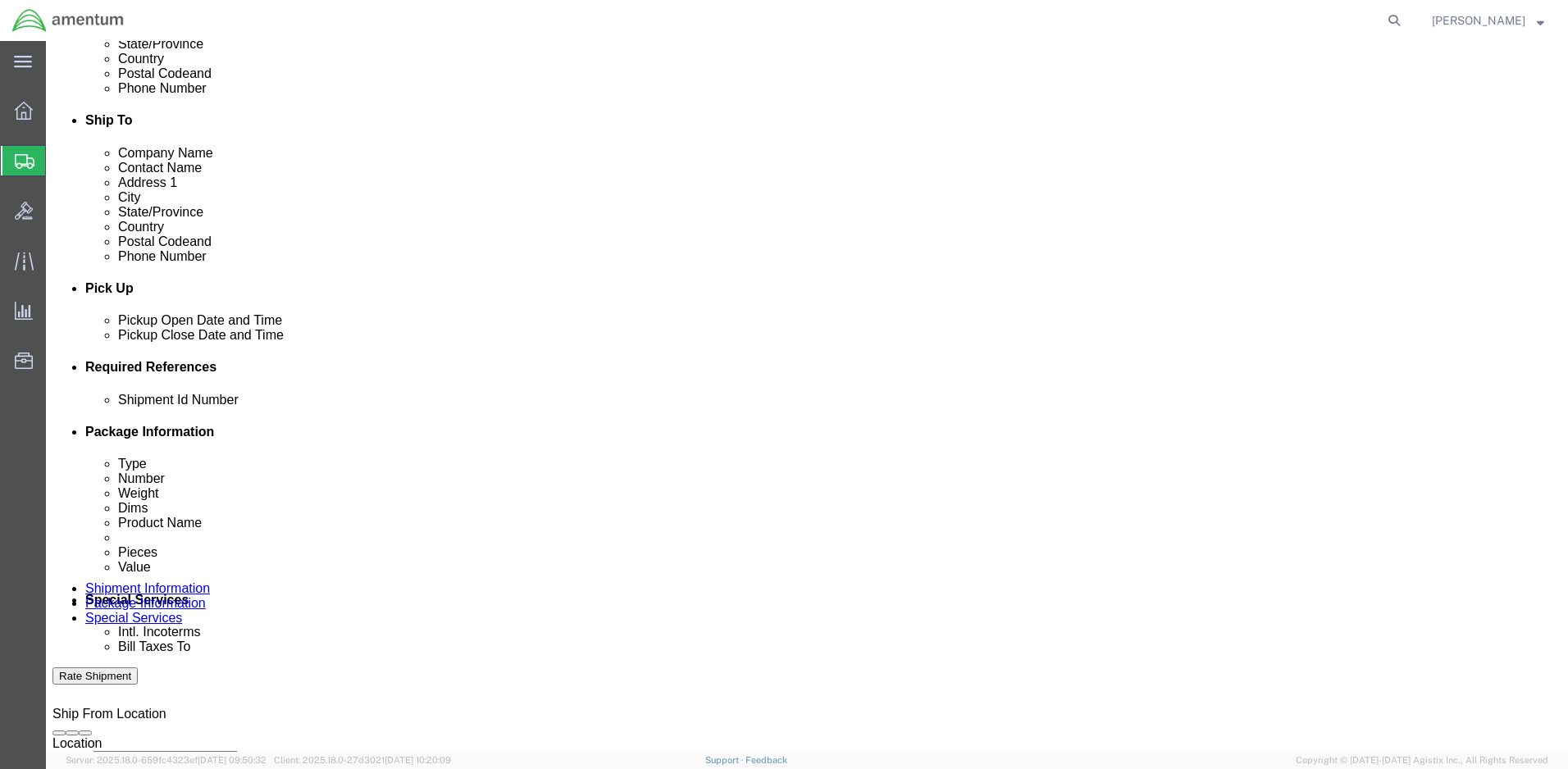
click div "[DATE] 10:00 AM"
type input "5:00 PM"
click button "Apply"
click div
click input "6:00 PM"
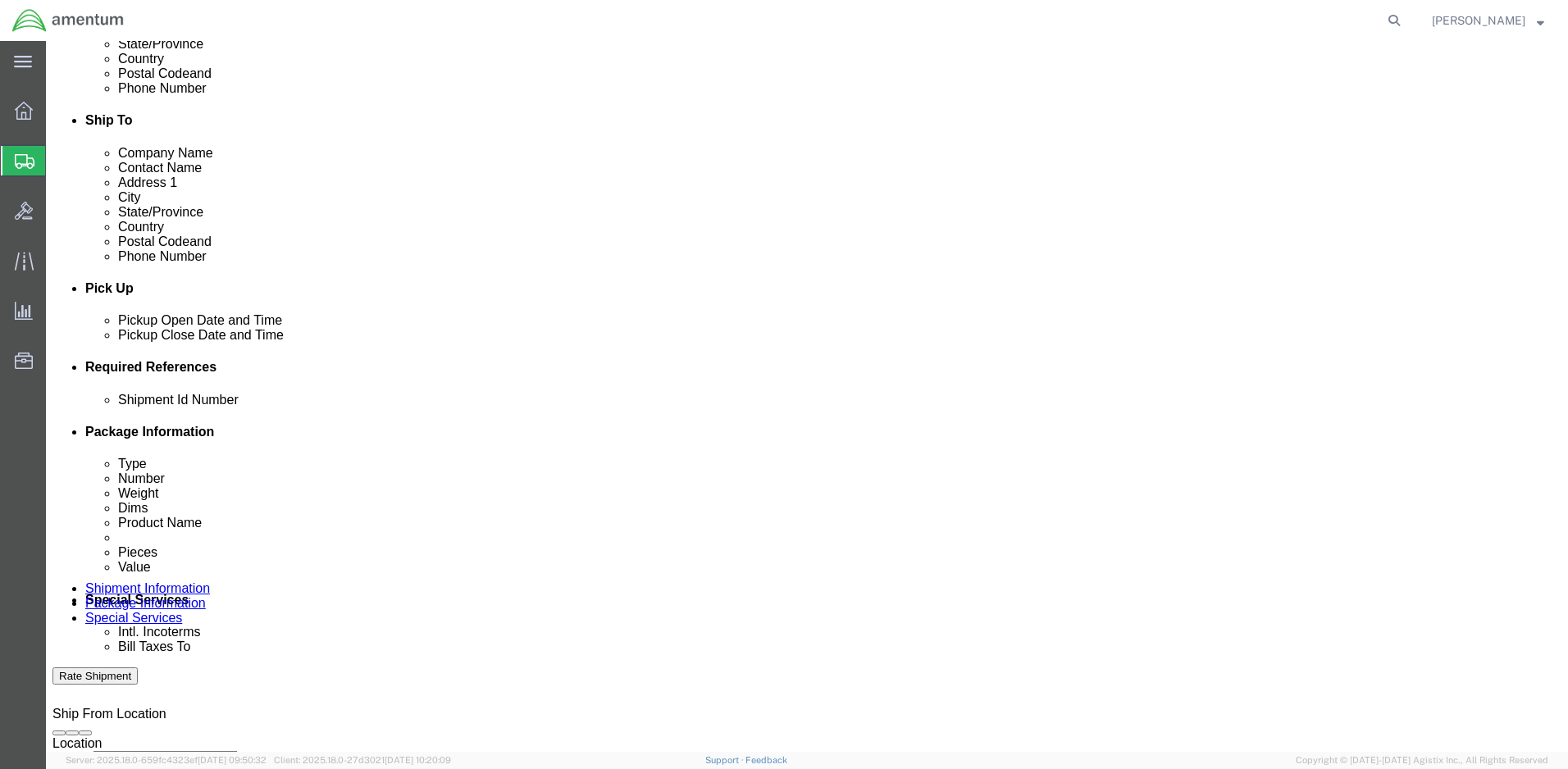
type input "7:00 AM"
click button "Apply"
click div
type input "3:00 PM"
click button "Apply"
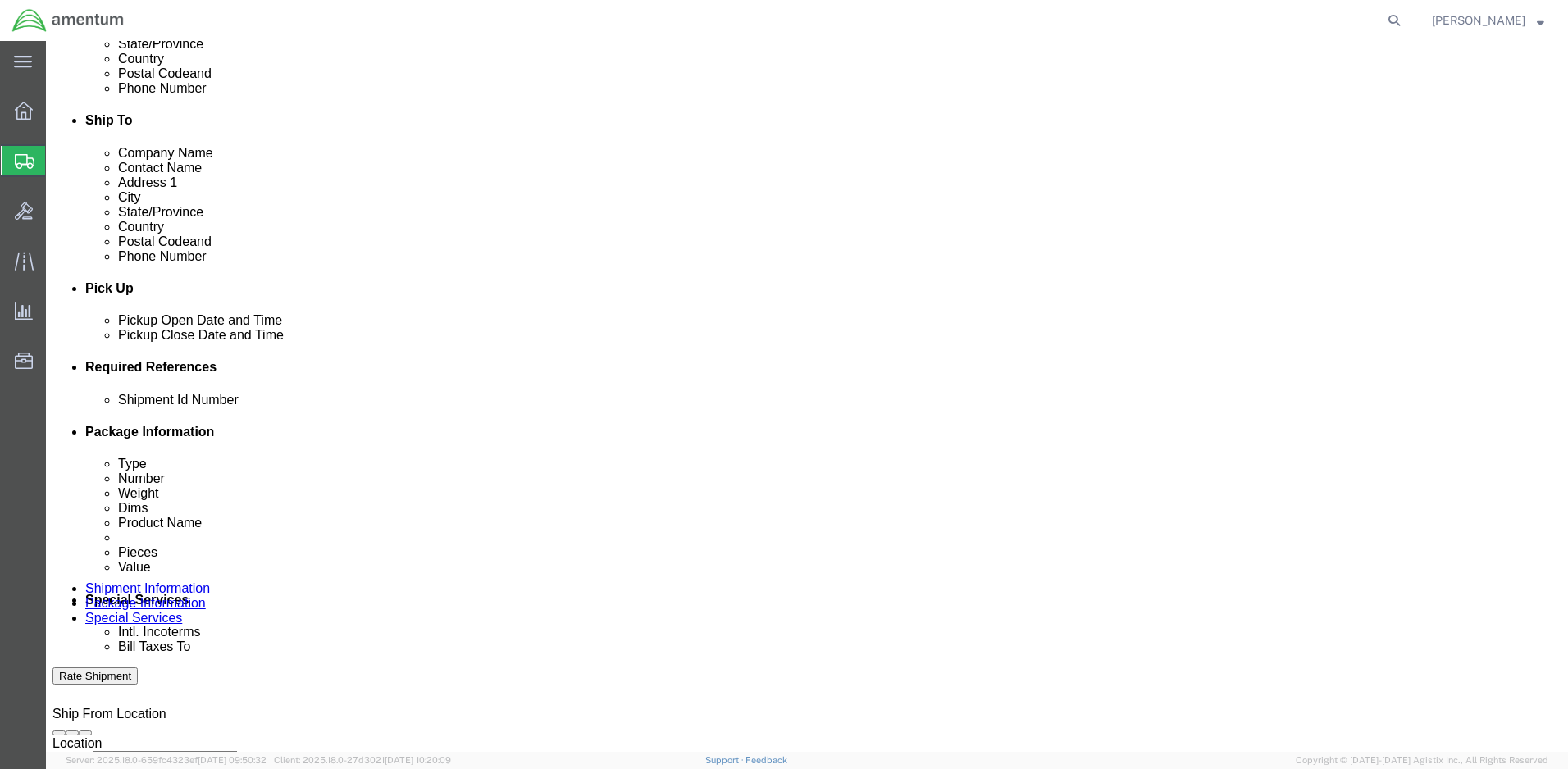
click input "text"
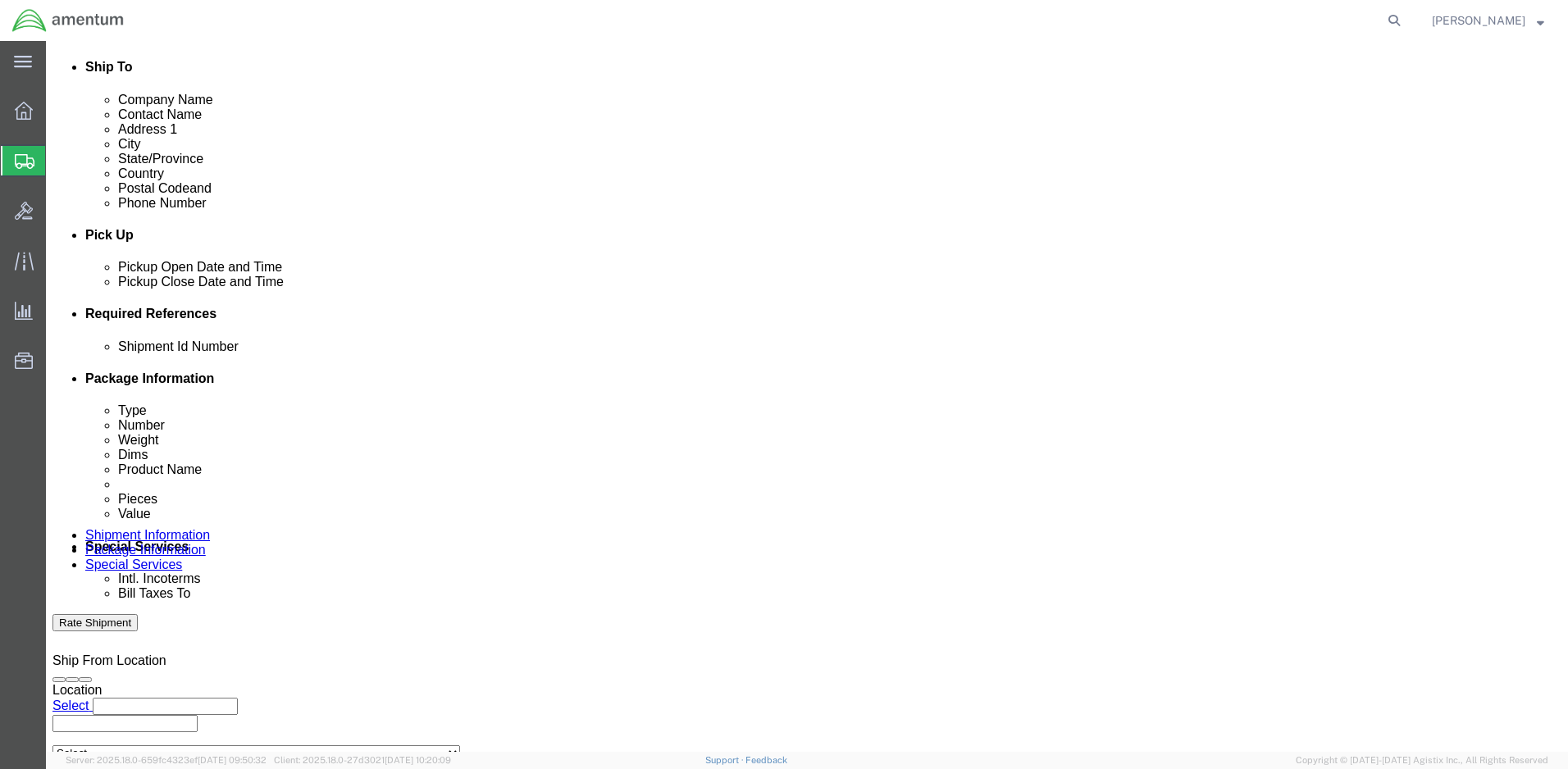
scroll to position [573, 0]
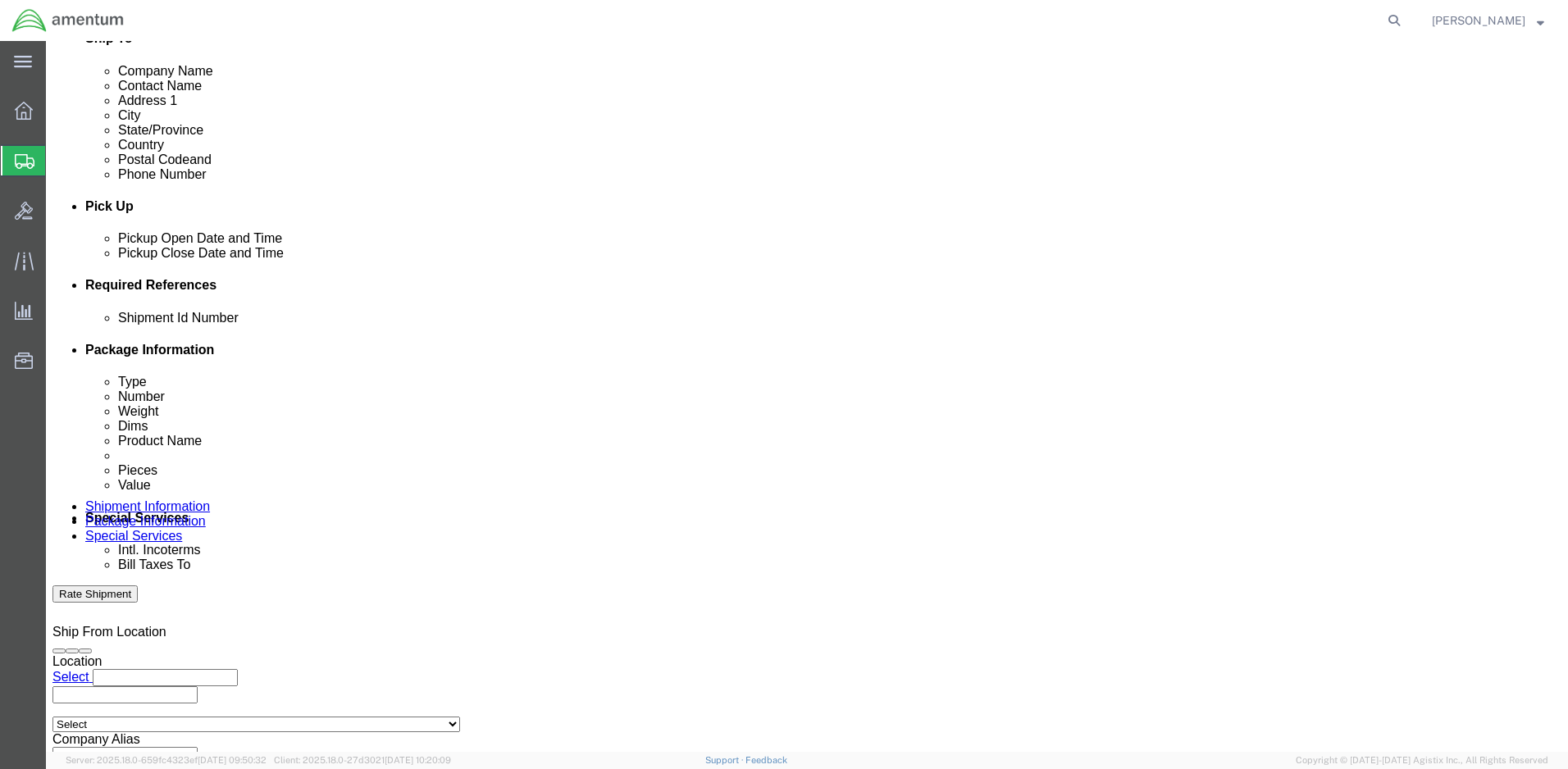
type input "1511AB.095"
click button "Add reference"
click select "Select Account Type Activity ID Airline Appointment Number ASN Batch Request # …"
select select "PROJNUM"
click select "Select Account Type Activity ID Airline Appointment Number ASN Batch Request # …"
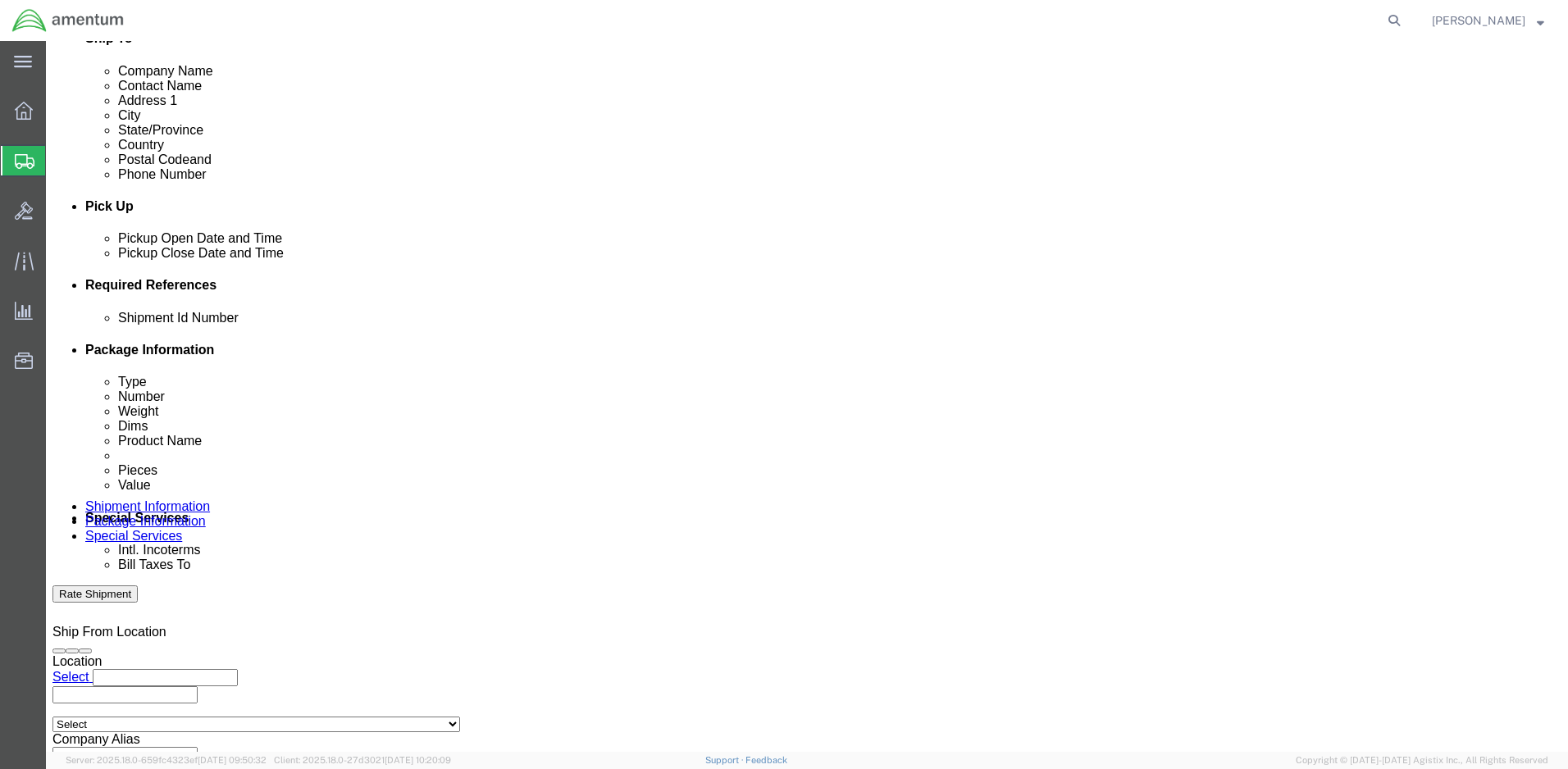
click input "text"
type input "4998.R.1511.AB.AX.00.FCAM.00"
click div "Shipment Id Number 1511AB.095 Select Account Type Activity ID Airline Appointme…"
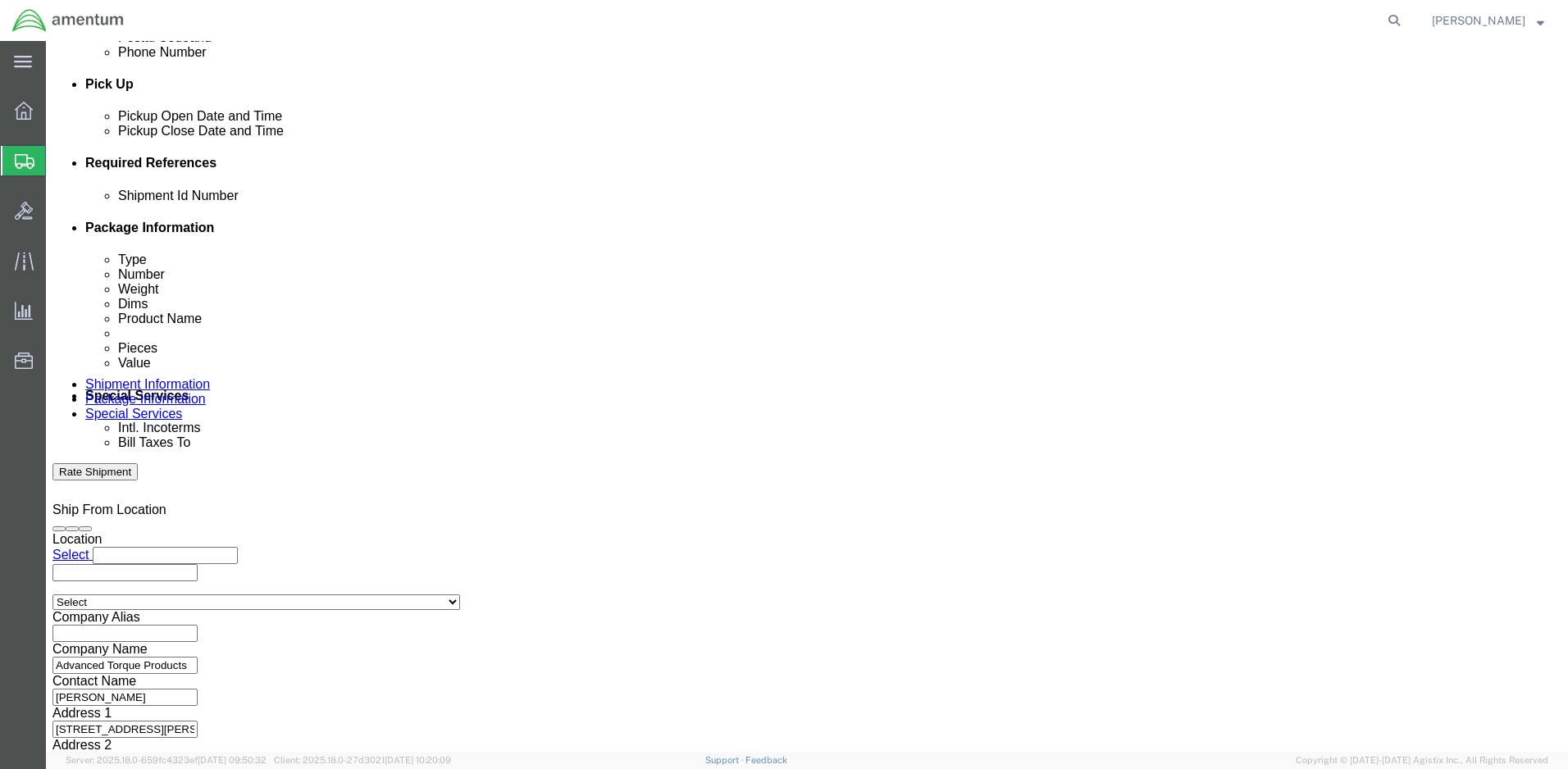
scroll to position [697, 0]
click button "Continue"
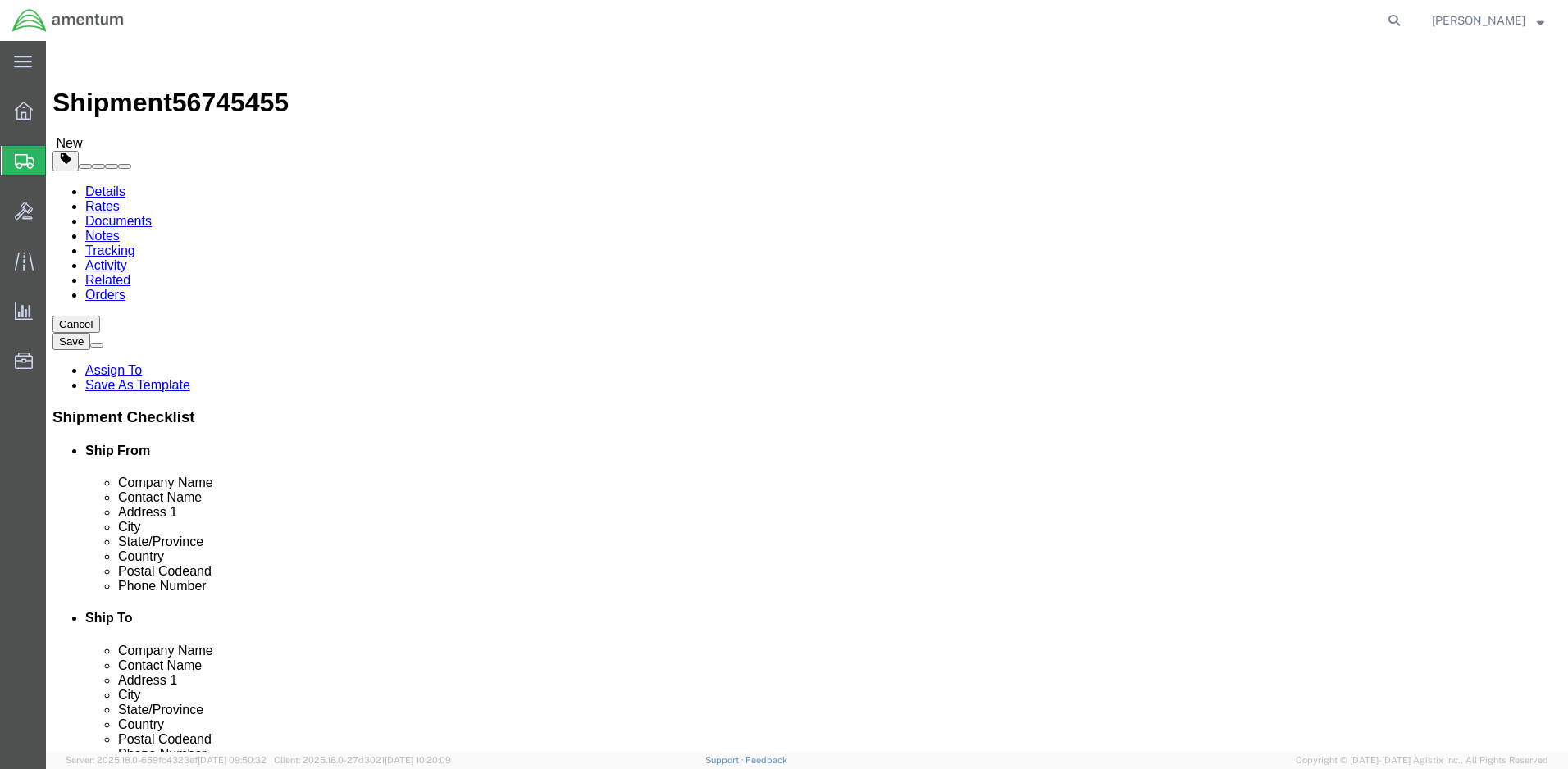
click select "Select BCK Boxes Bale(s) Basket(s) Bolt(s) Bottle(s) Buckets Bulk Bundle(s) Can…"
select select "PSNS"
click select "Select BCK Boxes Bale(s) Basket(s) Bolt(s) Bottle(s) Buckets Bulk Bundle(s) Can…"
click input "text"
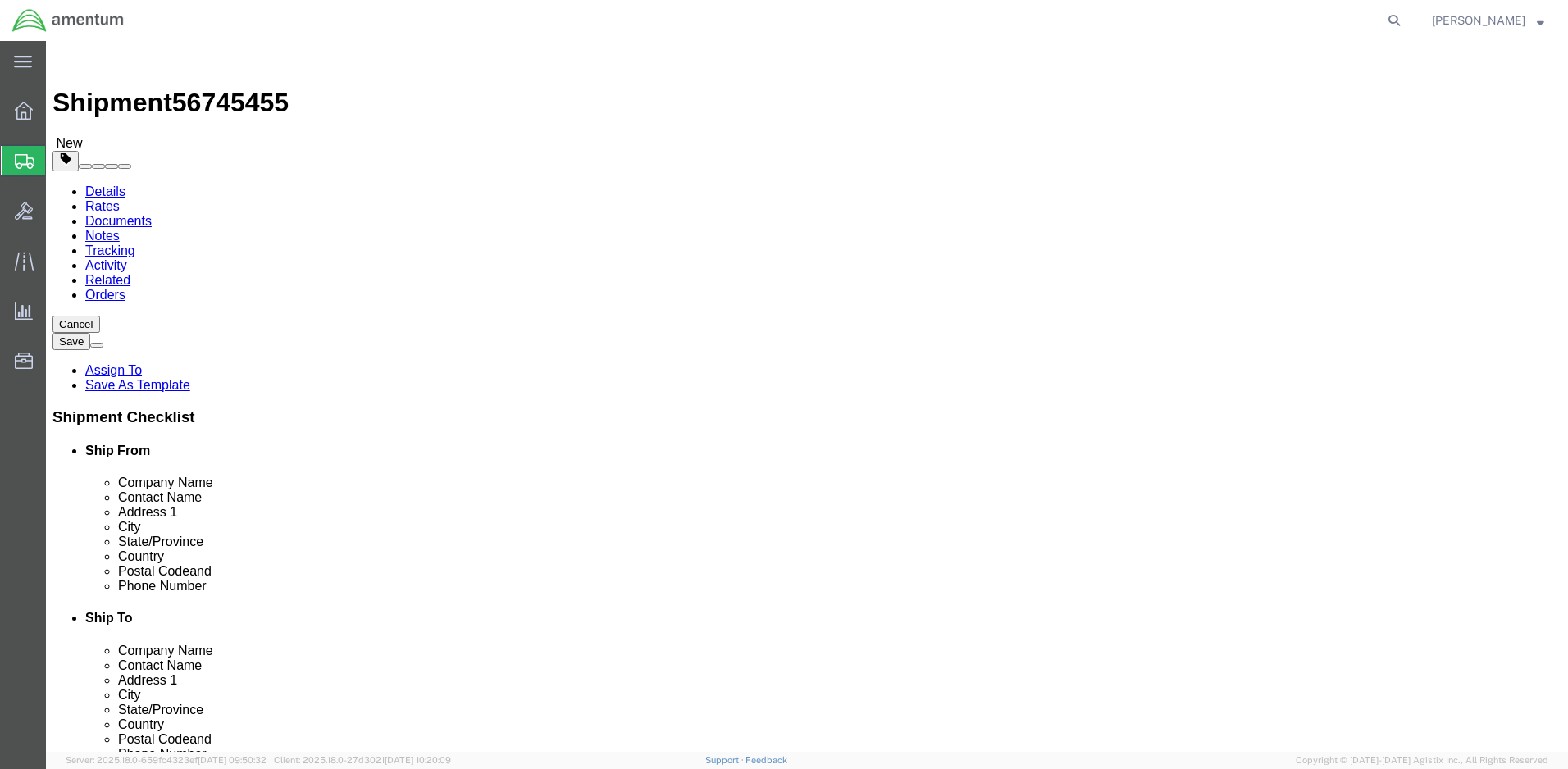
click input "text"
type input "24"
click input "text"
type input "24"
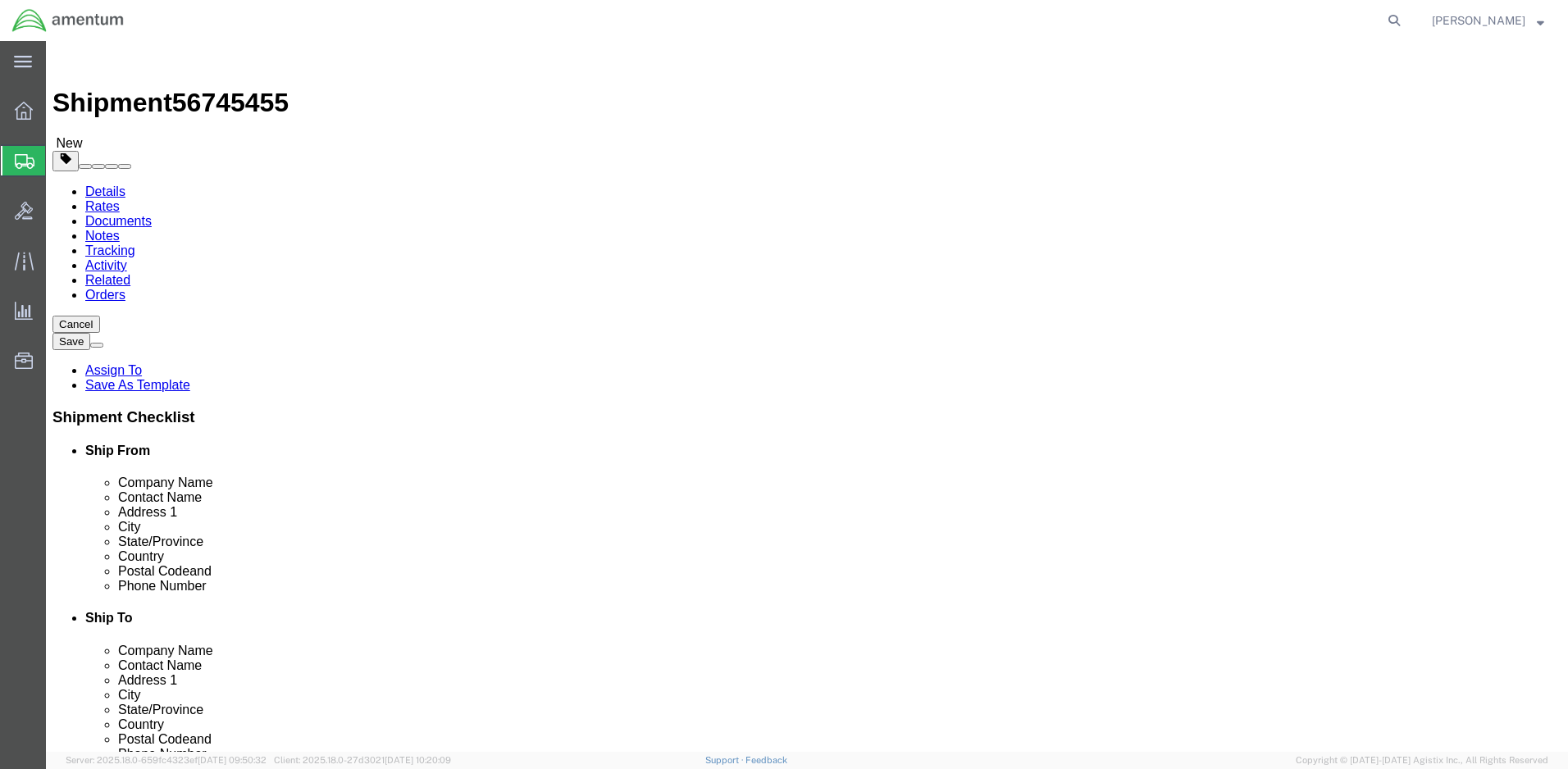
click input "text"
type input "25"
click input "0.00"
click input "1700.00"
type input "170.00"
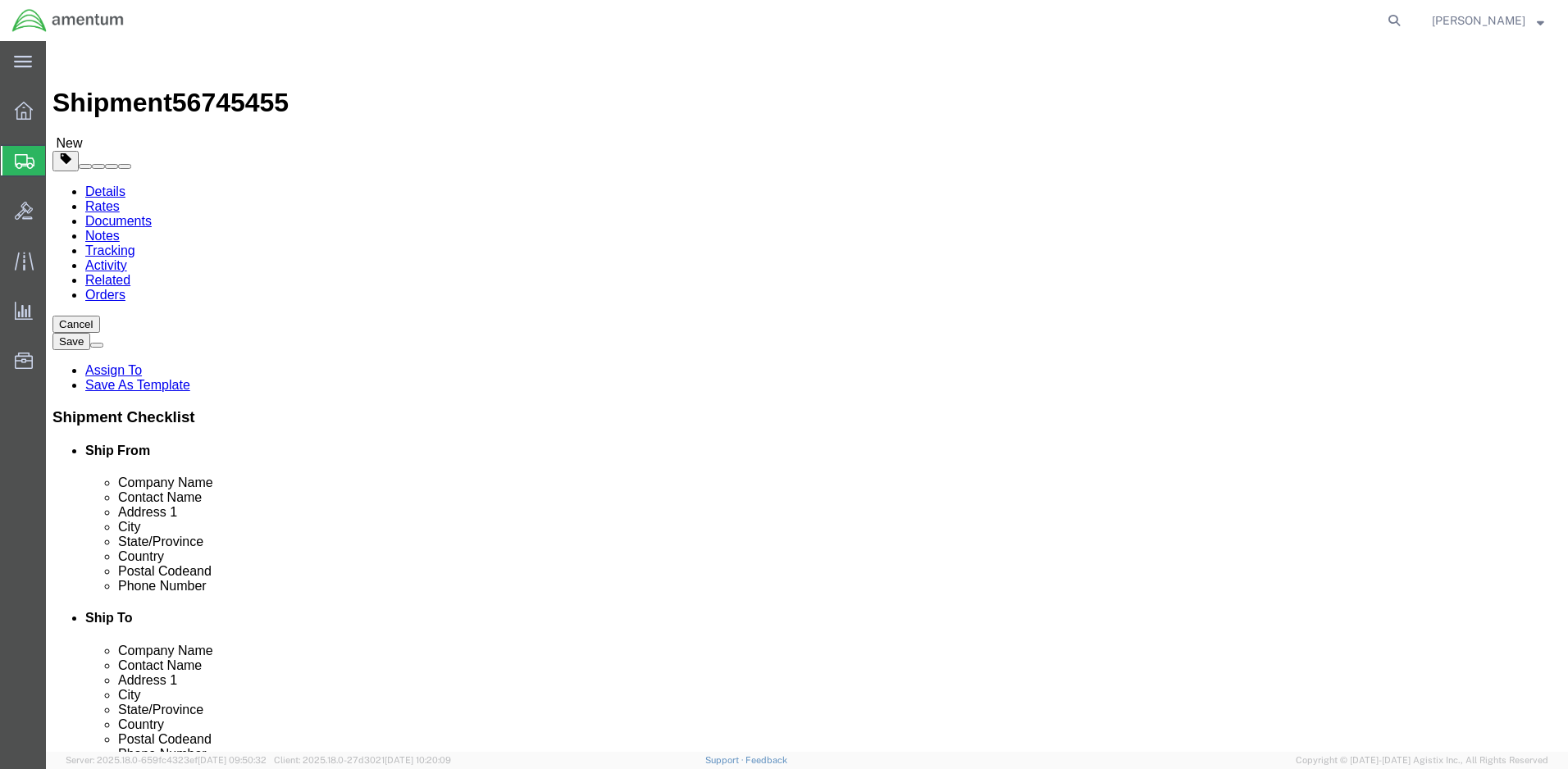
click link "Add Content"
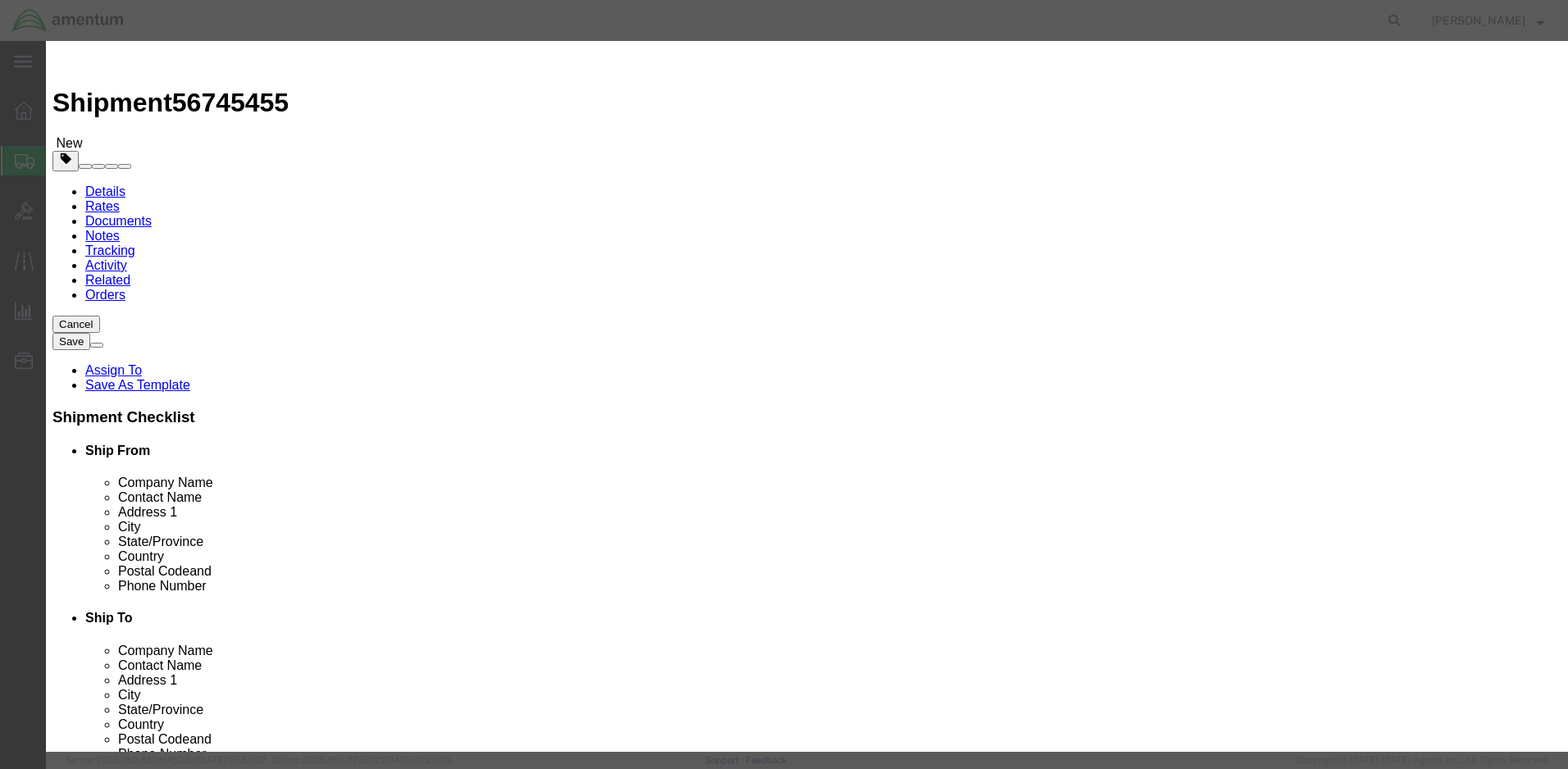
click input "text"
type input "16K POWERDYNE TORQUE WRENCH"
drag, startPoint x: 495, startPoint y: 155, endPoint x: 471, endPoint y: 157, distance: 24.1
click div "0"
type input "1"
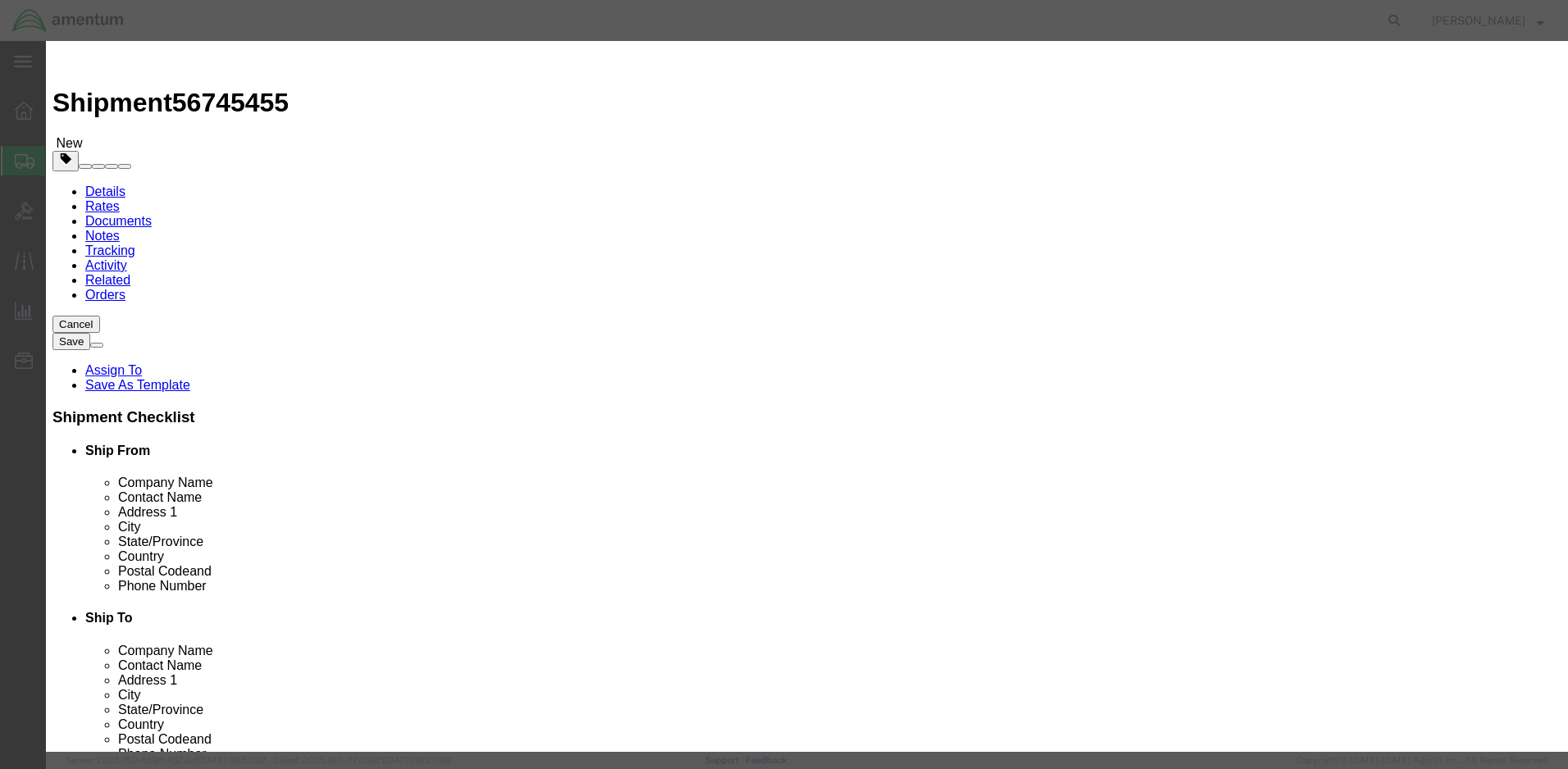
click input "text"
type input "45125.00"
click select "Select 50 55 60 65 70 85 92.5 100 125 175 250 300 400"
select select "50"
click select "Select 50 55 60 65 70 85 92.5 100 125 175 250 300 400"
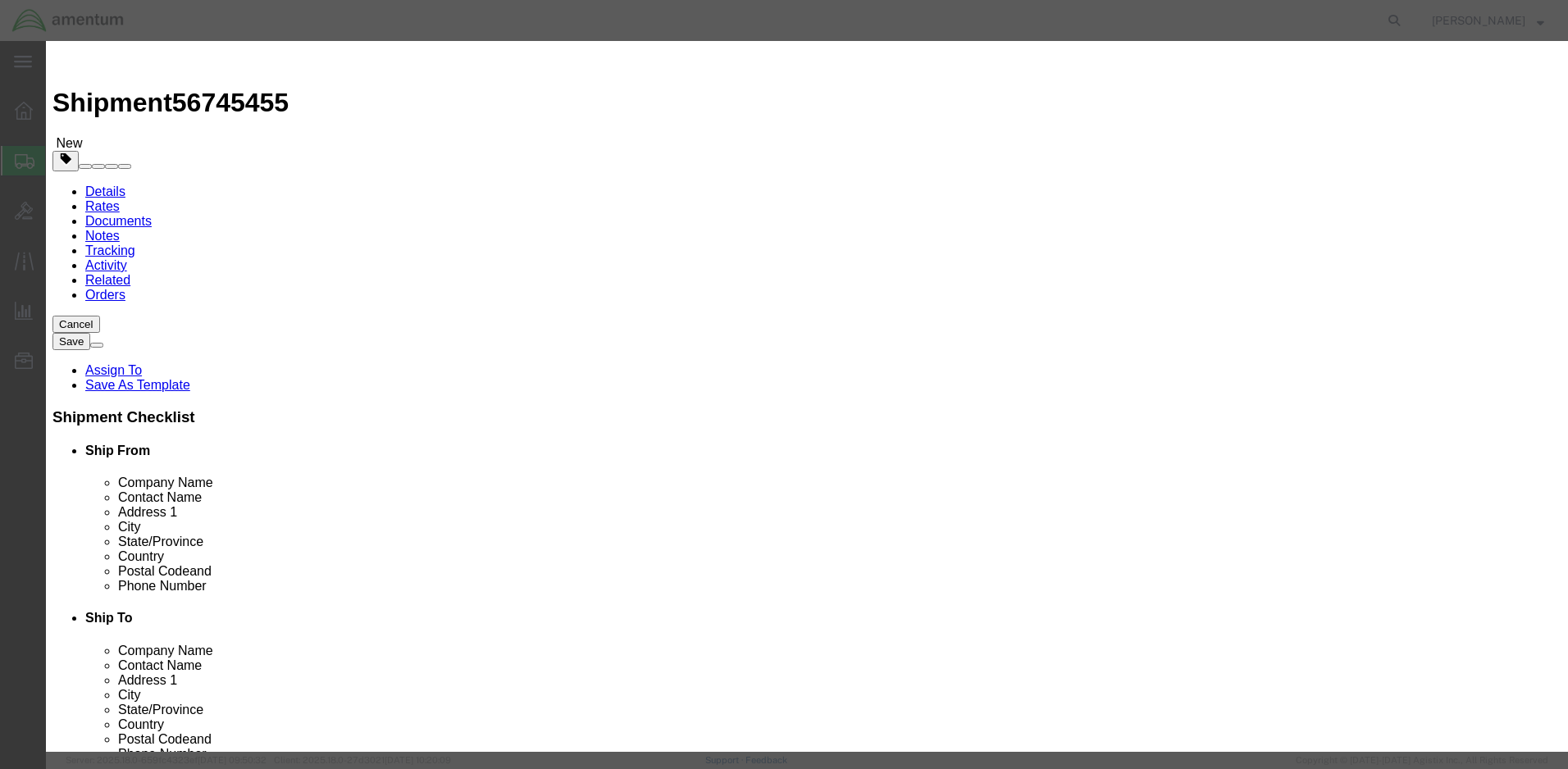
click input "16K POWERDYNE TORQUE WRENCH"
drag, startPoint x: 980, startPoint y: 123, endPoint x: 939, endPoint y: 123, distance: 41.0
click textarea
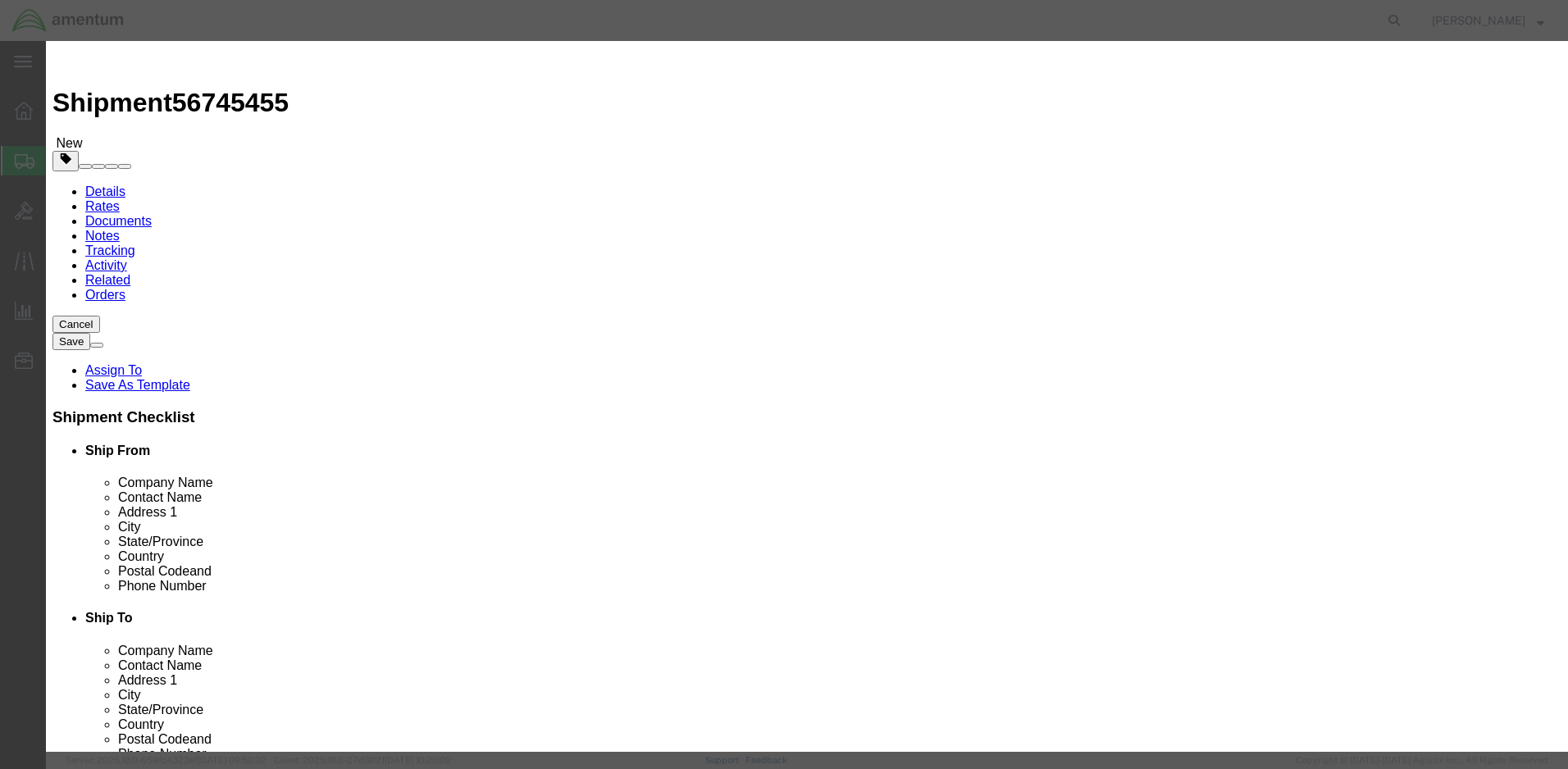
paste textarea "16K POWERDYNE TORQUE WRENCH"
type textarea "16K POWERDYNE TORQUE WRENCH"
click button "Save & Close"
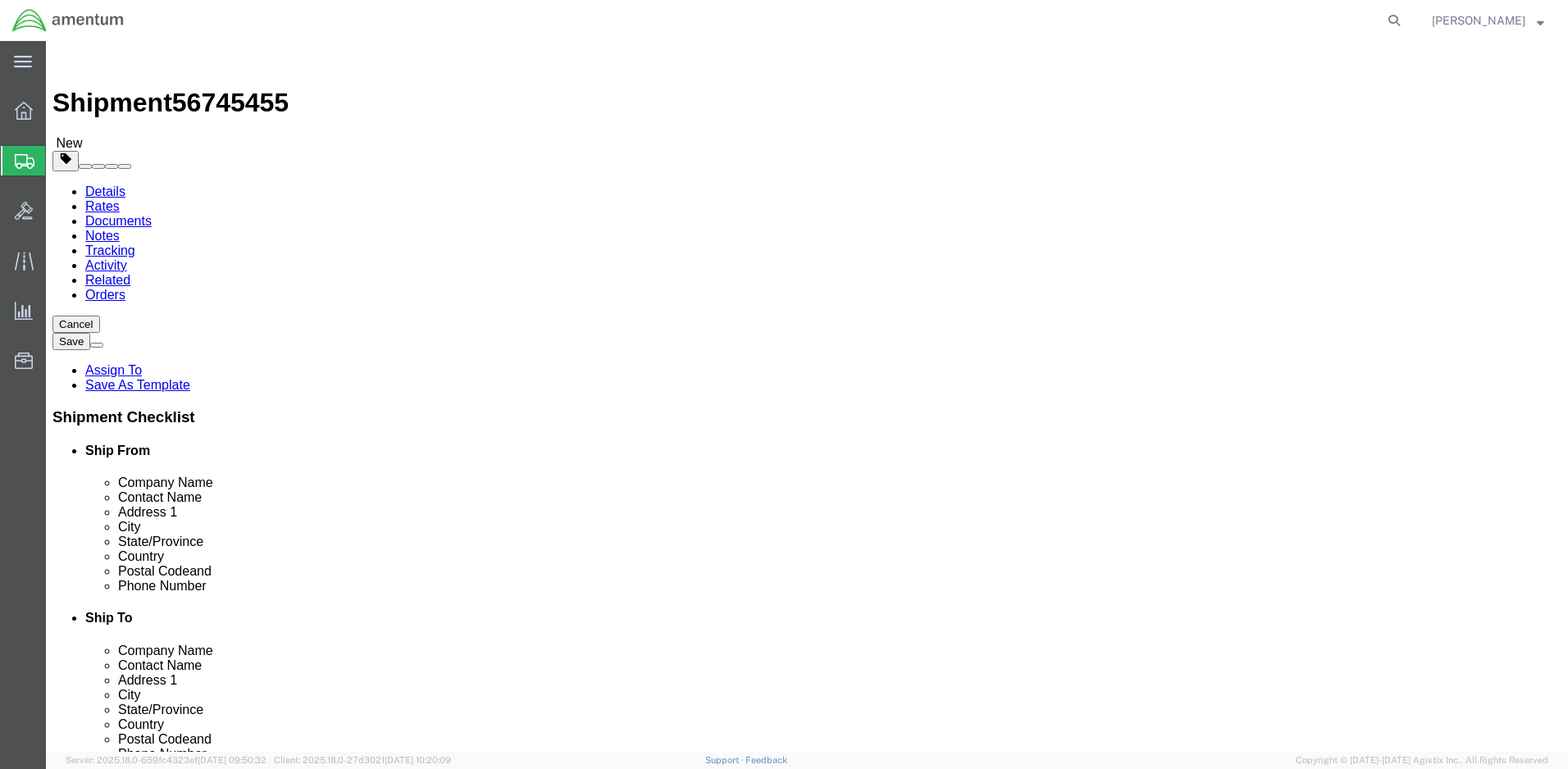
click button "Continue"
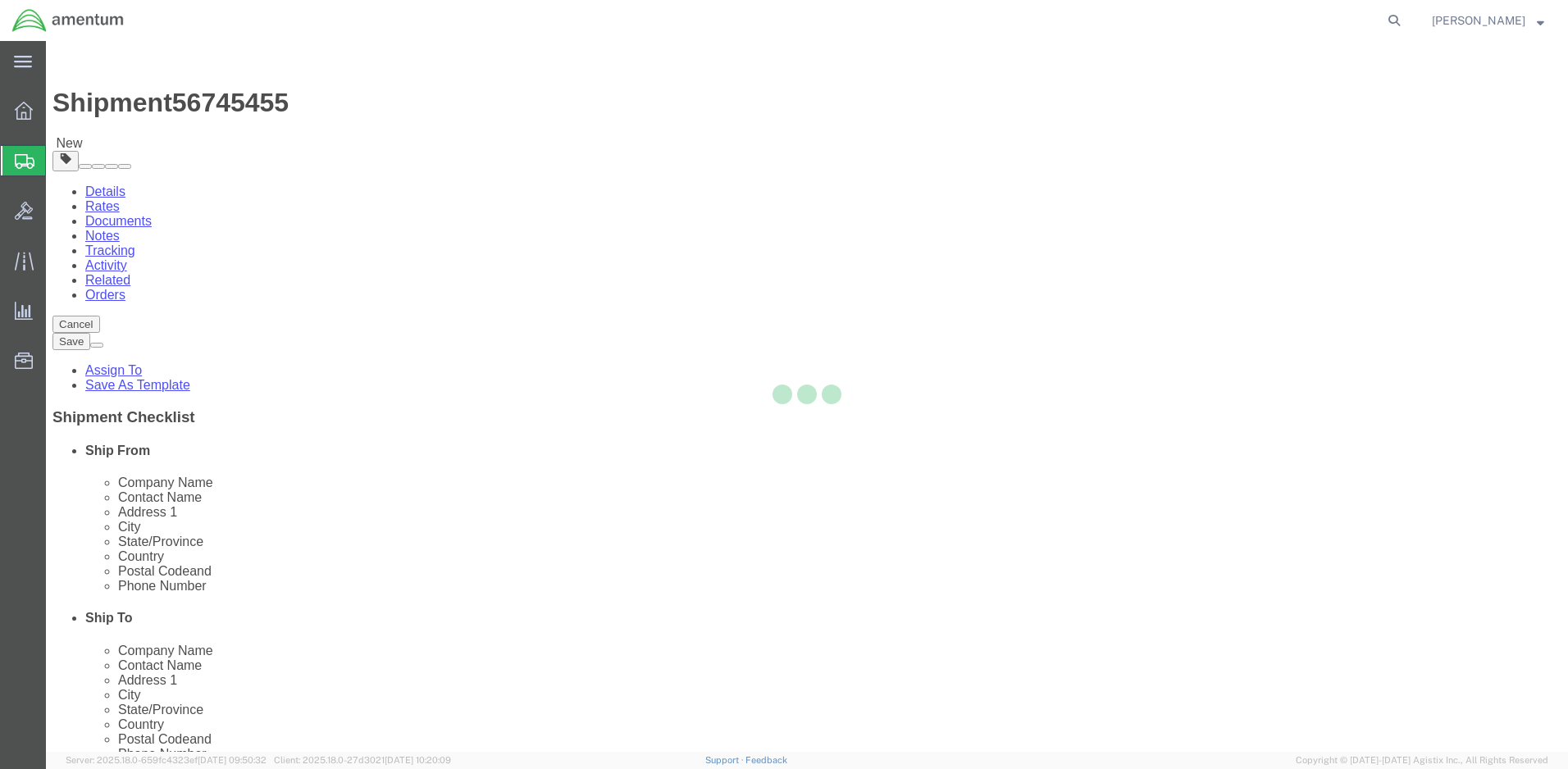
select select
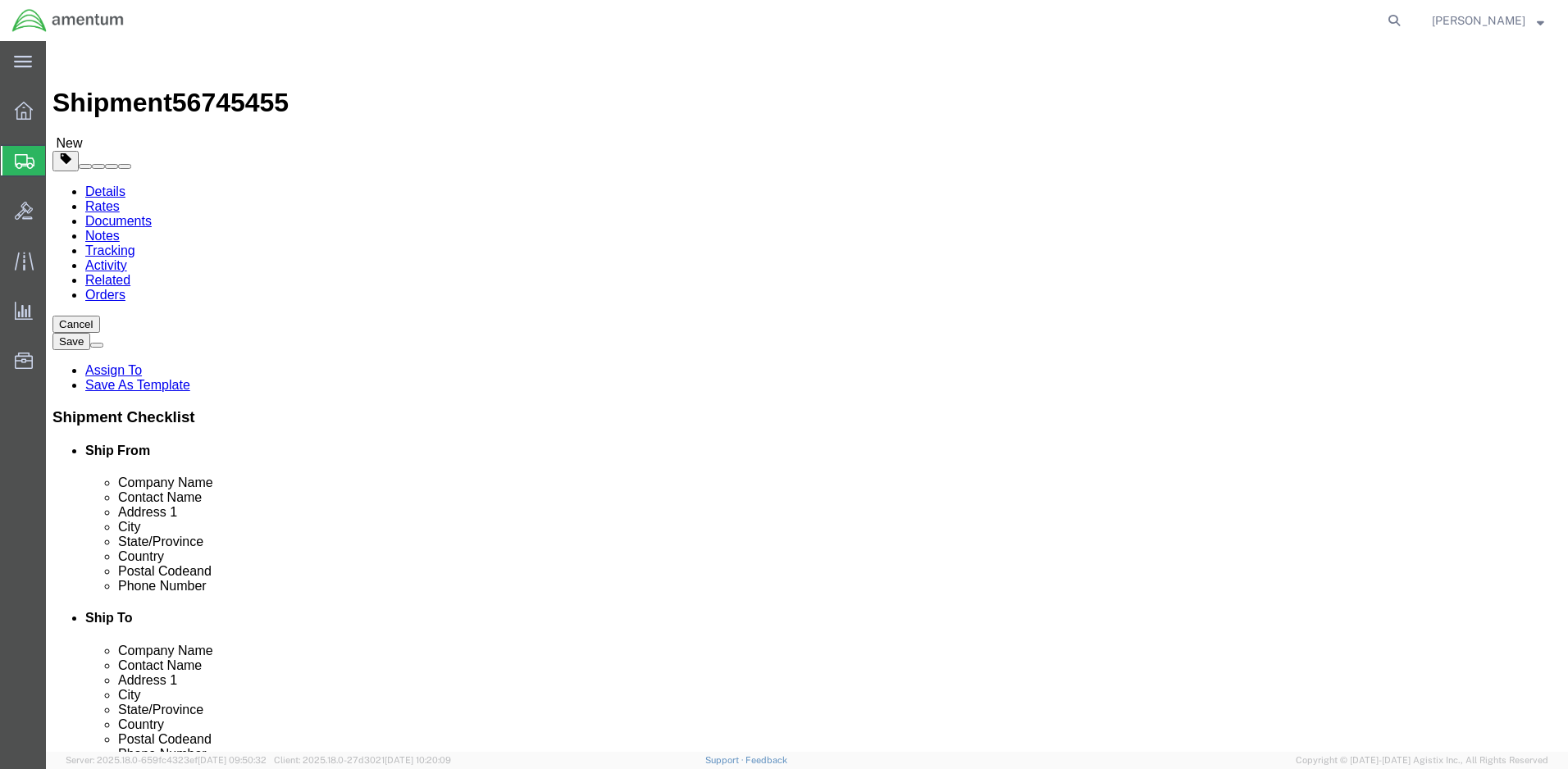
click button "Rate Shipment"
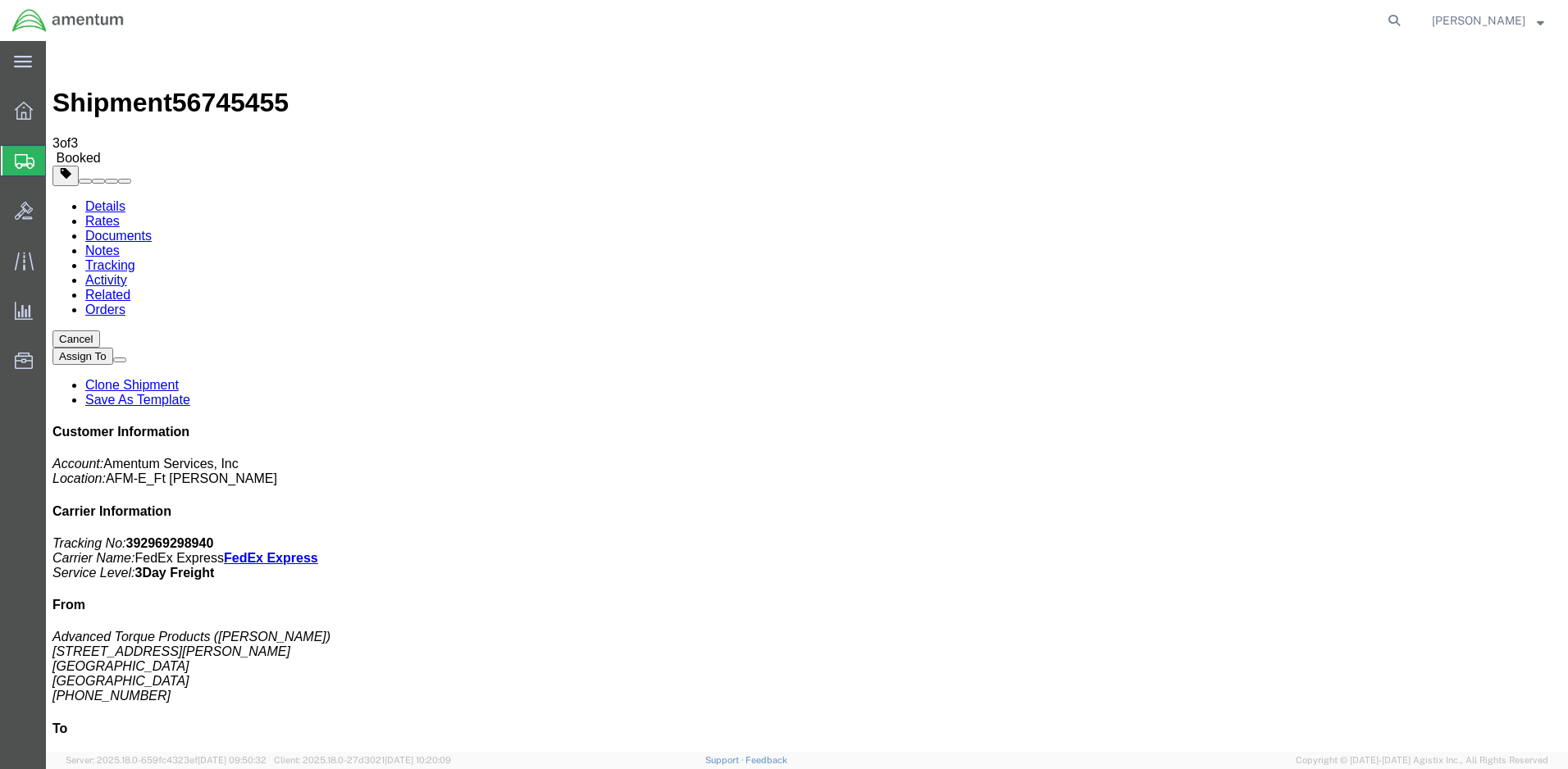
checkbox input "true"
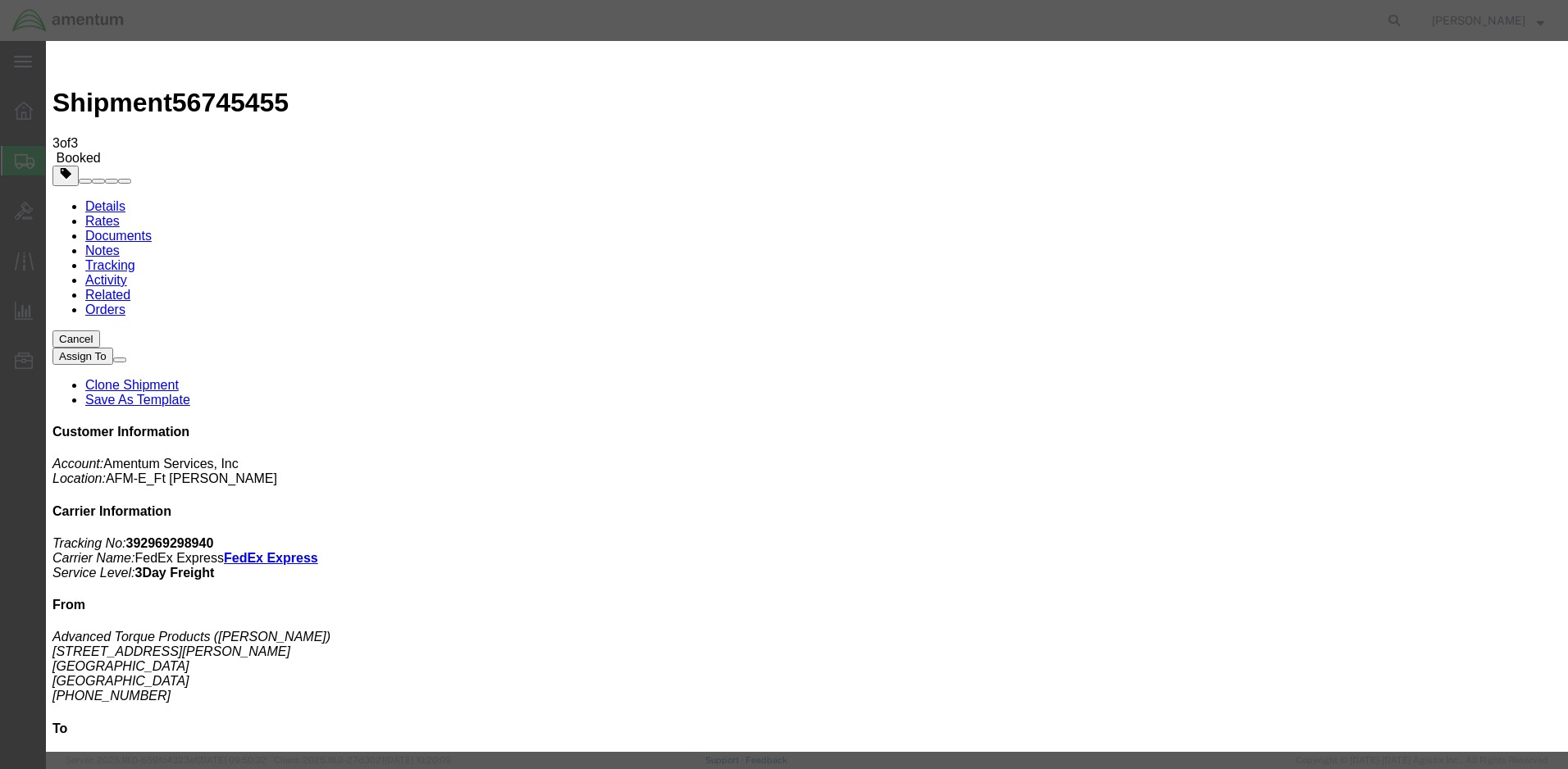
type input "[PERSON_NAME][EMAIL_ADDRESS][PERSON_NAME][DOMAIN_NAME]"
type input "Enter Email Address"
checkbox input "true"
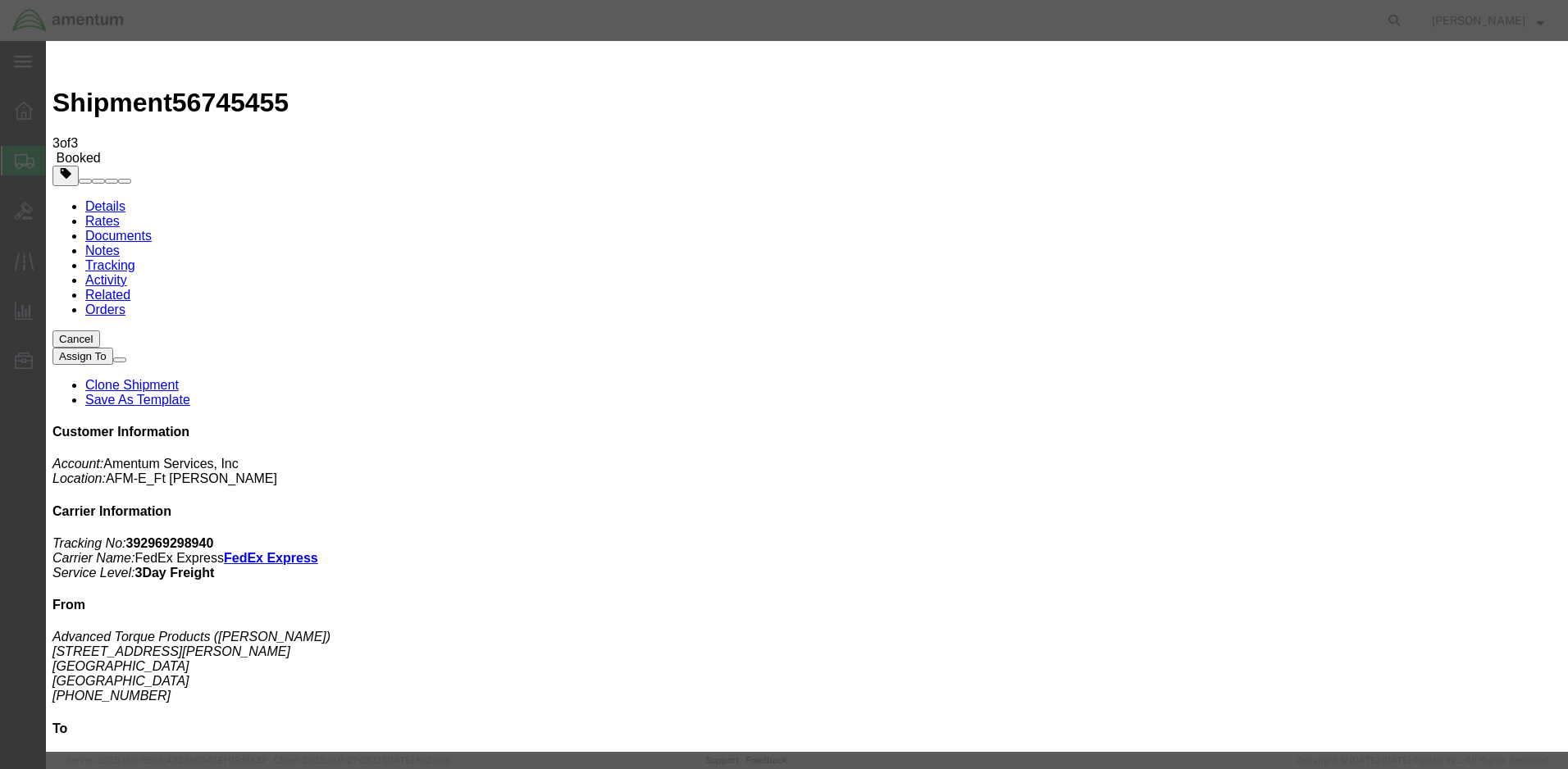
type input "[PERSON_NAME][EMAIL_ADDRESS][PERSON_NAME][DOMAIN_NAME]"
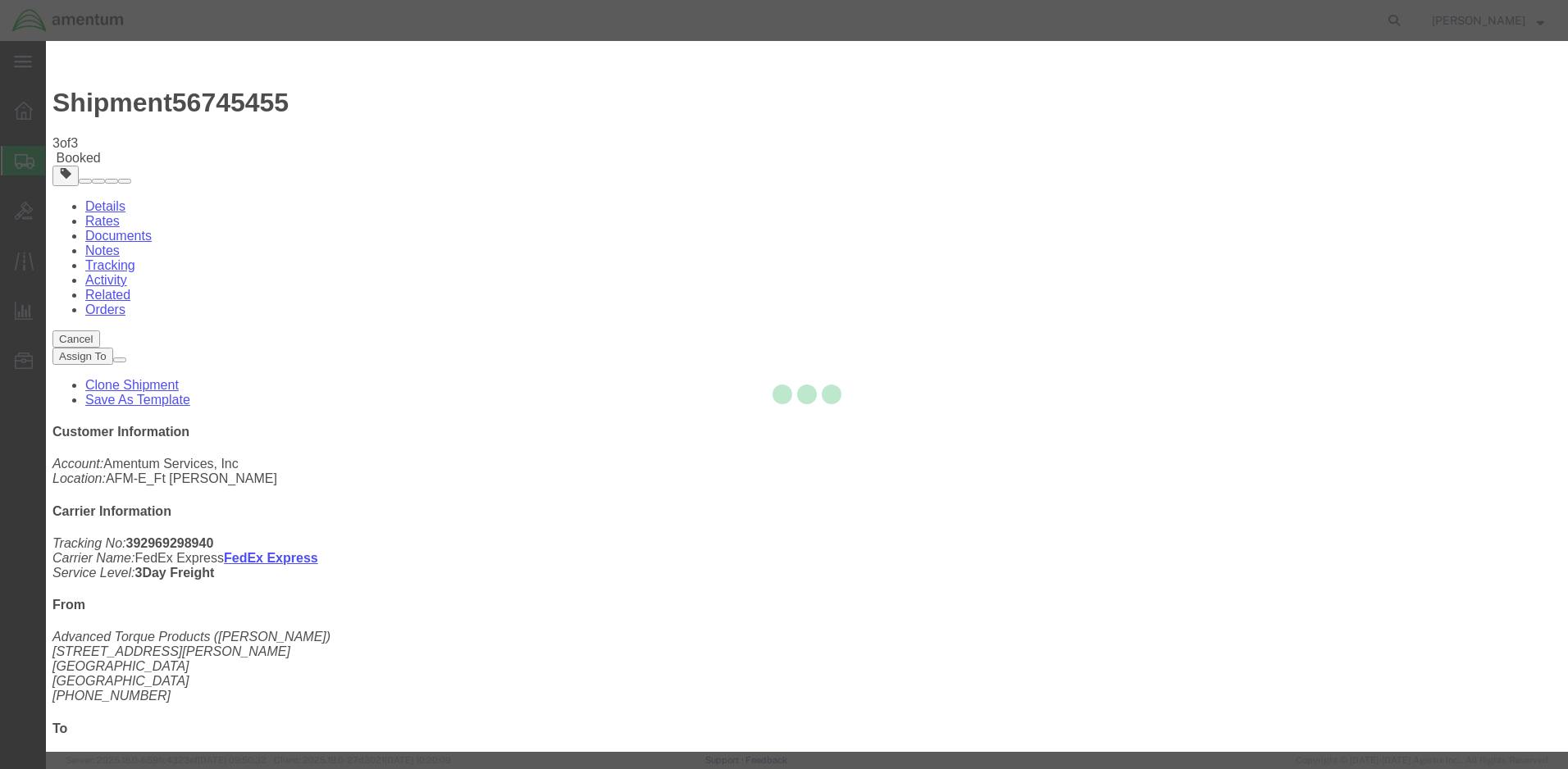
checkbox input "false"
